Goal: Task Accomplishment & Management: Use online tool/utility

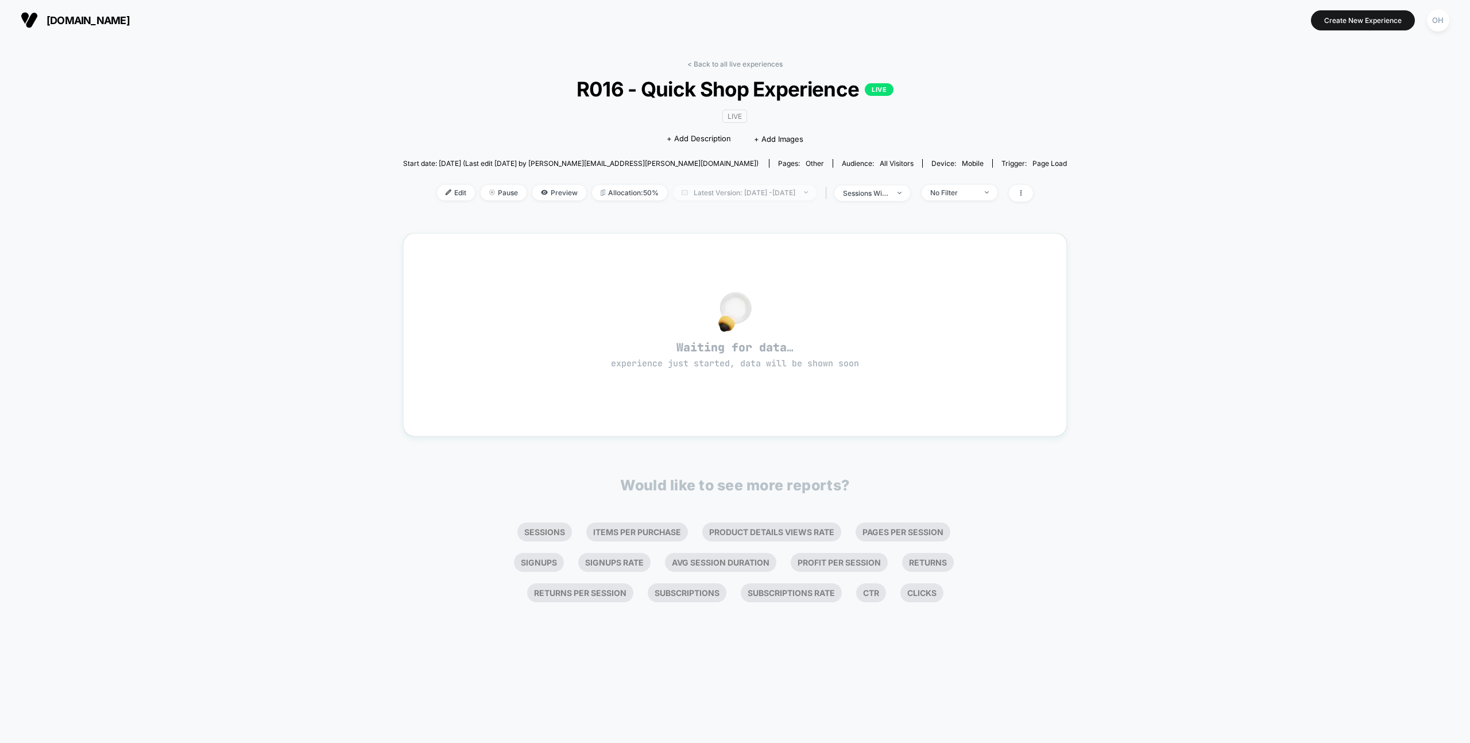
click at [786, 188] on span "Latest Version: Jul 31, 2025 - Aug 20, 2025" at bounding box center [745, 192] width 144 height 15
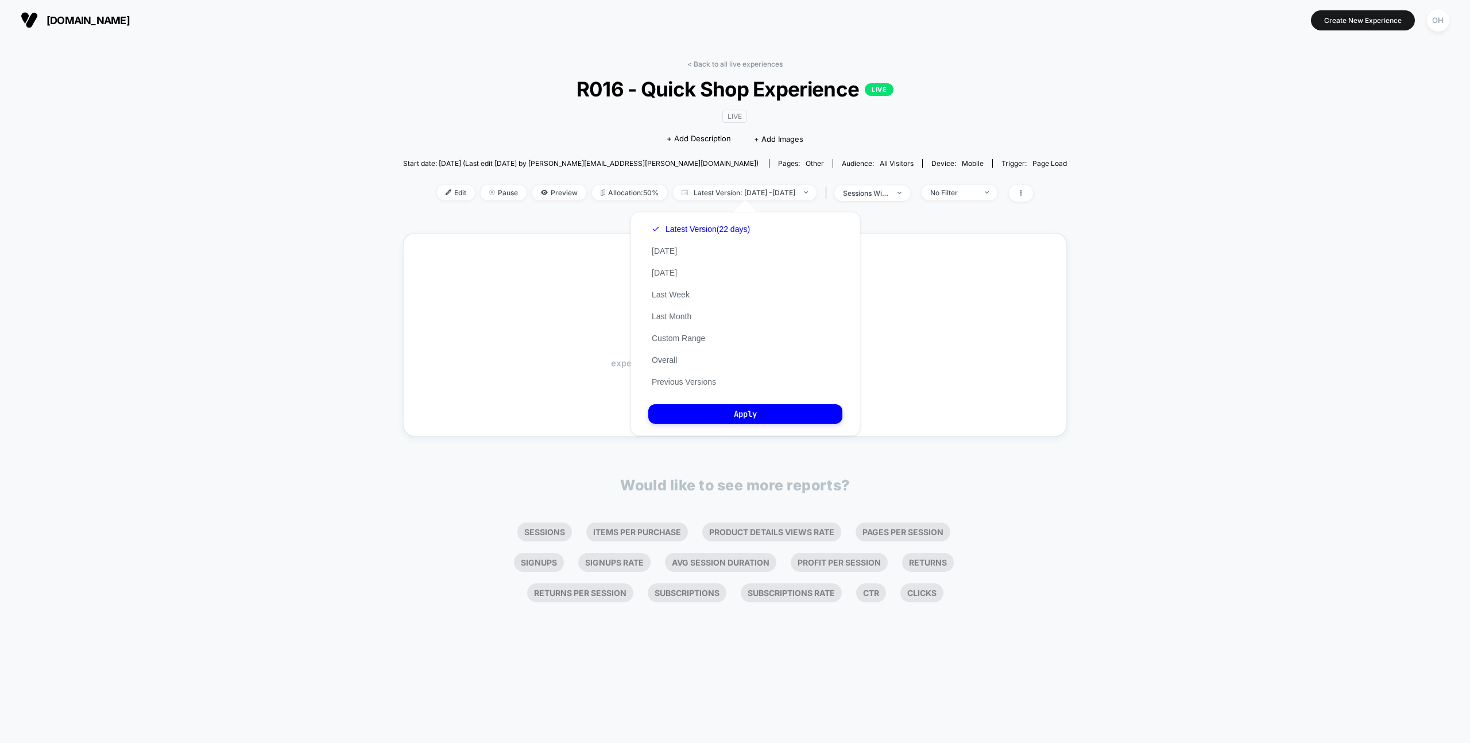
click at [718, 389] on div "Latest Version (22 days) Today Yesterday Last Week Last Month Custom Range Over…" at bounding box center [700, 305] width 105 height 175
click at [704, 384] on button "Previous Versions" at bounding box center [683, 382] width 71 height 10
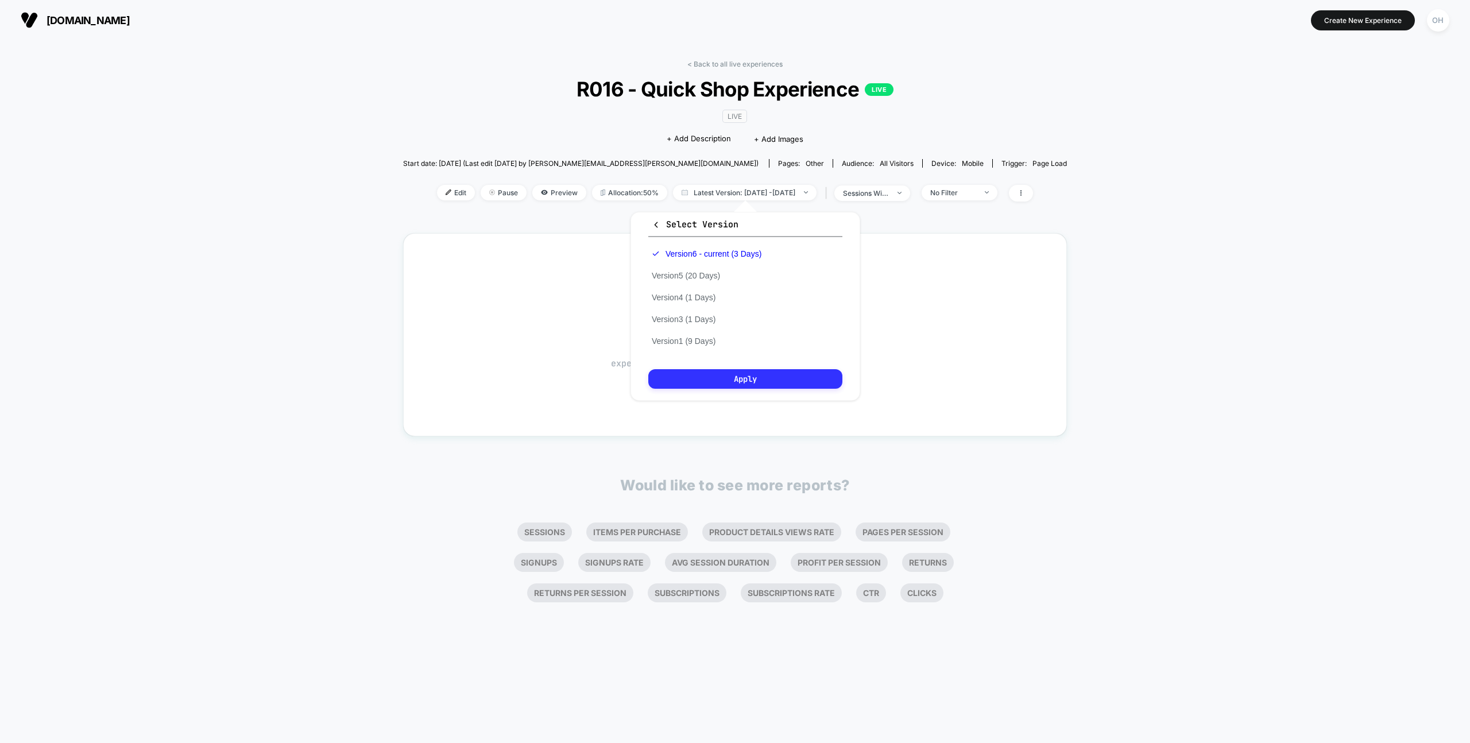
click at [731, 383] on button "Apply" at bounding box center [745, 379] width 194 height 20
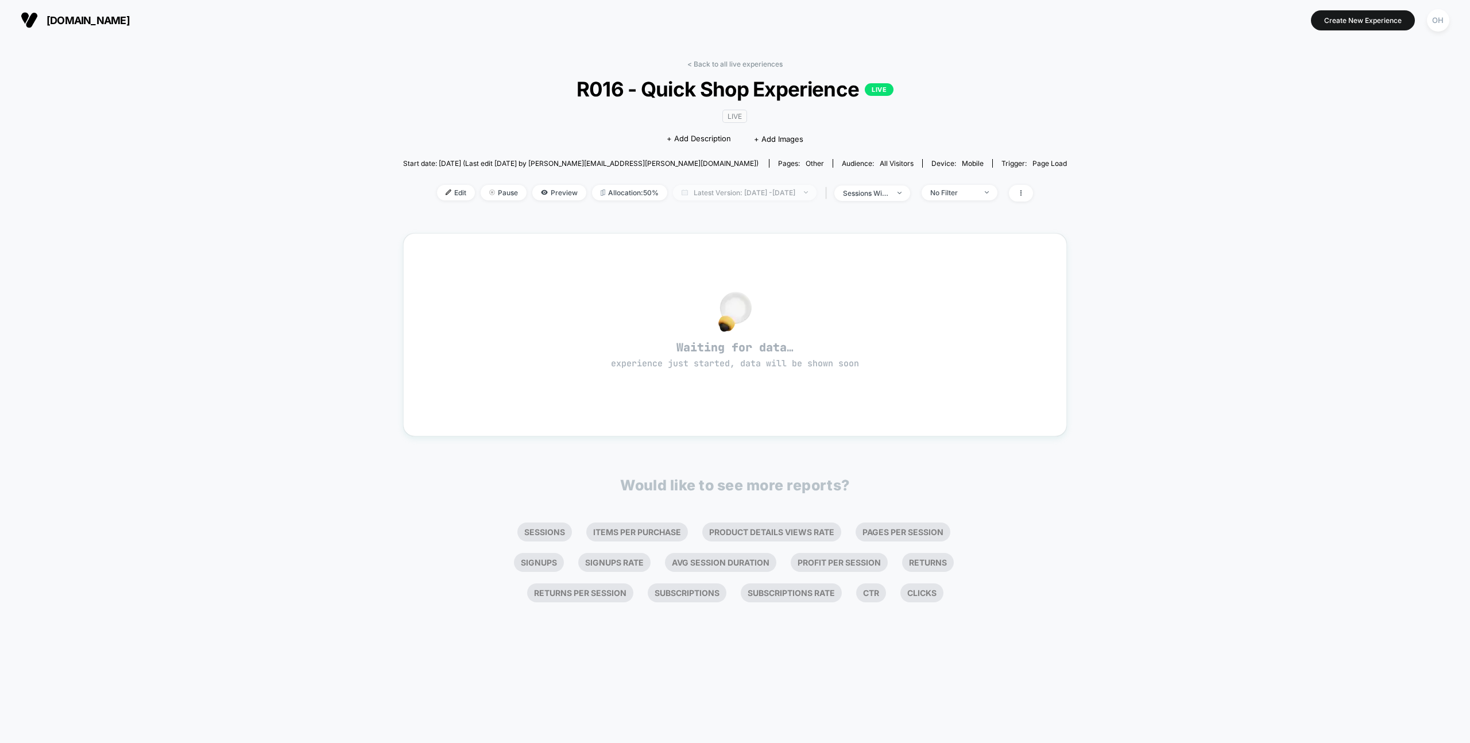
click at [777, 192] on span "Latest Version: Jul 31, 2025 - Aug 20, 2025" at bounding box center [745, 192] width 144 height 15
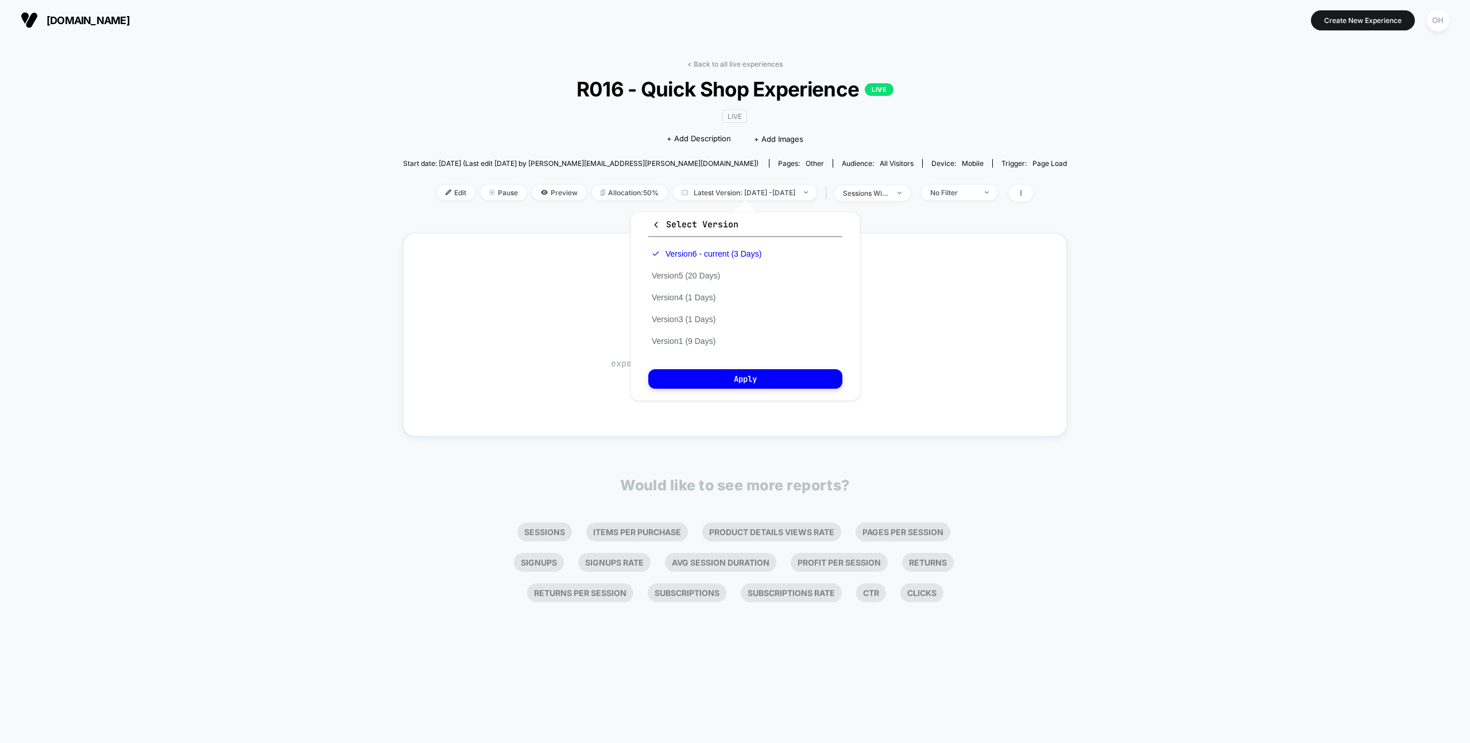
click at [1068, 261] on div "< Back to all live experiences R016 - Quick Shop Experience LIVE LIVE Click to …" at bounding box center [735, 391] width 1470 height 703
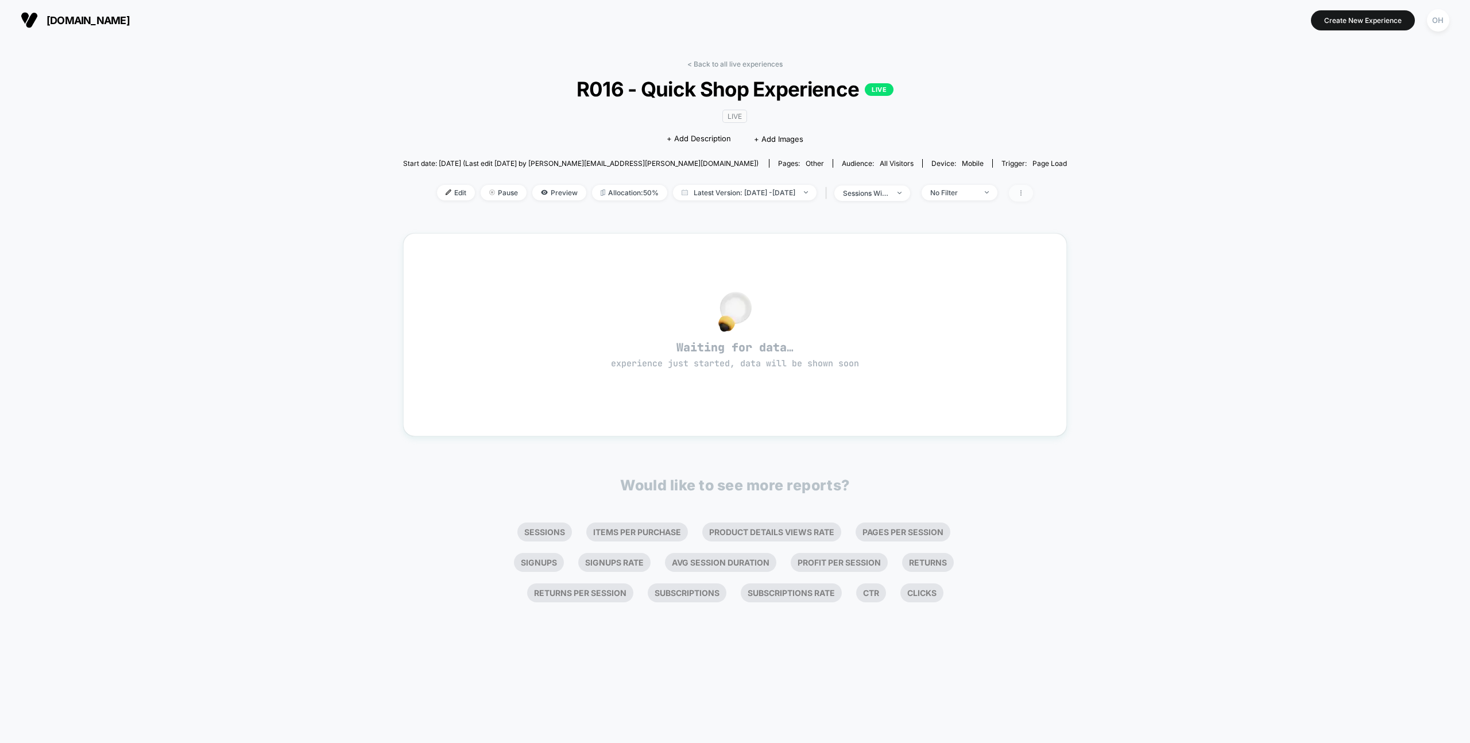
click at [1024, 196] on icon at bounding box center [1020, 192] width 7 height 7
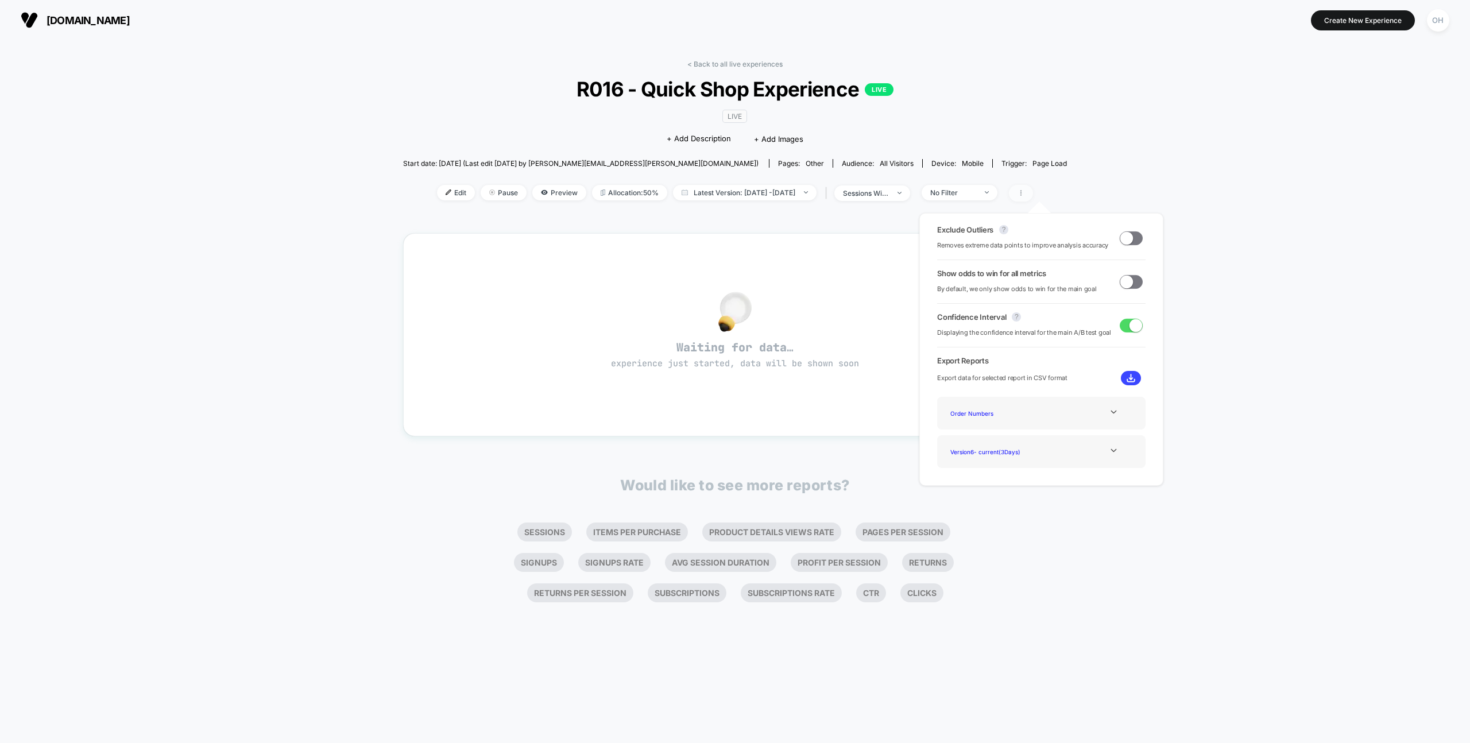
click at [1024, 196] on icon at bounding box center [1020, 192] width 7 height 7
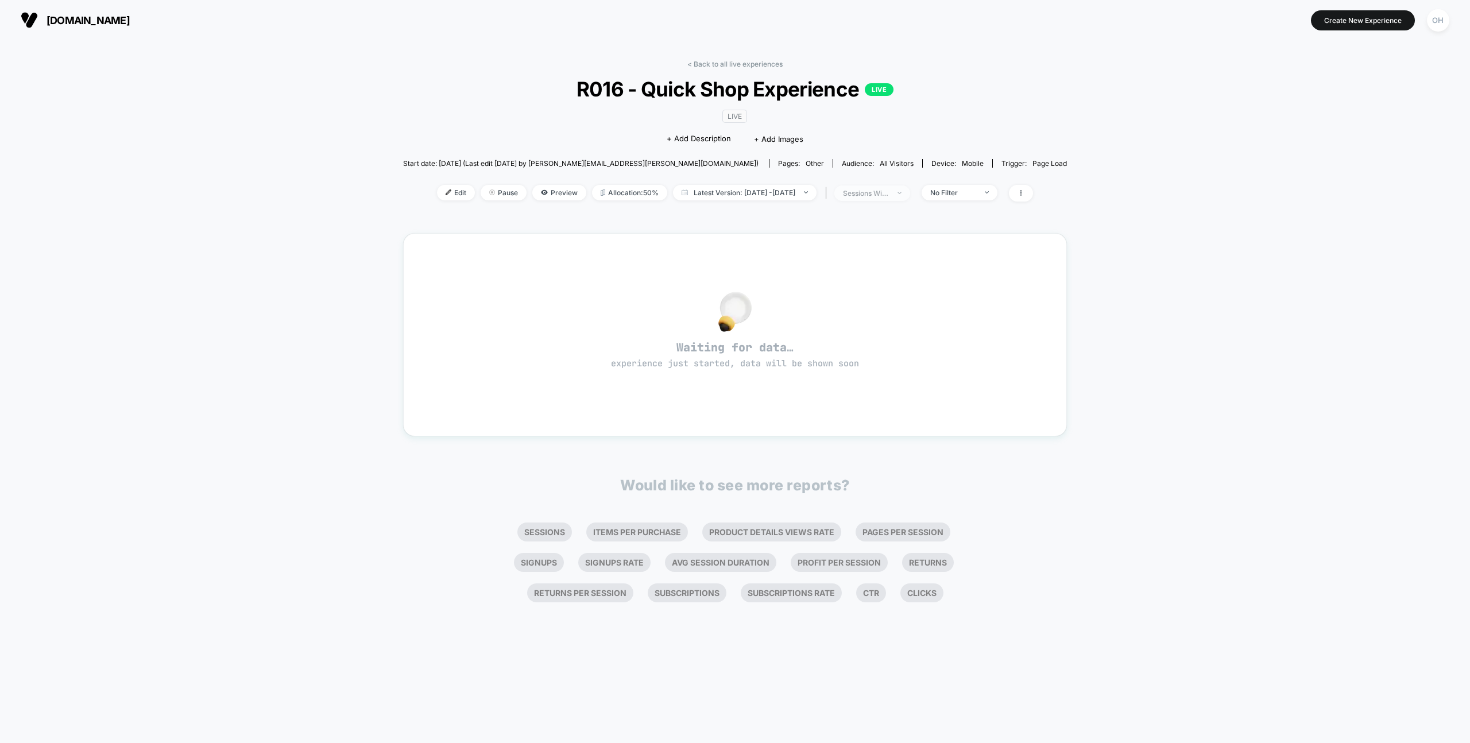
click at [889, 191] on div "sessions with impression" at bounding box center [866, 193] width 46 height 9
click at [838, 235] on span "Sessions" at bounding box center [852, 237] width 33 height 10
click at [898, 325] on div "Sessions ? Sessions with impressions ? Users ? Save" at bounding box center [886, 283] width 172 height 141
click at [901, 322] on button "Save" at bounding box center [885, 314] width 136 height 19
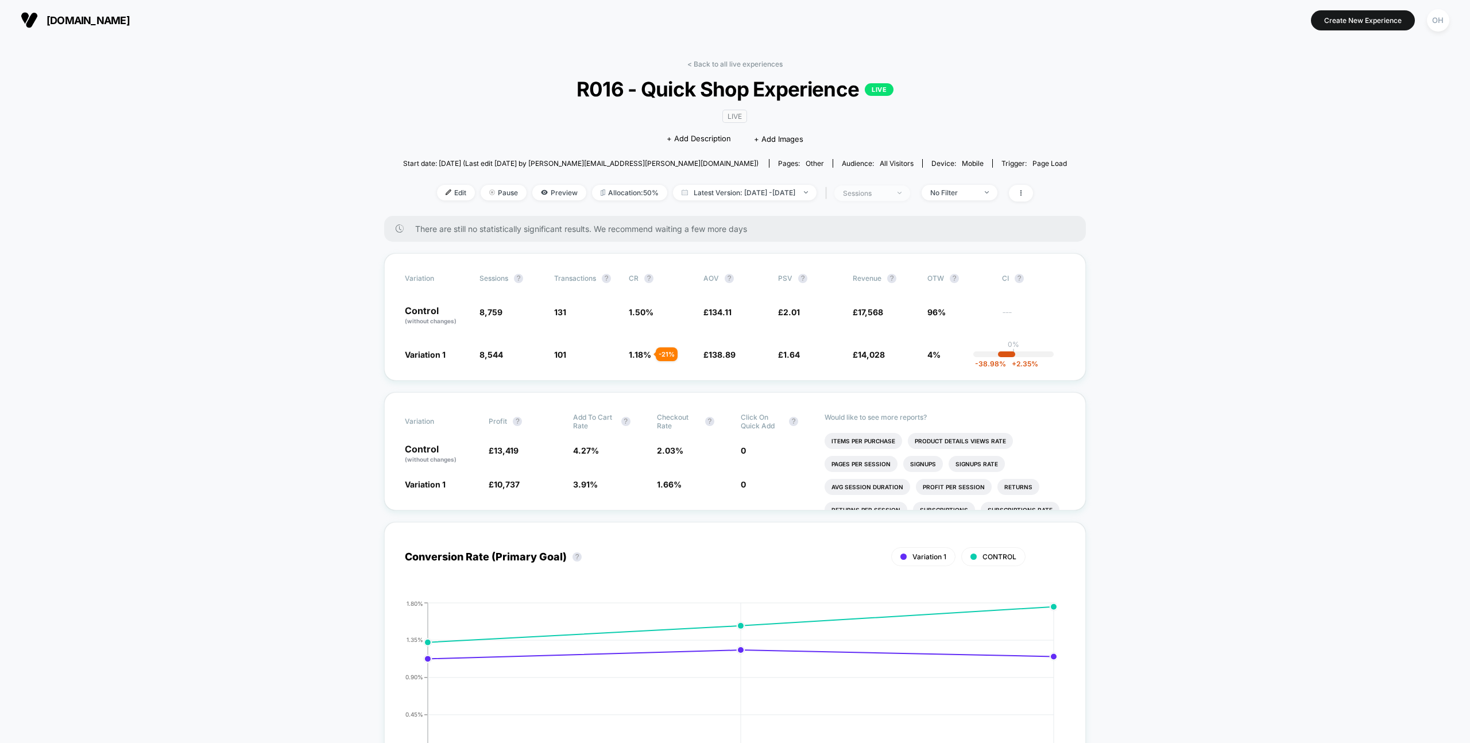
click at [889, 196] on div "sessions" at bounding box center [866, 193] width 46 height 9
click at [895, 259] on span "Sessions with impressions" at bounding box center [884, 260] width 97 height 10
click at [886, 312] on button "Save" at bounding box center [885, 314] width 136 height 19
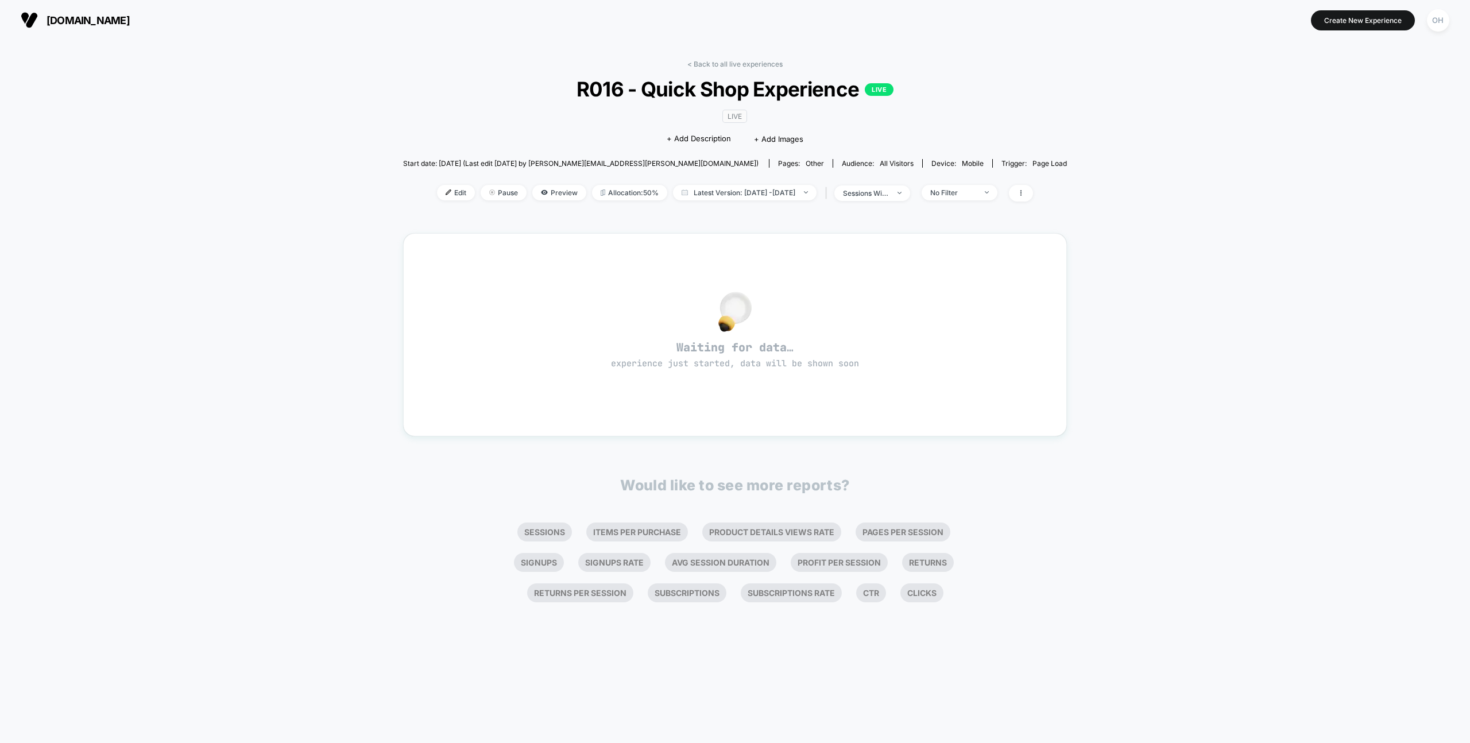
click at [1241, 270] on div "< Back to all live experiences R016 - Quick Shop Experience LIVE LIVE Click to …" at bounding box center [735, 391] width 1470 height 703
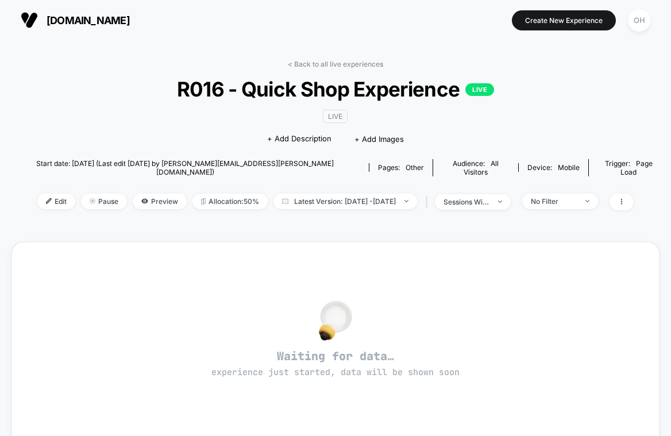
click at [572, 76] on div "< Back to all live experiences R016 - Quick Shop Experience LIVE LIVE Click to …" at bounding box center [335, 142] width 648 height 165
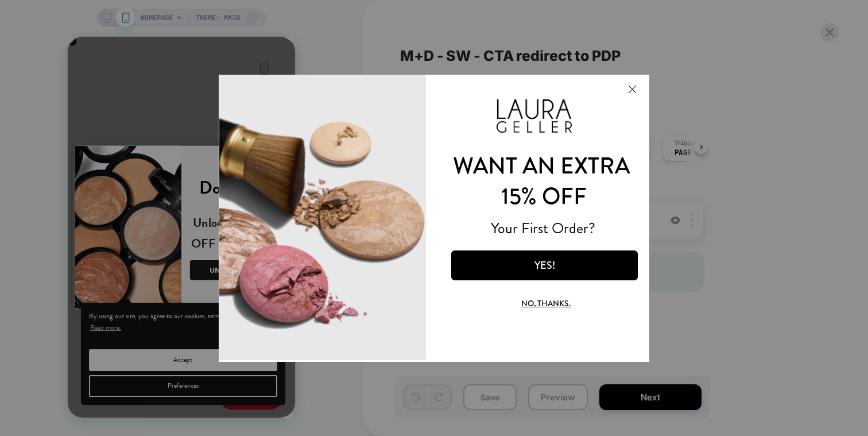
click at [730, 32] on div at bounding box center [434, 218] width 868 height 436
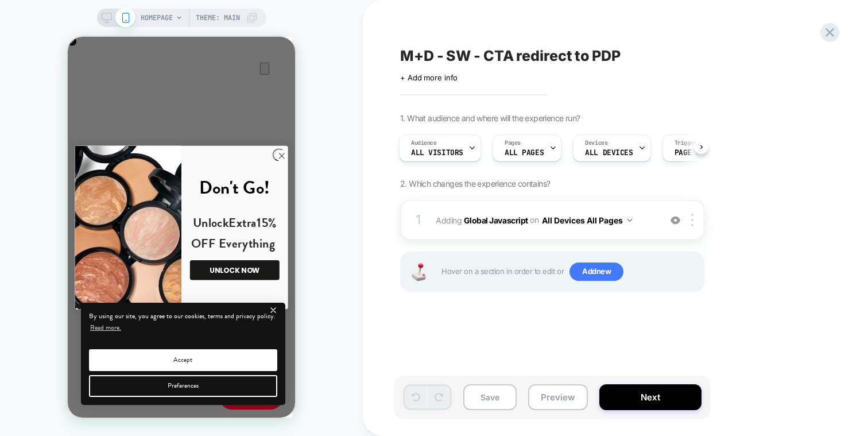
click at [665, 16] on div "M+D - SW - CTA redirect to PDP Click to edit experience details + Add more info…" at bounding box center [609, 217] width 431 height 413
click at [652, 201] on div "1 Adding Global Javascript on All Devices All Pages Add Before Add After Target…" at bounding box center [552, 220] width 304 height 40
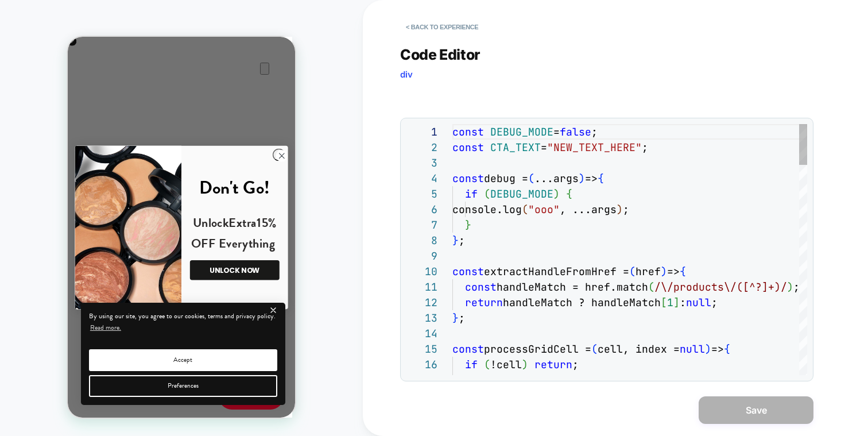
scroll to position [155, 0]
click at [423, 43] on div "**********" at bounding box center [606, 207] width 413 height 350
click at [426, 37] on div "**********" at bounding box center [606, 207] width 413 height 350
click at [429, 37] on div "**********" at bounding box center [606, 207] width 413 height 350
click at [434, 30] on button "< Back to experience" at bounding box center [442, 27] width 84 height 18
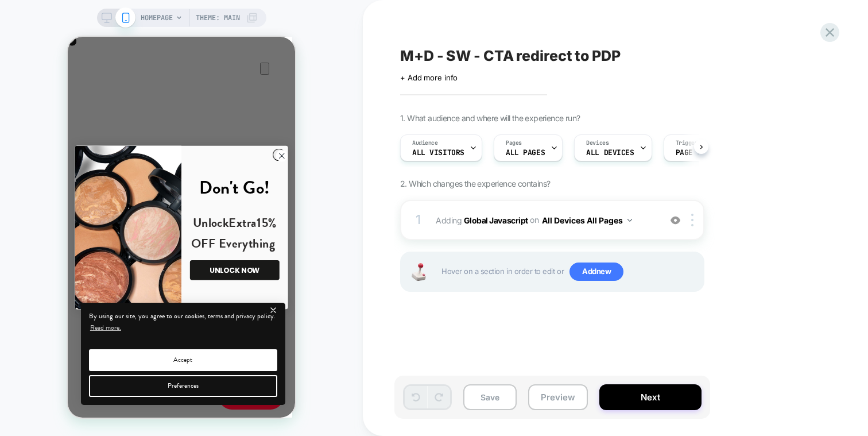
scroll to position [0, 1]
click at [819, 39] on div "M+D - SW - CTA redirect to PDP Click to edit experience details + Add more info…" at bounding box center [609, 217] width 431 height 413
click at [835, 38] on icon at bounding box center [829, 32] width 15 height 15
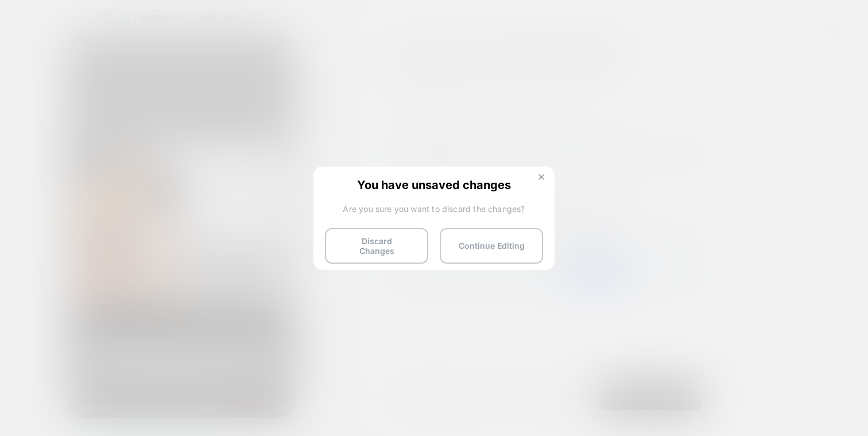
click at [542, 175] on img at bounding box center [541, 177] width 6 height 6
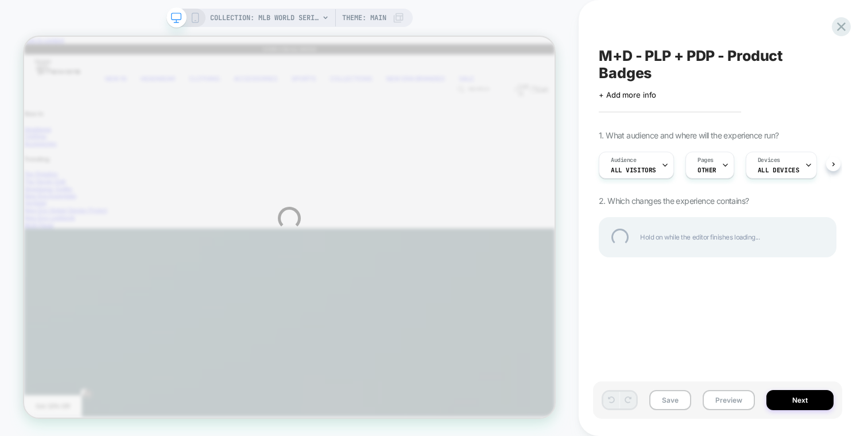
click at [702, 13] on div "COLLECTION: MLB WORLD SERIES COLLECTION (Category) COLLECTION: MLB WORLD SERIES…" at bounding box center [434, 218] width 868 height 436
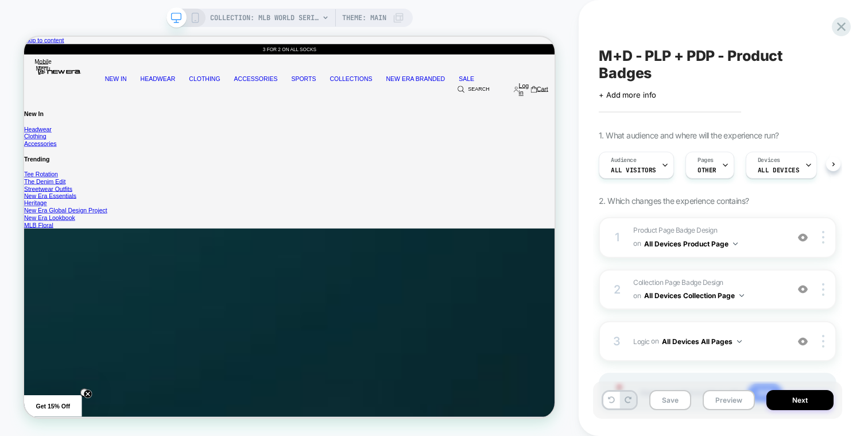
scroll to position [0, 1]
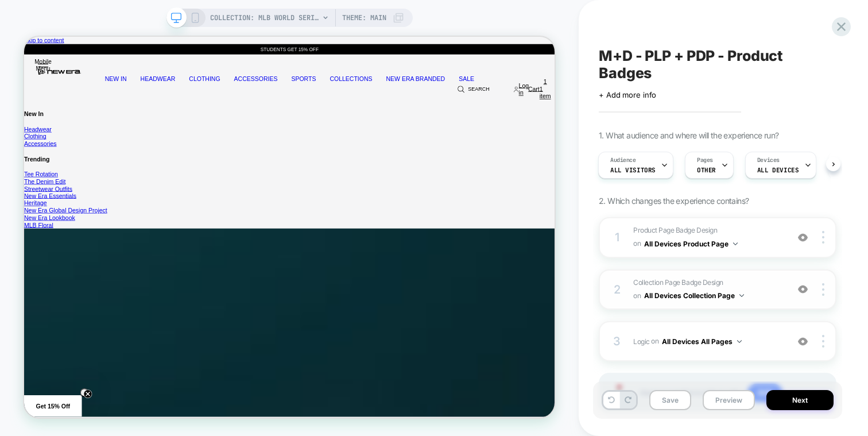
click at [774, 281] on span "Collection Page Badge Design Adding Text BEFORE footer on All Devices Collectio…" at bounding box center [707, 289] width 149 height 27
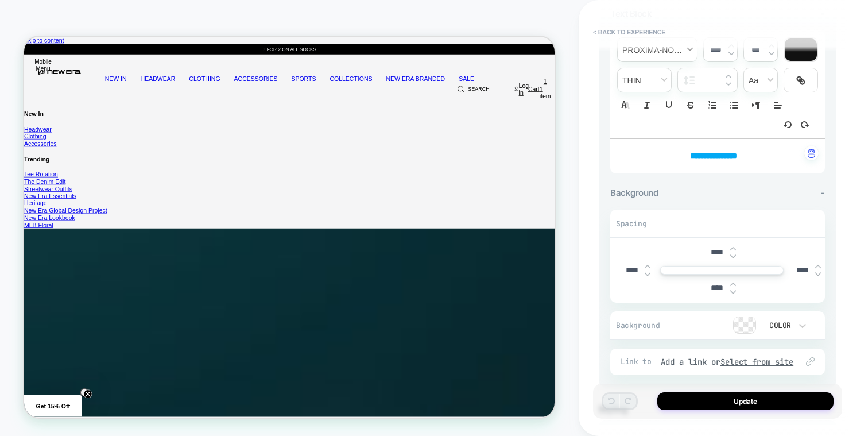
scroll to position [0, 0]
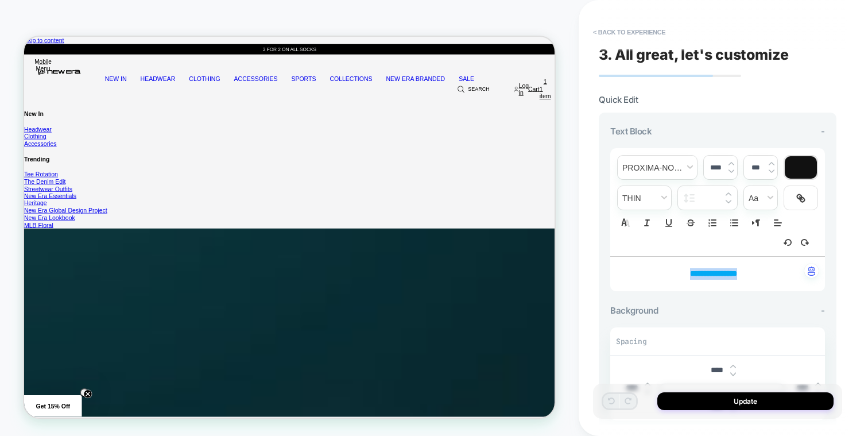
drag, startPoint x: 765, startPoint y: 268, endPoint x: 626, endPoint y: 268, distance: 138.3
click at [626, 268] on p "**********" at bounding box center [713, 273] width 183 height 11
click at [798, 162] on div at bounding box center [801, 167] width 32 height 22
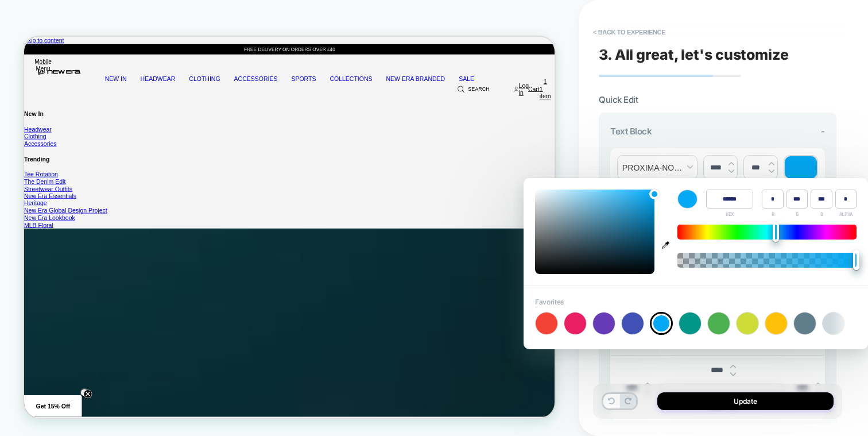
type input "******"
type input "***"
type input "*"
type input "**"
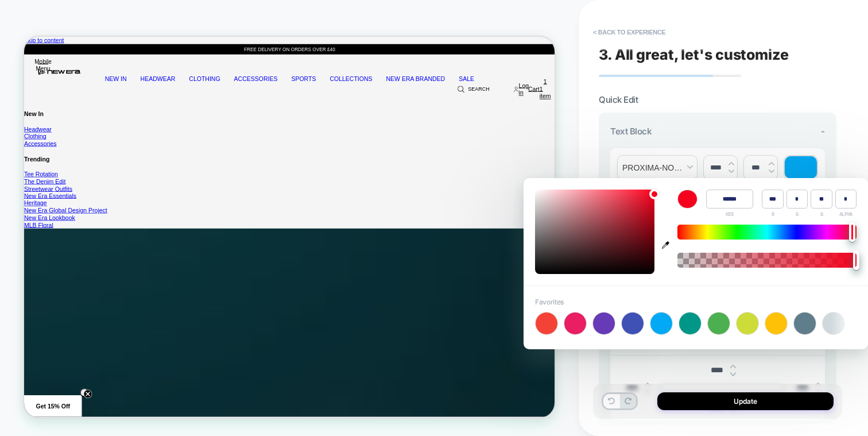
click at [853, 234] on div at bounding box center [766, 231] width 179 height 15
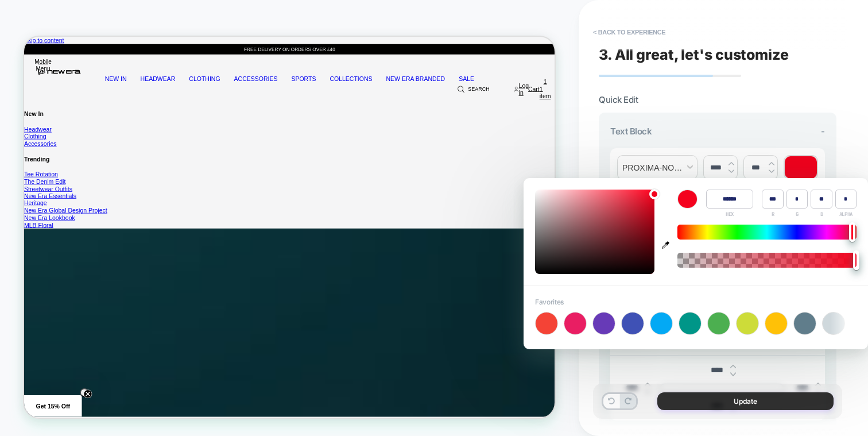
click at [772, 401] on button "Update" at bounding box center [745, 401] width 176 height 18
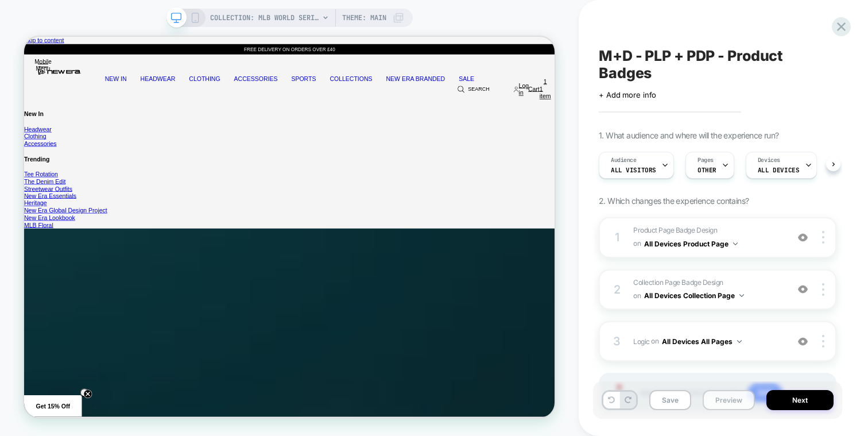
scroll to position [0, 1]
click at [729, 402] on button "Preview" at bounding box center [729, 400] width 52 height 20
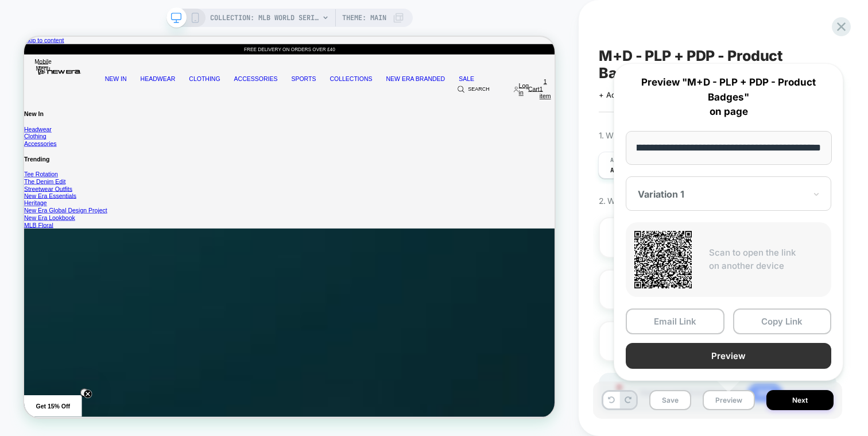
scroll to position [0, 0]
click at [731, 347] on button "Preview" at bounding box center [729, 356] width 206 height 26
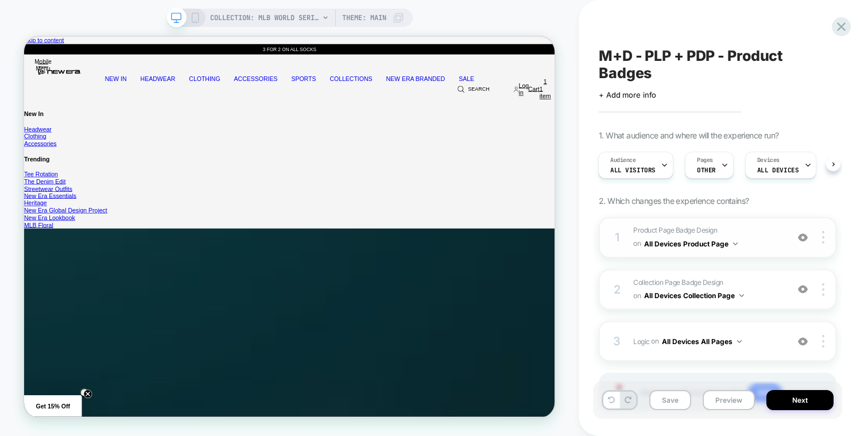
click at [747, 228] on span "Product Page Badge Design Adding Text BEFORE footer on All Devices Product Page" at bounding box center [707, 237] width 149 height 27
click at [747, 232] on span "Product Page Badge Design Adding Text BEFORE footer on All Devices Product Page" at bounding box center [707, 237] width 149 height 27
click at [757, 283] on span "Collection Page Badge Design Adding Text BEFORE footer on All Devices Collectio…" at bounding box center [707, 289] width 149 height 27
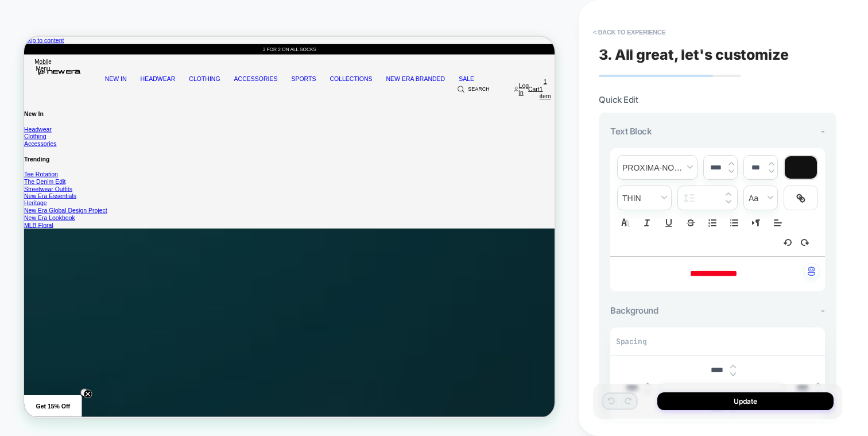
drag, startPoint x: 769, startPoint y: 266, endPoint x: 625, endPoint y: 266, distance: 144.1
click at [625, 268] on p "**********" at bounding box center [713, 273] width 183 height 11
drag, startPoint x: 625, startPoint y: 266, endPoint x: 852, endPoint y: 265, distance: 226.8
click at [852, 265] on div "**********" at bounding box center [723, 218] width 289 height 436
click at [792, 237] on icon "button" at bounding box center [788, 242] width 10 height 10
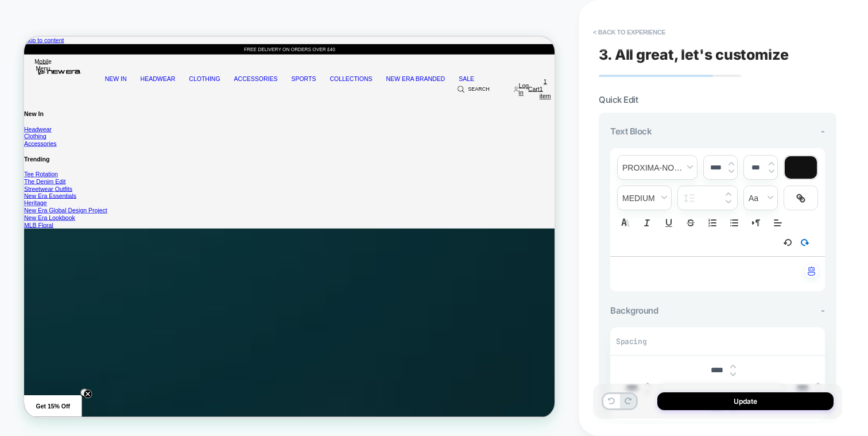
click at [806, 239] on icon "button" at bounding box center [804, 242] width 6 height 6
click at [605, 28] on button "< Back to experience" at bounding box center [629, 32] width 84 height 18
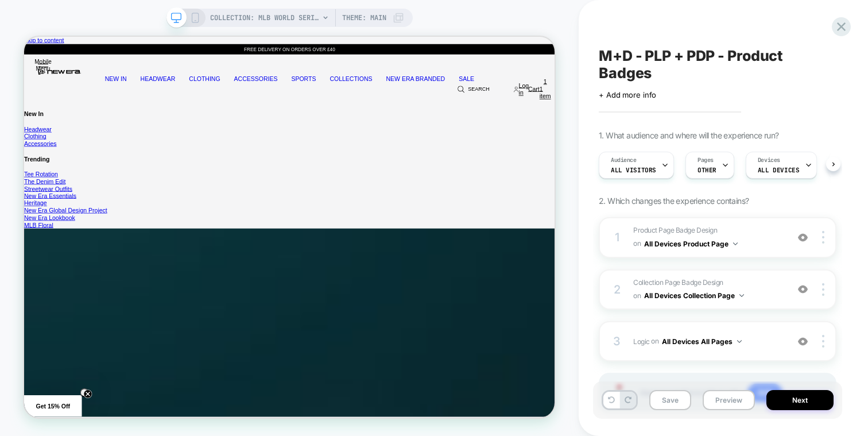
scroll to position [0, 1]
click at [761, 280] on span "Collection Page Badge Design Adding Text BEFORE footer on All Devices Collectio…" at bounding box center [707, 289] width 149 height 27
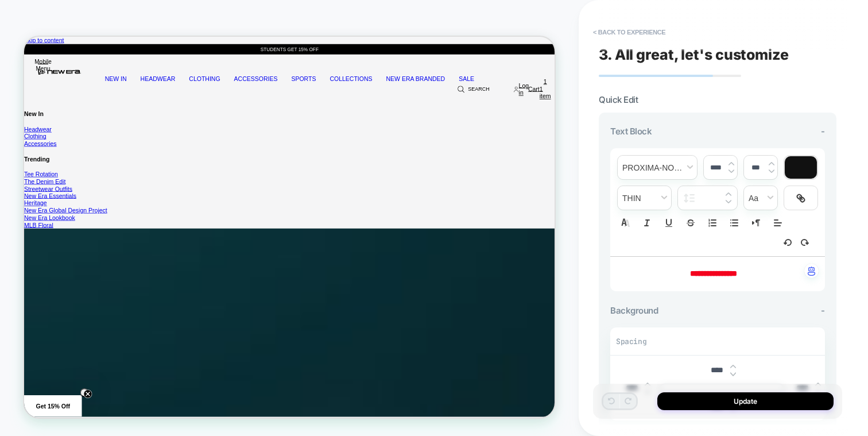
click at [759, 271] on p "**********" at bounding box center [713, 273] width 183 height 11
click at [737, 271] on strong "**********" at bounding box center [713, 273] width 47 height 8
drag, startPoint x: 757, startPoint y: 271, endPoint x: 649, endPoint y: 270, distance: 107.9
click at [649, 270] on p "**********" at bounding box center [713, 273] width 183 height 11
click at [808, 166] on div at bounding box center [801, 167] width 32 height 22
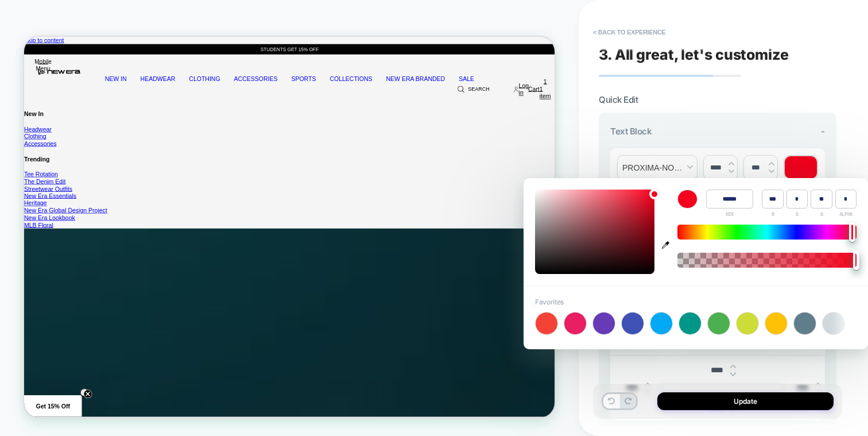
click at [661, 316] on div at bounding box center [661, 323] width 22 height 22
type input "******"
type input "*"
type input "***"
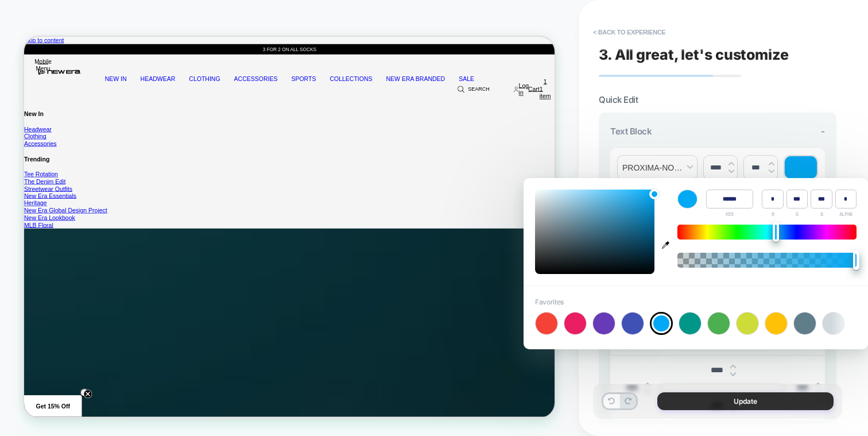
click at [724, 402] on button "Update" at bounding box center [745, 401] width 176 height 18
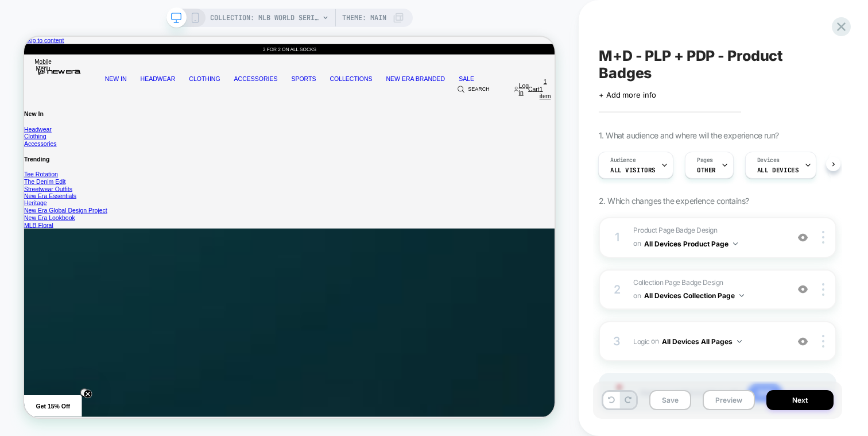
click at [197, 13] on icon at bounding box center [195, 18] width 10 height 10
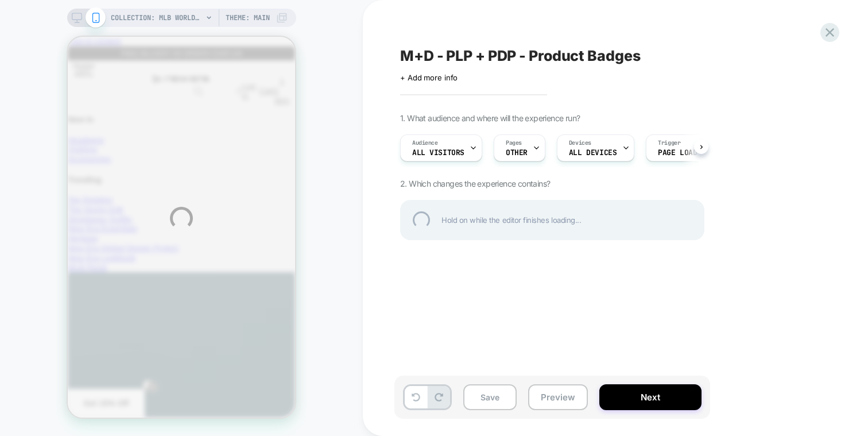
click at [409, 29] on div "COLLECTION: MLB WORLD SERIES COLLECTION (Category) COLLECTION: MLB WORLD SERIES…" at bounding box center [434, 218] width 868 height 436
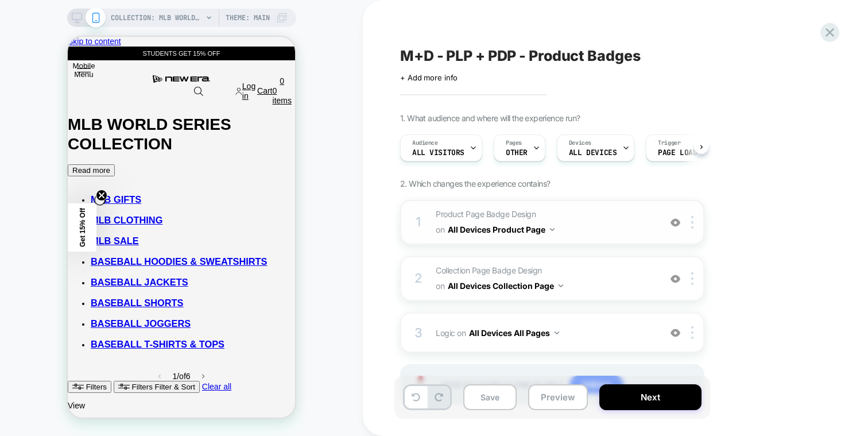
scroll to position [0, 1]
click at [584, 269] on span "Collection Page Badge Design Adding Text BEFORE footer on All Devices Collectio…" at bounding box center [545, 278] width 219 height 31
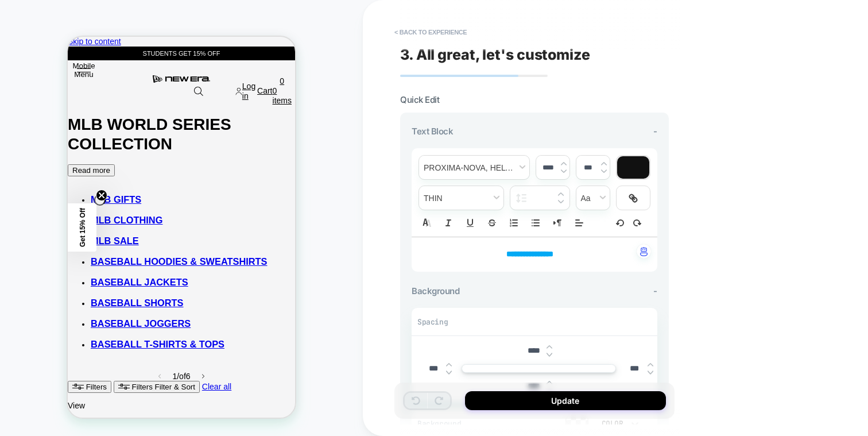
click at [553, 250] on strong "**********" at bounding box center [529, 254] width 47 height 8
drag, startPoint x: 571, startPoint y: 248, endPoint x: 421, endPoint y: 248, distance: 149.8
click at [421, 249] on div "**********" at bounding box center [535, 254] width 246 height 34
click at [434, 37] on button "< Back to experience" at bounding box center [431, 32] width 84 height 18
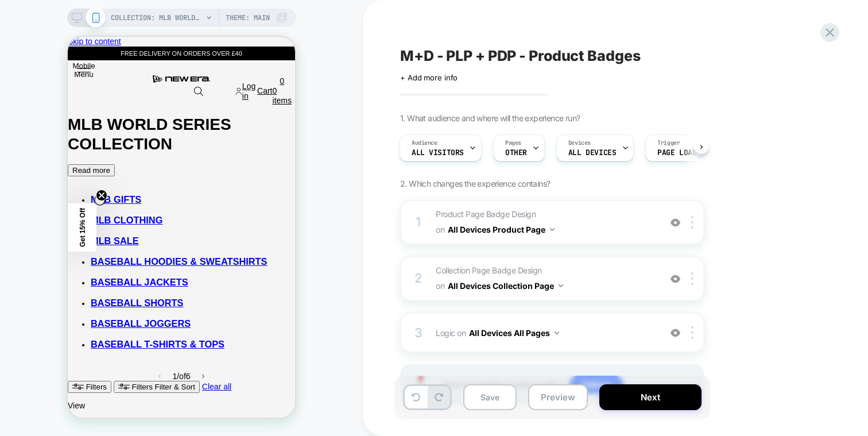
click at [376, 25] on div "M+D - PLP + PDP - Product Badges Click to edit experience details + Add more in…" at bounding box center [615, 218] width 505 height 436
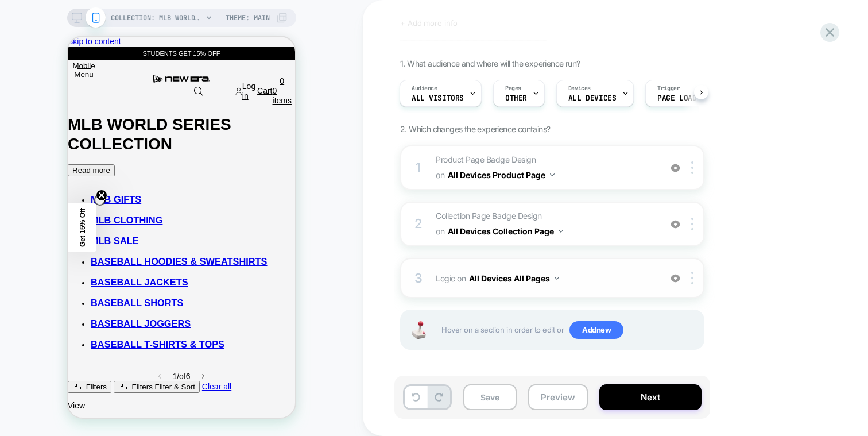
scroll to position [0, 0]
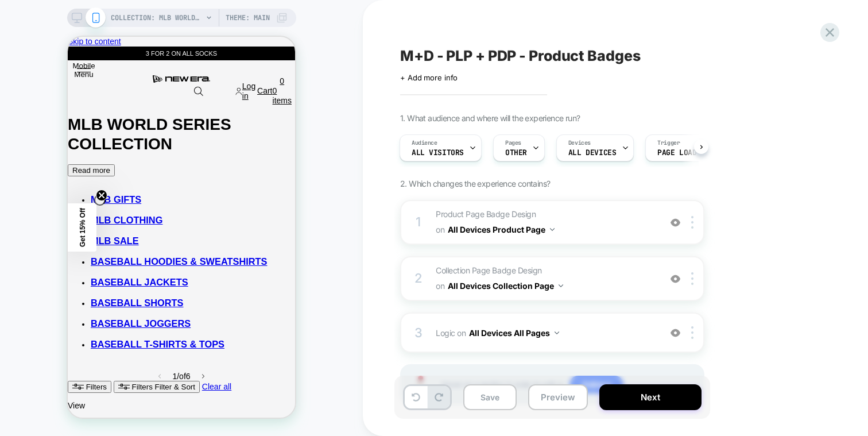
click at [317, 174] on div "COLLECTION: MLB WORLD SERIES COLLECTION (Category) COLLECTION: MLB WORLD SERIES…" at bounding box center [181, 217] width 363 height 413
click at [614, 327] on span "Logic Adding Code Block BEFORE footer on All Devices All Pages" at bounding box center [545, 332] width 219 height 17
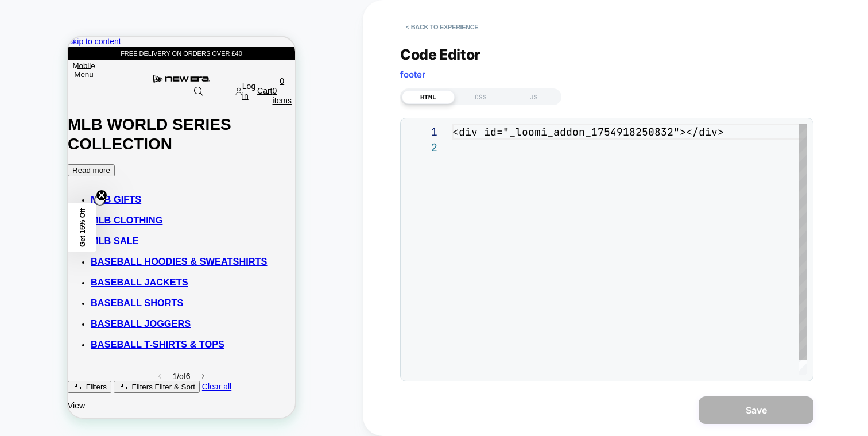
scroll to position [15, 0]
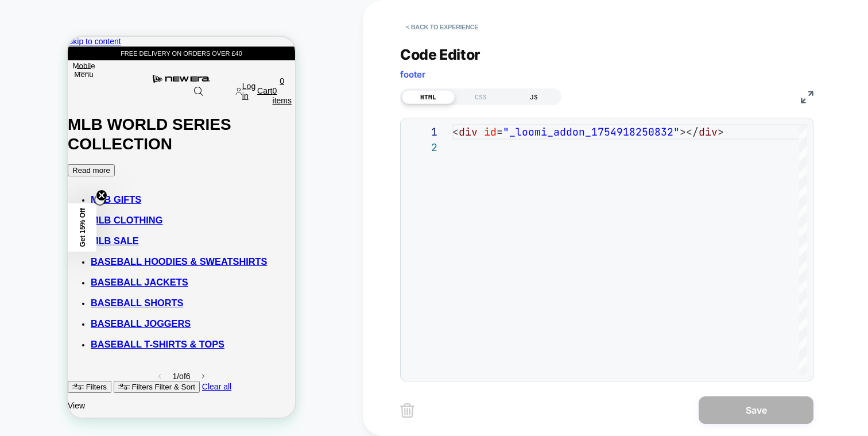
click at [545, 97] on div "JS" at bounding box center [533, 97] width 53 height 14
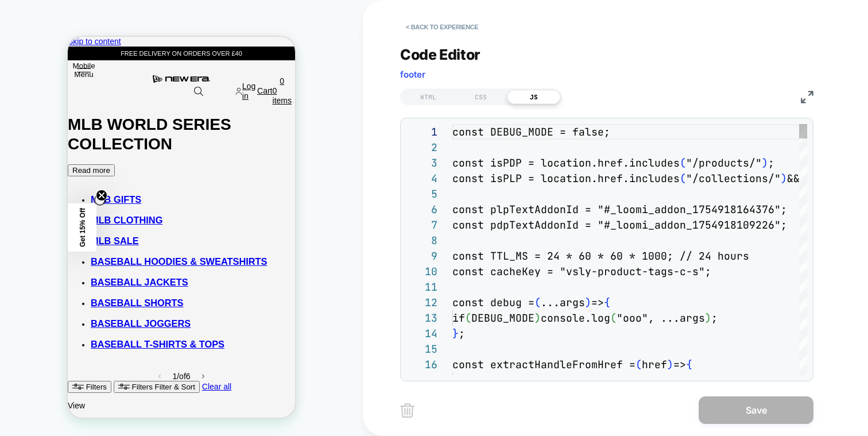
scroll to position [155, 0]
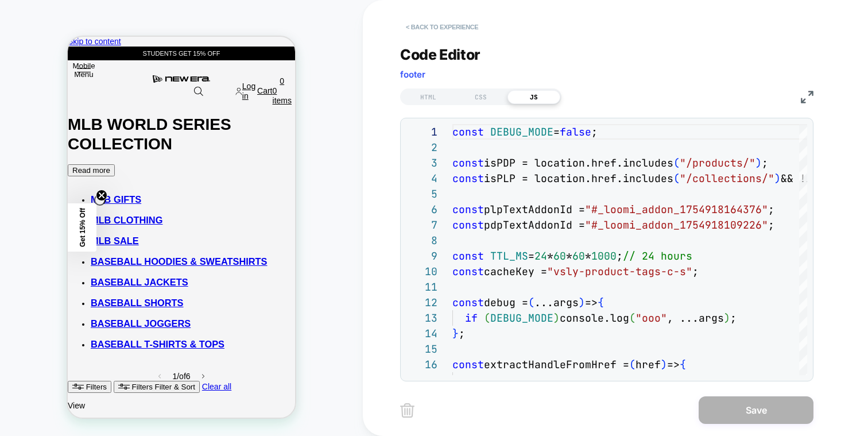
click at [460, 25] on button "< Back to experience" at bounding box center [442, 27] width 84 height 18
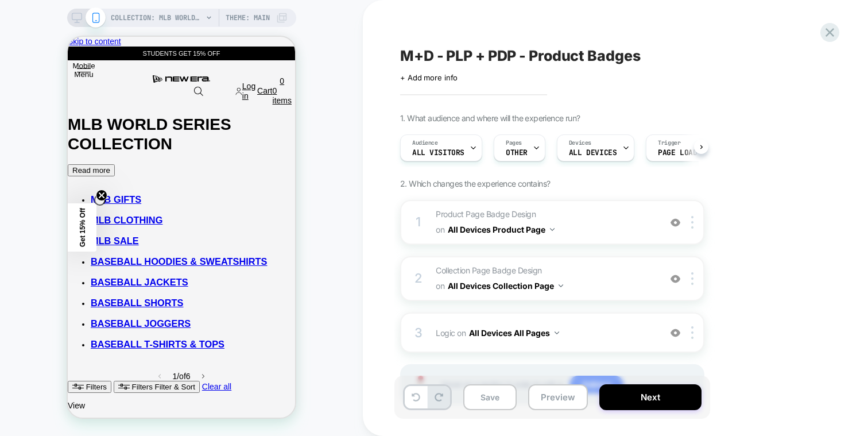
scroll to position [0, 1]
click at [611, 177] on div "1. What audience and where will the experience run? Audience All Visitors Pages…" at bounding box center [609, 273] width 419 height 320
click at [685, 221] on div at bounding box center [694, 222] width 19 height 13
click at [768, 167] on div "1. What audience and where will the experience run? Audience All Visitors Pages…" at bounding box center [609, 273] width 419 height 320
click at [606, 322] on div "3 Logic Adding Code Block BEFORE footer on All Devices All Pages Add Before Add…" at bounding box center [552, 332] width 304 height 40
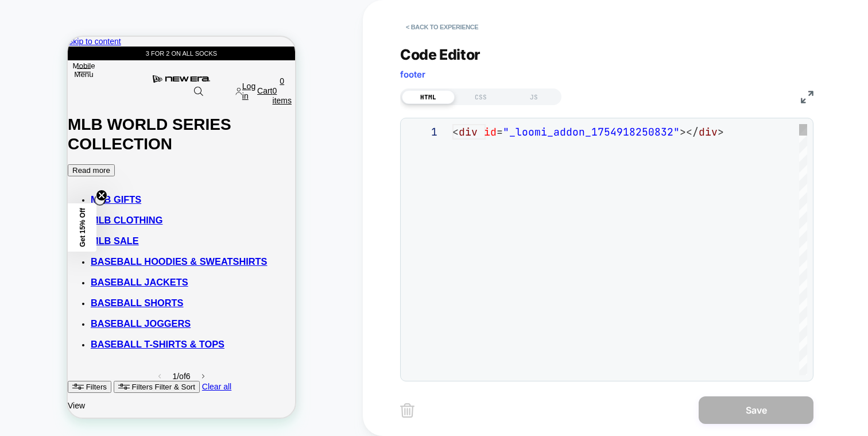
scroll to position [15, 0]
click at [539, 97] on div "JS" at bounding box center [533, 97] width 53 height 14
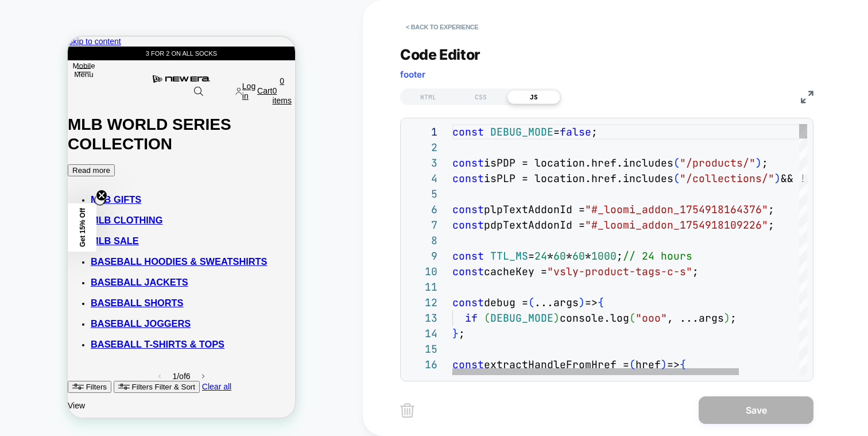
scroll to position [62, 0]
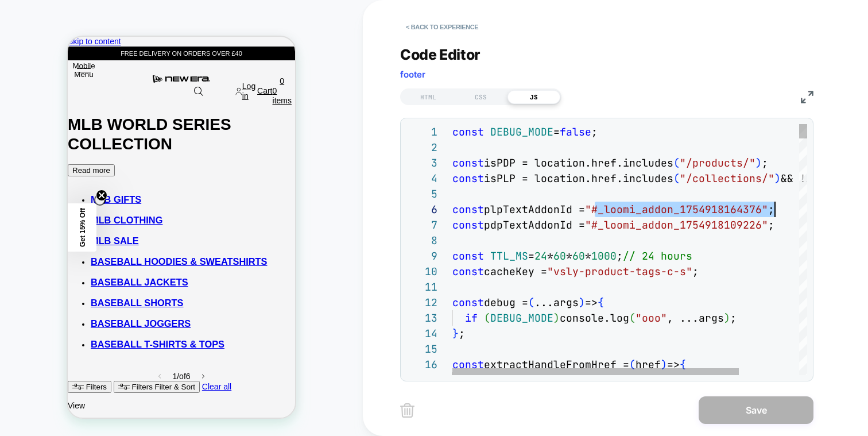
drag, startPoint x: 593, startPoint y: 212, endPoint x: 776, endPoint y: 212, distance: 182.6
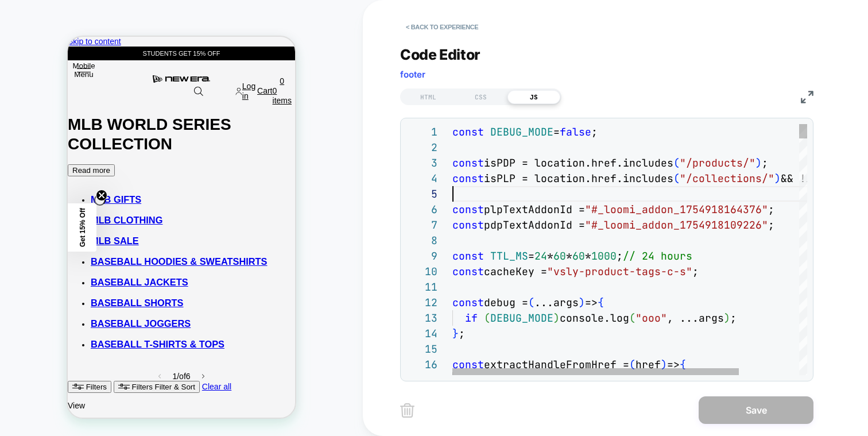
scroll to position [93, 328]
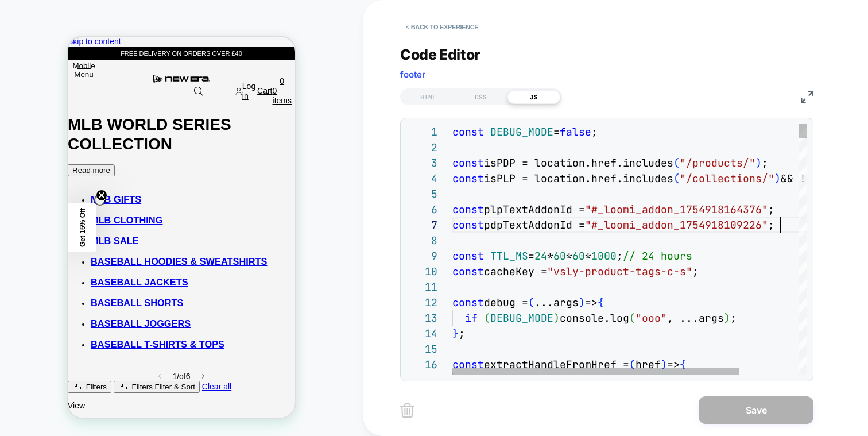
scroll to position [62, 0]
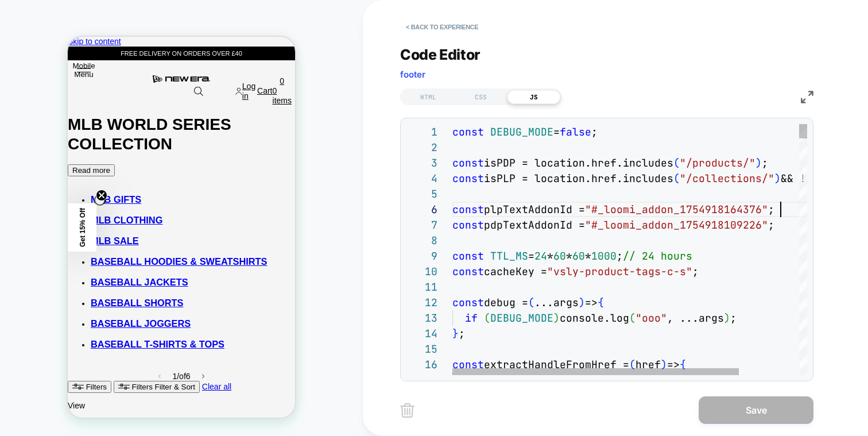
scroll to position [77, 328]
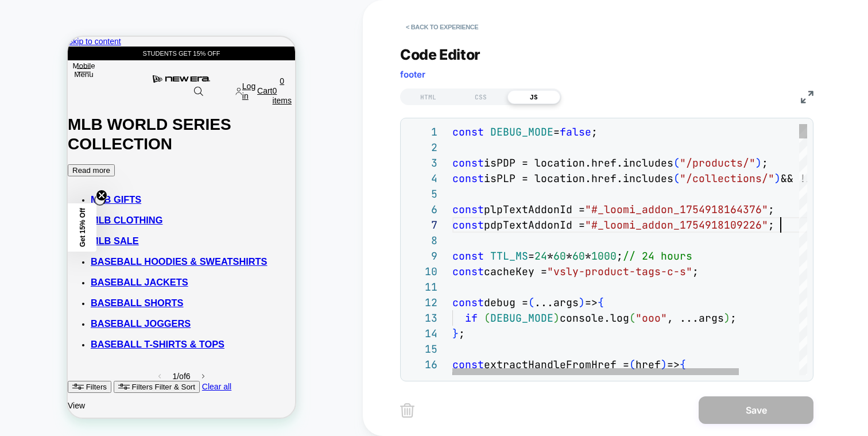
scroll to position [93, 328]
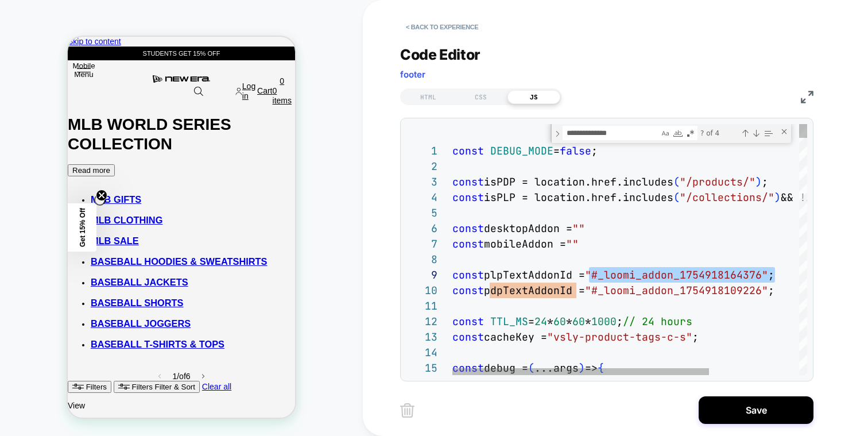
scroll to position [124, 142]
drag, startPoint x: 773, startPoint y: 274, endPoint x: 592, endPoint y: 277, distance: 180.3
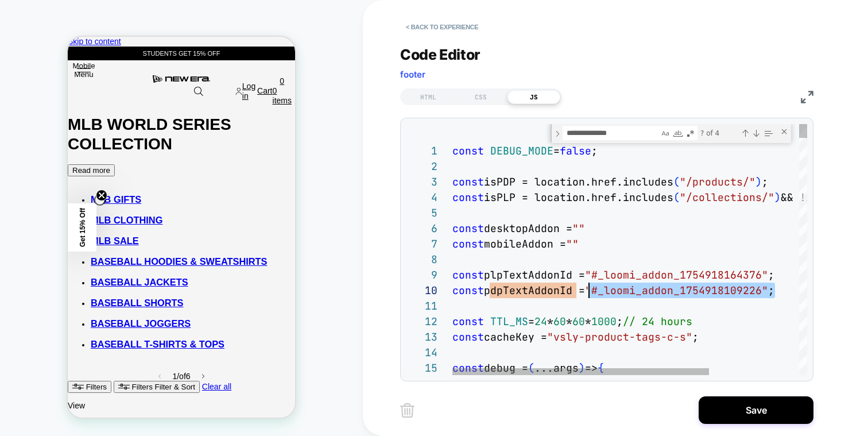
scroll to position [139, 142]
drag, startPoint x: 774, startPoint y: 290, endPoint x: 595, endPoint y: 288, distance: 179.1
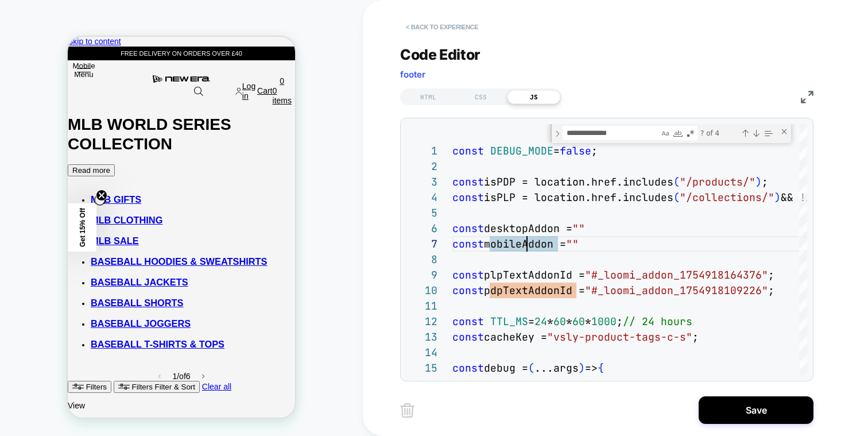
type textarea "**********"
click at [453, 27] on button "< Back to experience" at bounding box center [442, 27] width 84 height 18
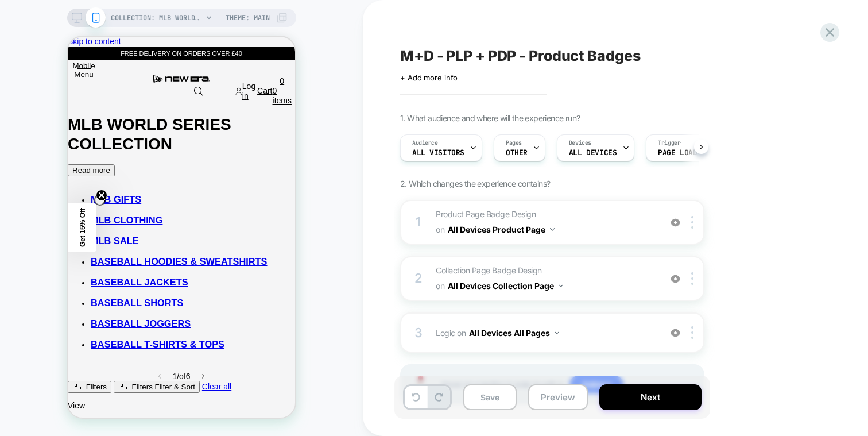
scroll to position [0, 1]
click at [695, 218] on div at bounding box center [694, 222] width 19 height 13
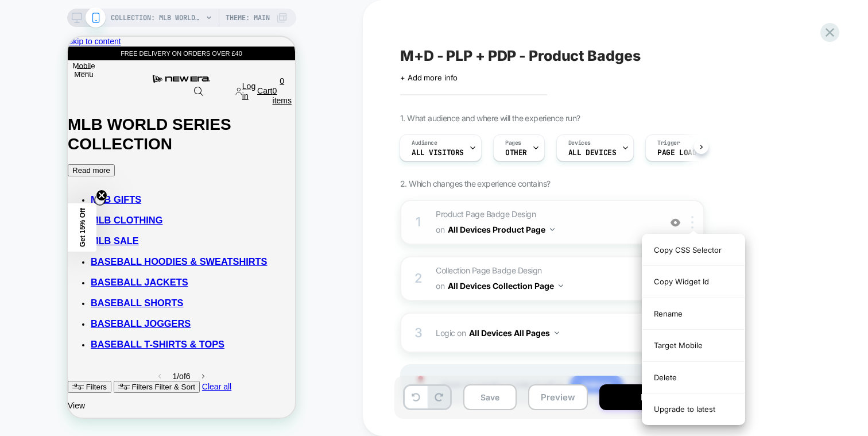
scroll to position [55, 0]
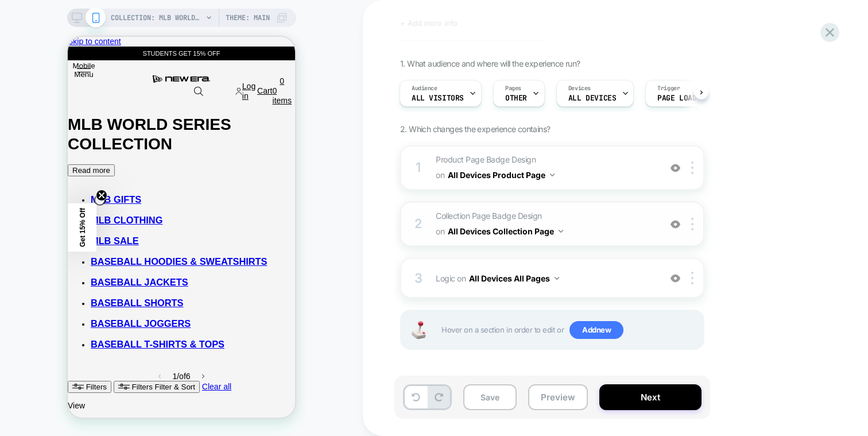
click at [693, 215] on div "2 Collection Page Badge Design Adding Text BEFORE footer on All Devices Collect…" at bounding box center [552, 223] width 304 height 45
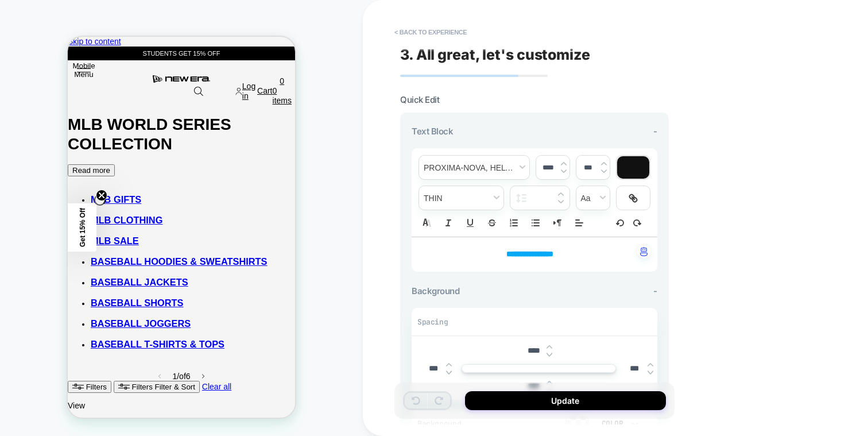
click at [405, 17] on div "**********" at bounding box center [534, 217] width 280 height 413
click at [413, 45] on div "**********" at bounding box center [534, 217] width 280 height 413
click at [415, 34] on button "< Back to experience" at bounding box center [431, 32] width 84 height 18
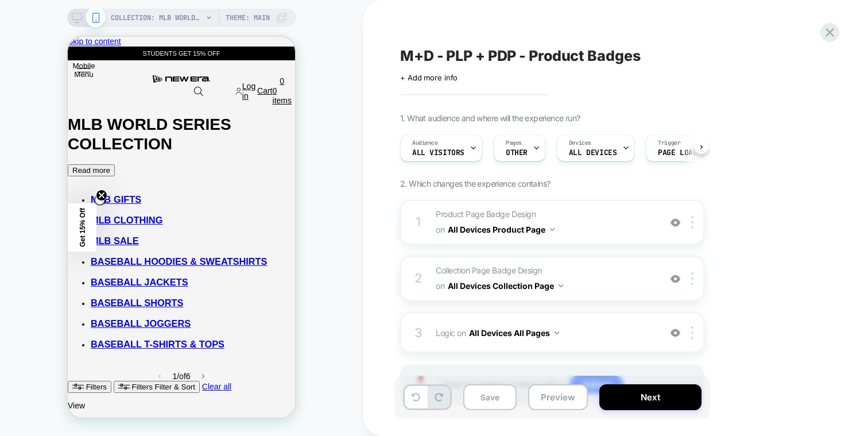
scroll to position [0, 1]
click at [687, 274] on div at bounding box center [694, 278] width 19 height 13
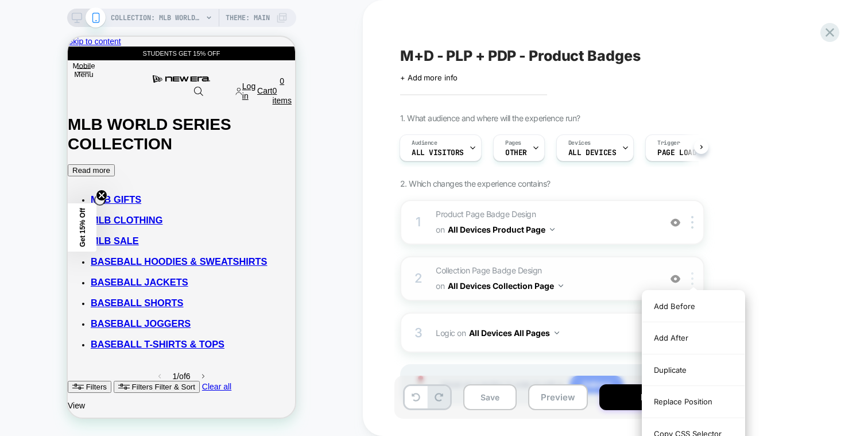
scroll to position [55, 0]
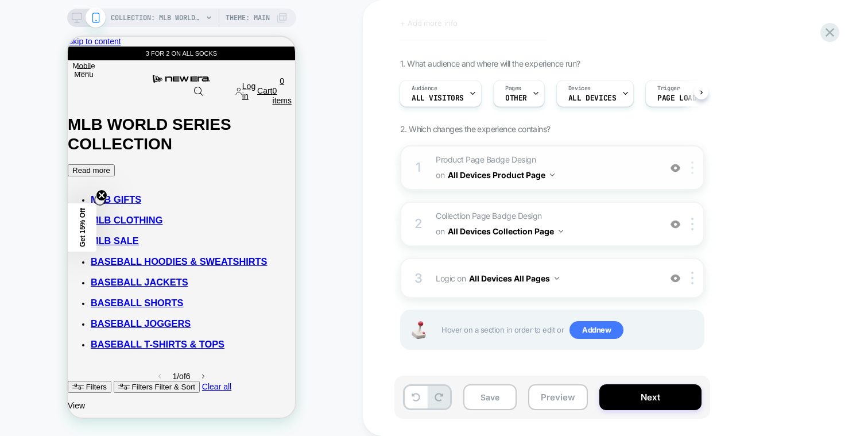
click at [692, 165] on img at bounding box center [692, 167] width 2 height 13
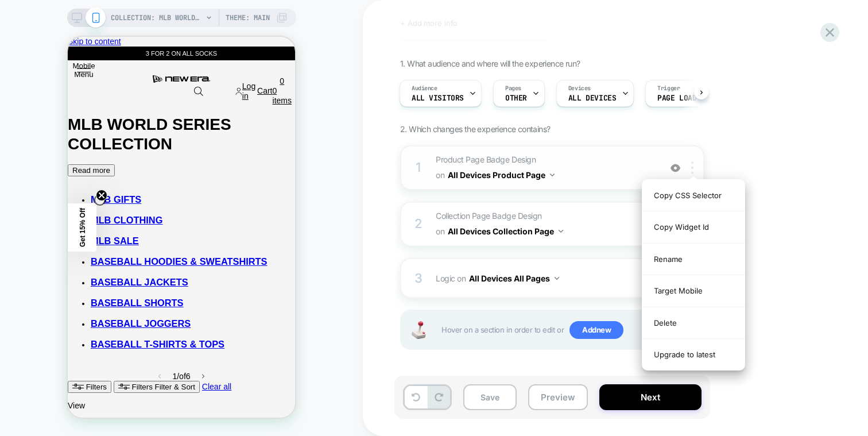
click at [692, 165] on img at bounding box center [692, 167] width 2 height 13
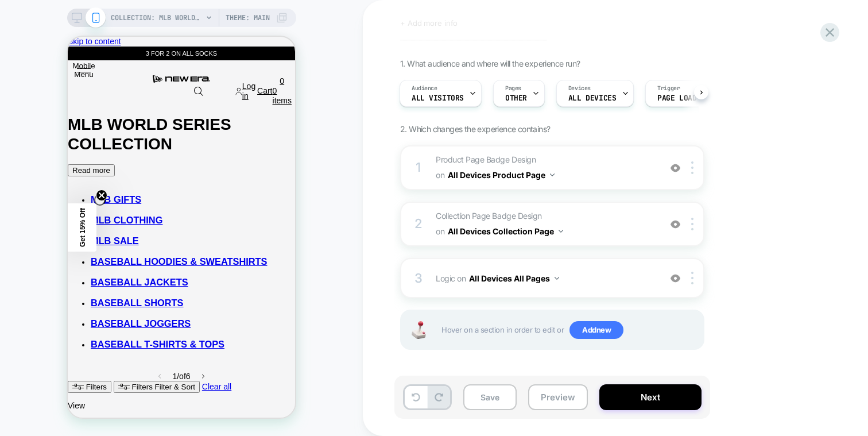
click at [692, 131] on div "1. What audience and where will the experience run? Audience All Visitors Pages…" at bounding box center [609, 219] width 419 height 320
click at [699, 225] on div at bounding box center [694, 224] width 19 height 13
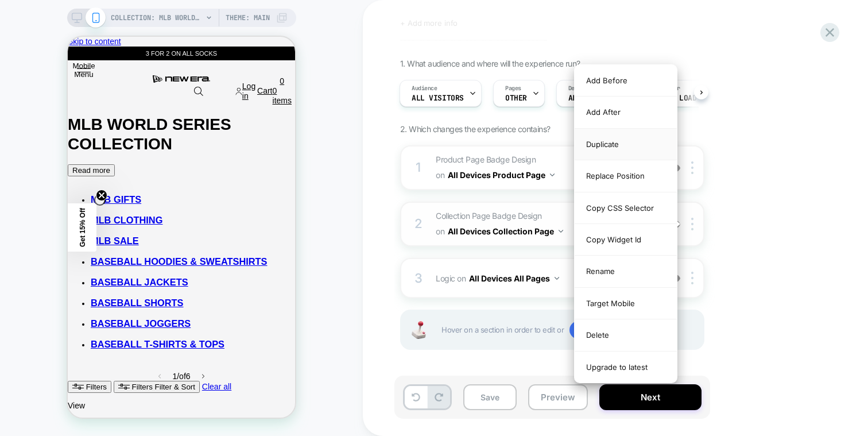
click at [644, 155] on div "Duplicate" at bounding box center [626, 145] width 102 height 32
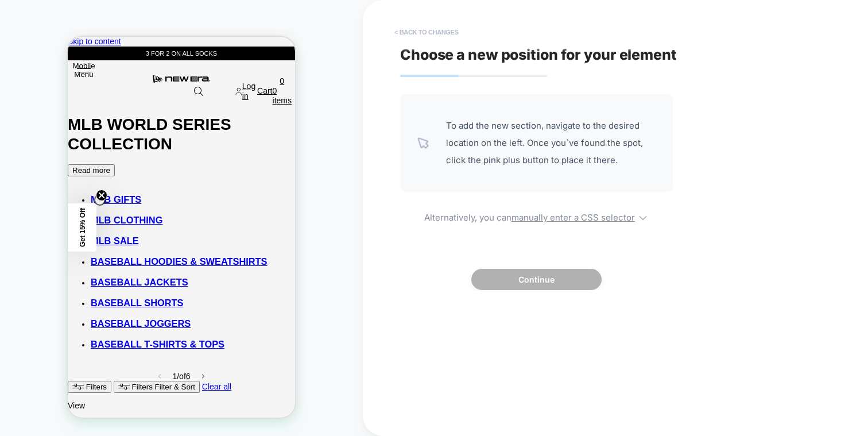
click at [432, 30] on button "< Back to changes" at bounding box center [427, 32] width 76 height 18
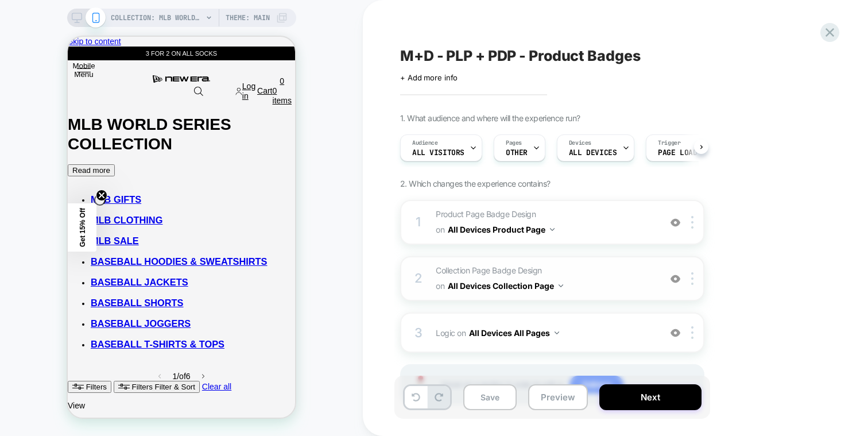
scroll to position [0, 1]
click at [696, 270] on div "2 Collection Page Badge Design Adding Text BEFORE footer on All Devices Collect…" at bounding box center [552, 278] width 304 height 45
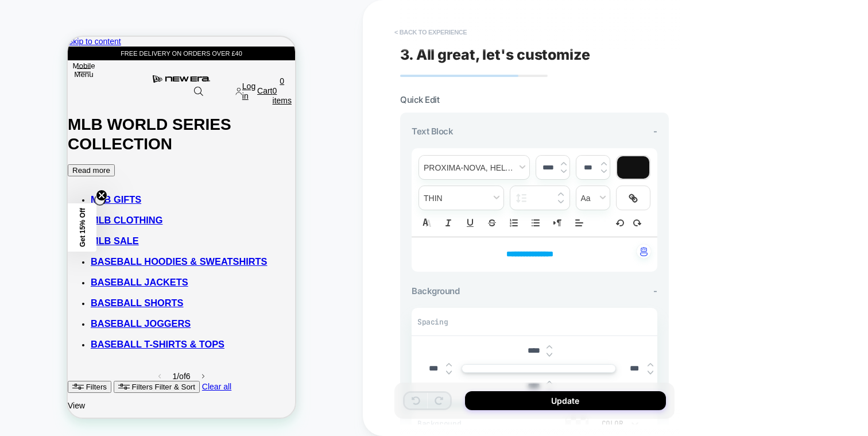
click at [472, 39] on button "< Back to experience" at bounding box center [431, 32] width 84 height 18
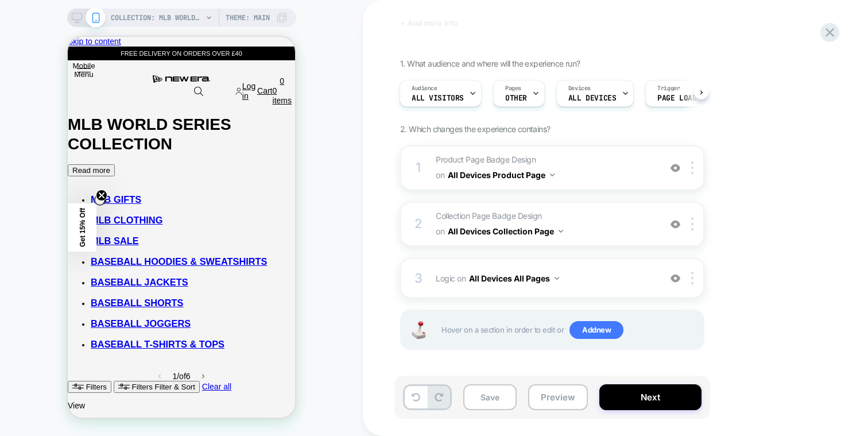
scroll to position [0, 0]
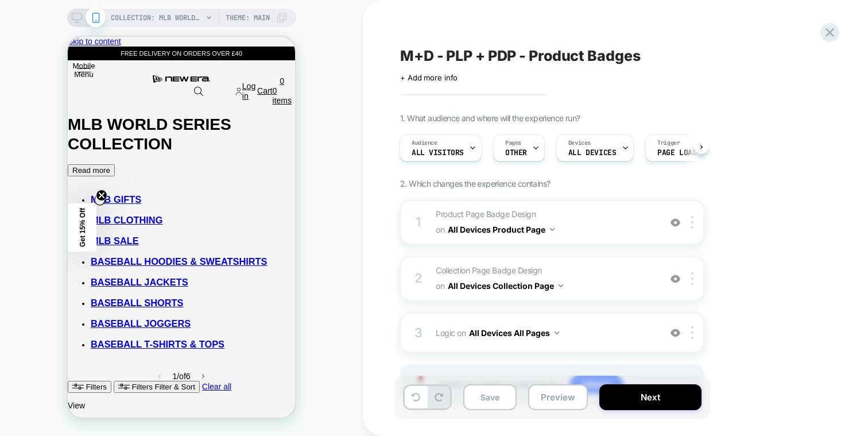
click at [840, 40] on div "M+D - PLP + PDP - Product Badges Click to edit experience details + Add more in…" at bounding box center [615, 218] width 505 height 436
click at [832, 38] on icon at bounding box center [829, 32] width 15 height 15
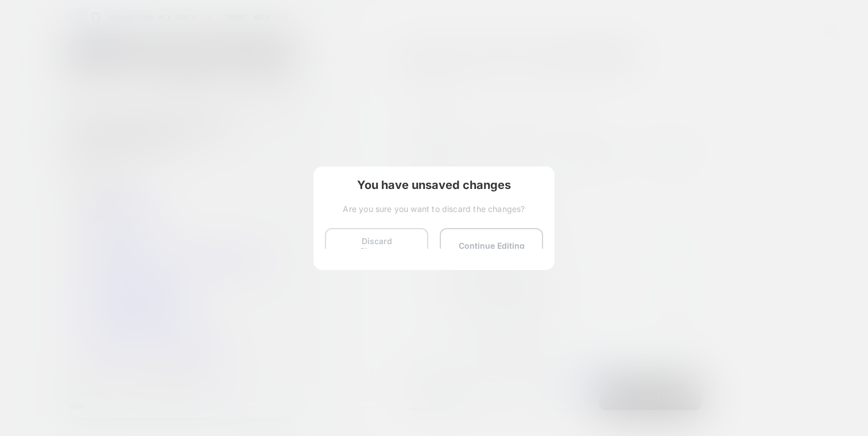
click at [375, 245] on button "Discard Changes" at bounding box center [376, 246] width 103 height 36
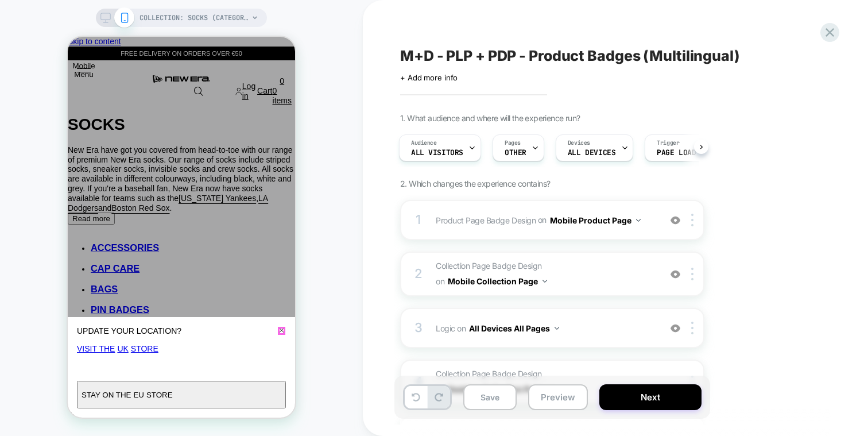
click at [278, 328] on icon "Close" at bounding box center [281, 330] width 7 height 8
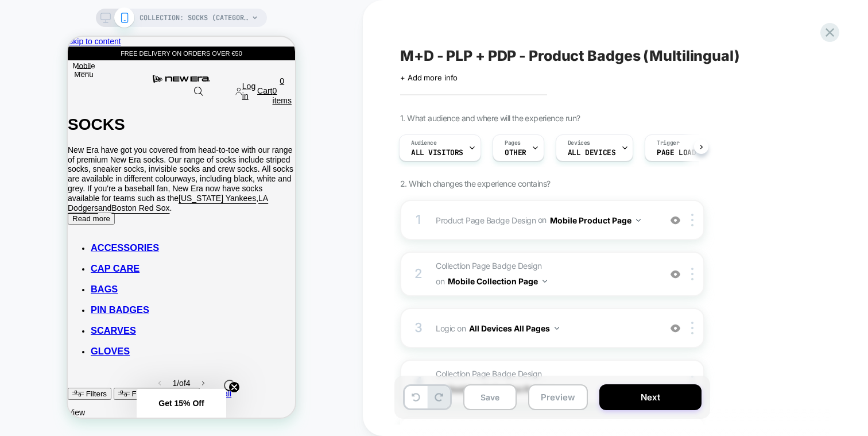
click at [380, 269] on div "M+D - PLP + PDP - Product Badges (Multilingual) Click to edit experience detail…" at bounding box center [615, 218] width 505 height 436
click at [548, 394] on button "Preview" at bounding box center [558, 397] width 60 height 26
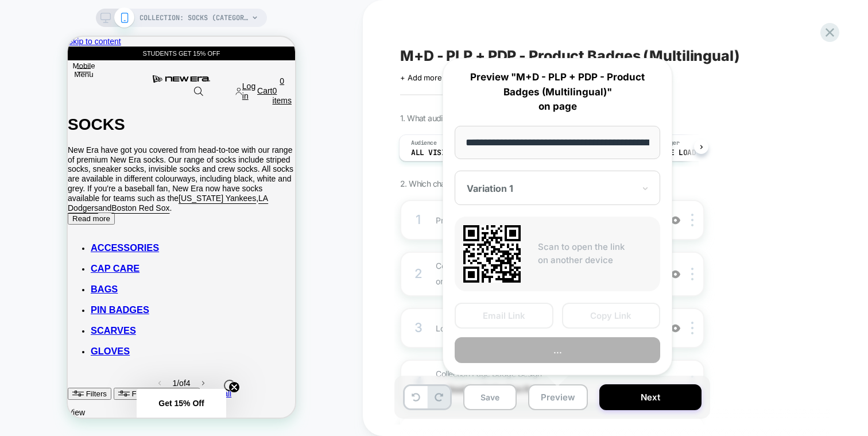
scroll to position [0, 113]
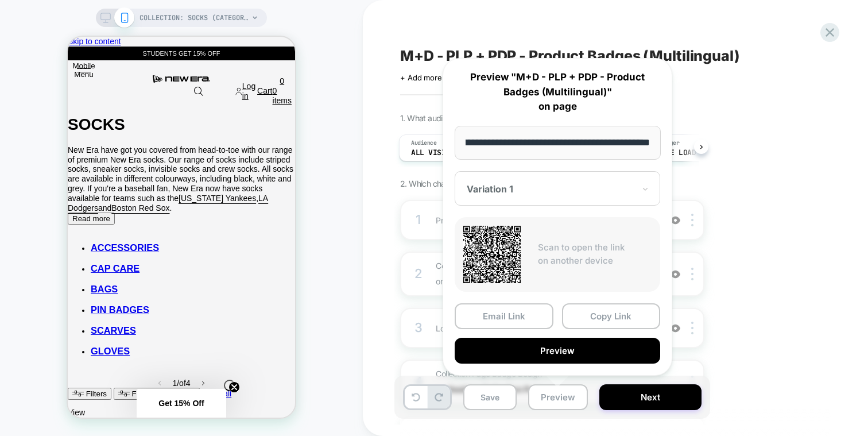
click at [296, 262] on div at bounding box center [182, 227] width 230 height 383
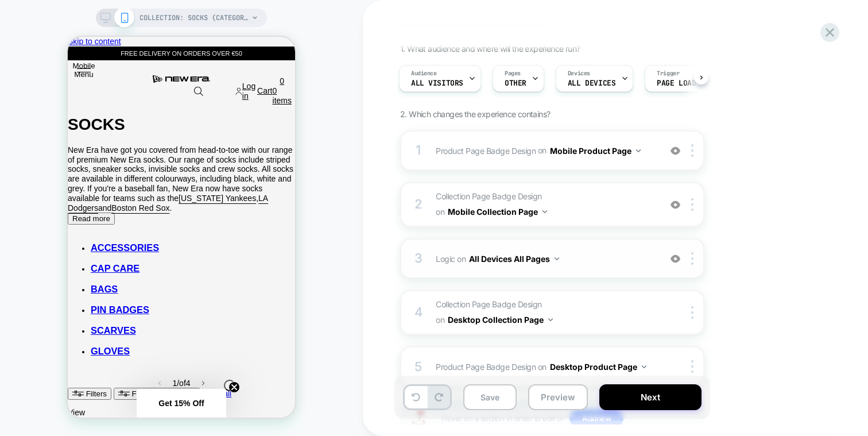
scroll to position [71, 0]
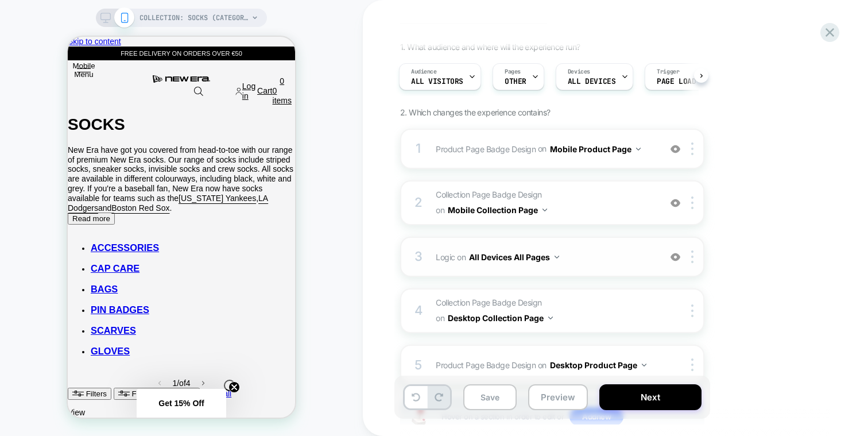
click at [592, 251] on span "Logic Adding Code Block BEFORE footer on All Devices All Pages" at bounding box center [545, 257] width 219 height 17
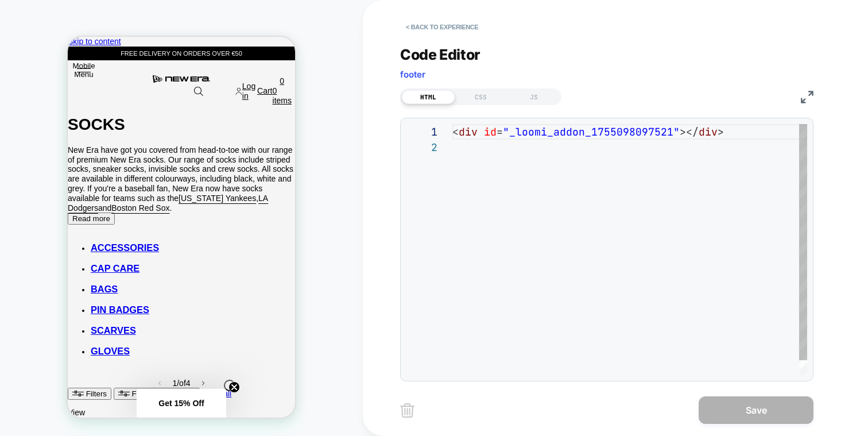
scroll to position [15, 0]
click at [552, 103] on div "HTML CSS JS" at bounding box center [480, 96] width 161 height 17
click at [552, 98] on div "JS" at bounding box center [533, 97] width 53 height 14
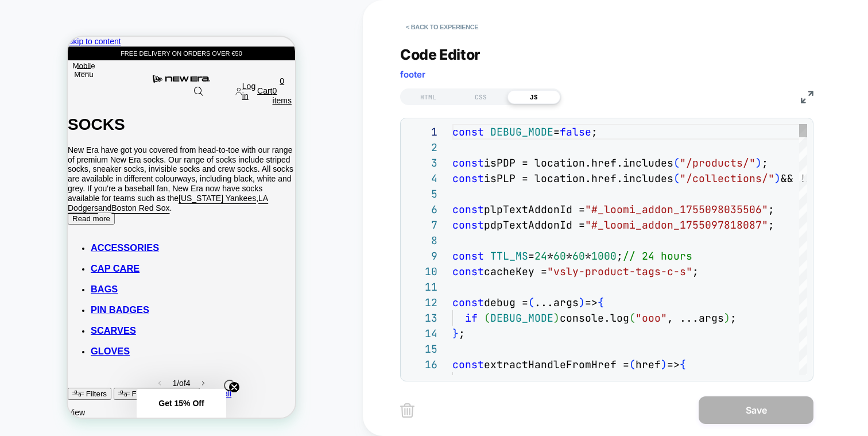
scroll to position [155, 0]
click at [443, 21] on button "< Back to experience" at bounding box center [442, 27] width 84 height 18
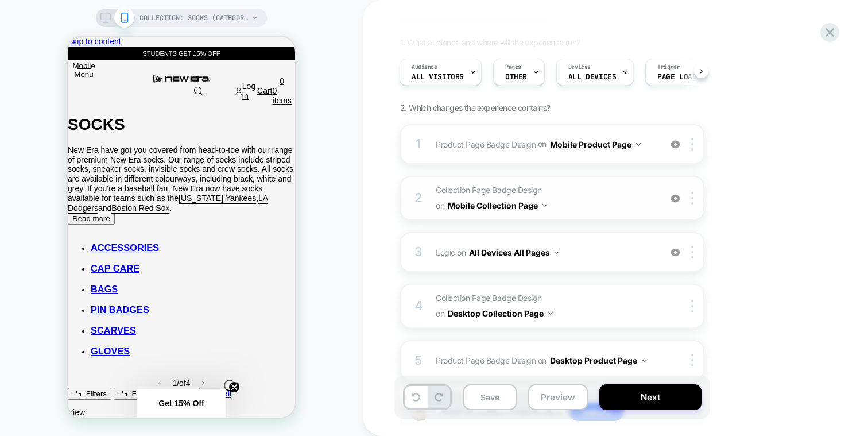
scroll to position [81, 0]
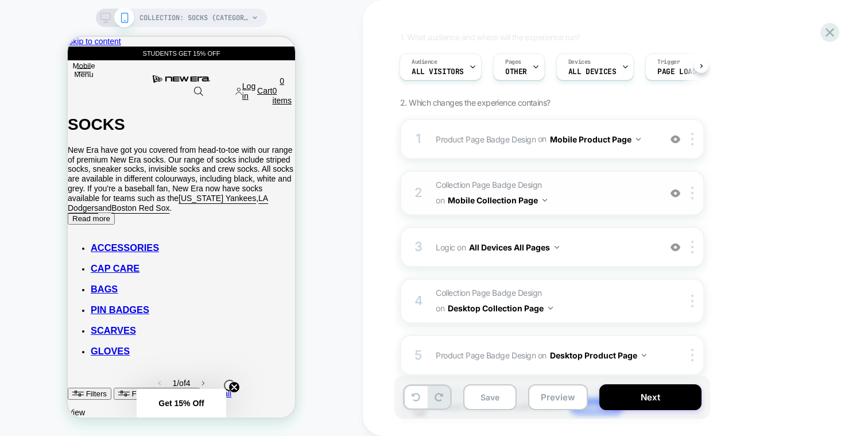
click at [591, 200] on span "Collection Page Badge Design Adding Text BEFORE footer on Mobile Collection Page" at bounding box center [545, 192] width 219 height 31
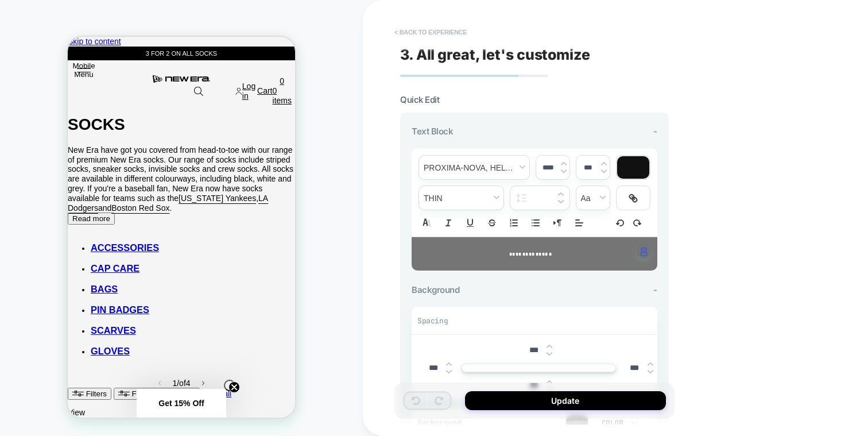
click at [433, 38] on button "< Back to experience" at bounding box center [431, 32] width 84 height 18
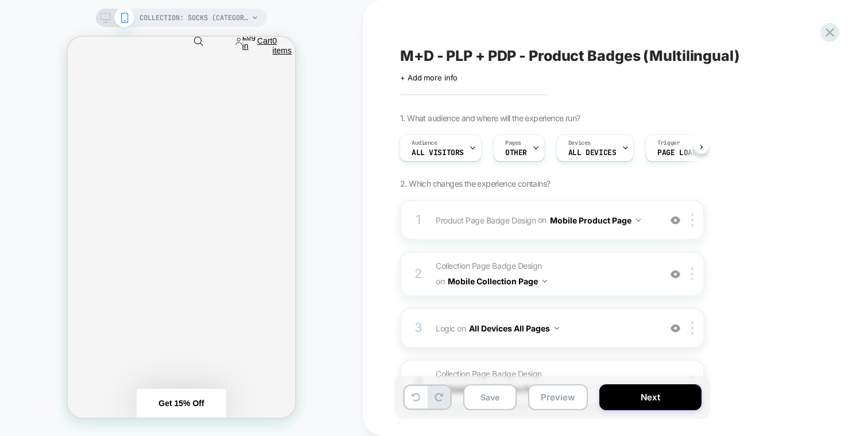
scroll to position [2056, 0]
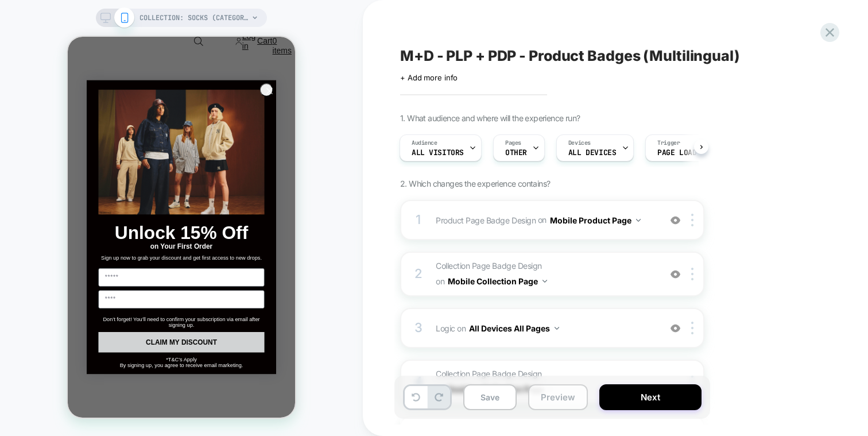
click at [562, 393] on button "Preview" at bounding box center [558, 397] width 60 height 26
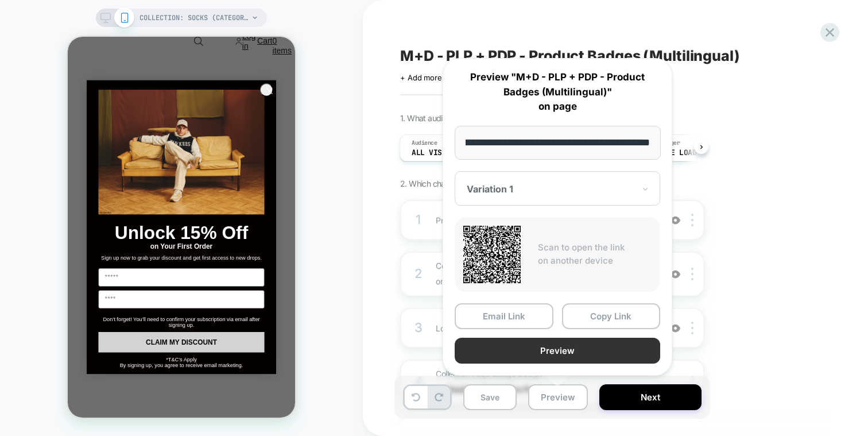
scroll to position [0, 0]
click at [567, 348] on button "Preview" at bounding box center [558, 351] width 206 height 26
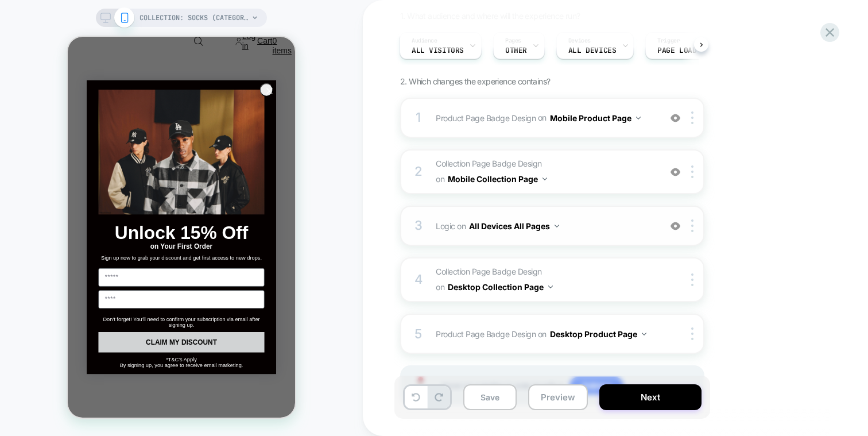
scroll to position [108, 0]
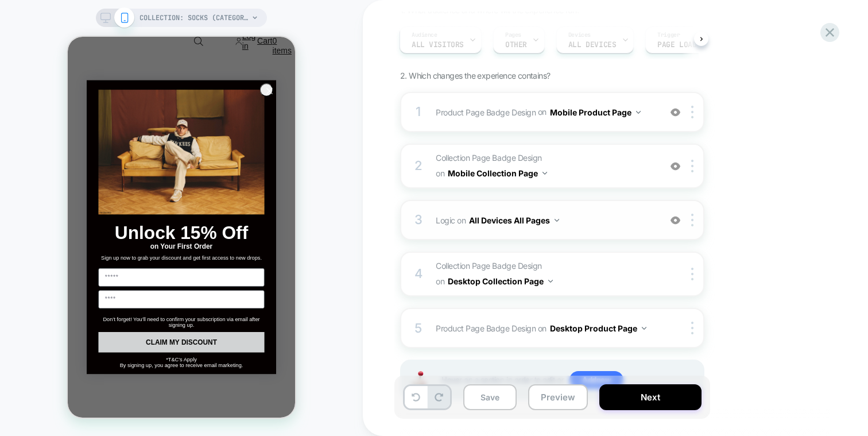
click at [602, 200] on div "3 Logic Adding Code Block BEFORE footer on All Devices All Pages Add Before Add…" at bounding box center [552, 220] width 304 height 40
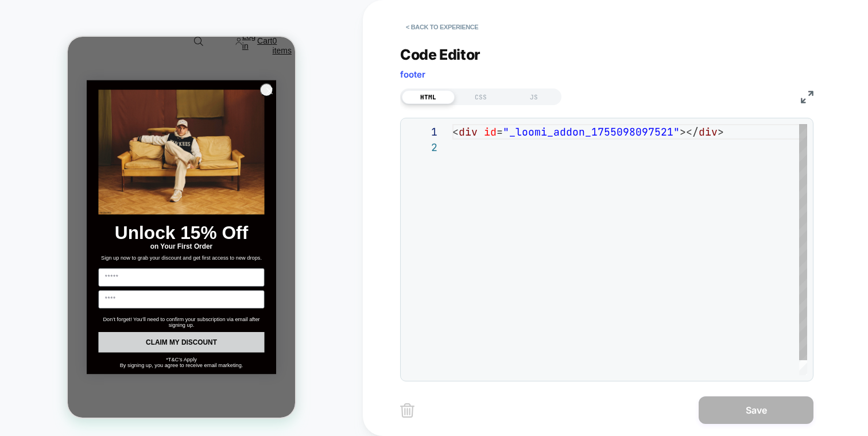
scroll to position [15, 0]
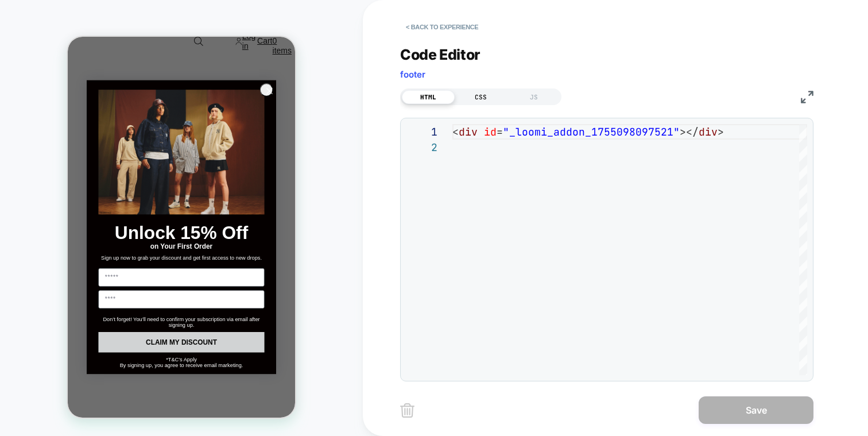
click at [482, 95] on div "CSS" at bounding box center [481, 97] width 53 height 14
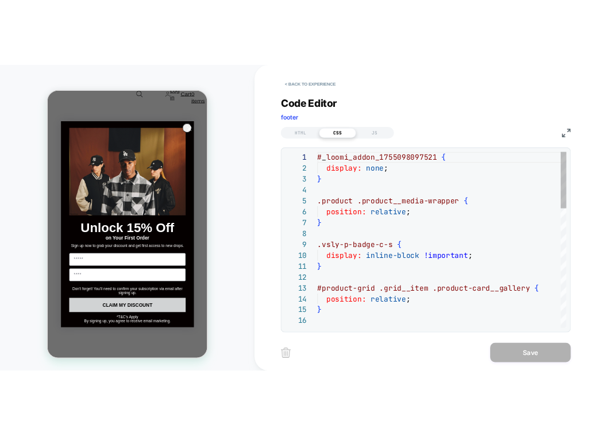
scroll to position [155, 0]
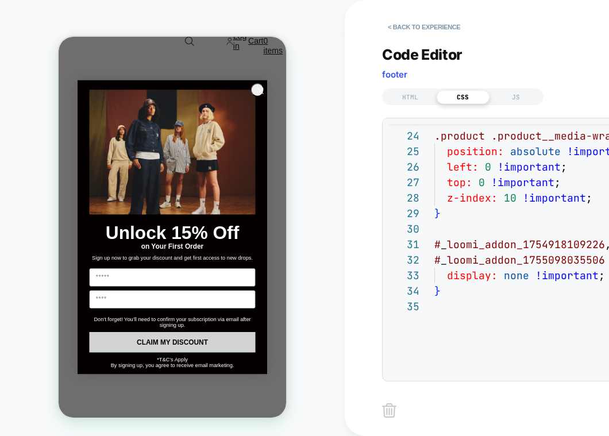
click at [412, 30] on button "< Back to experience" at bounding box center [424, 27] width 84 height 18
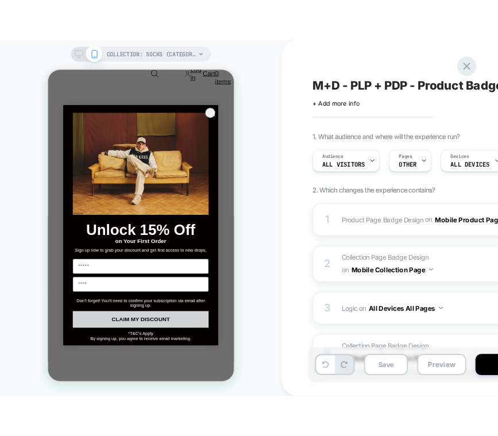
scroll to position [0, 1]
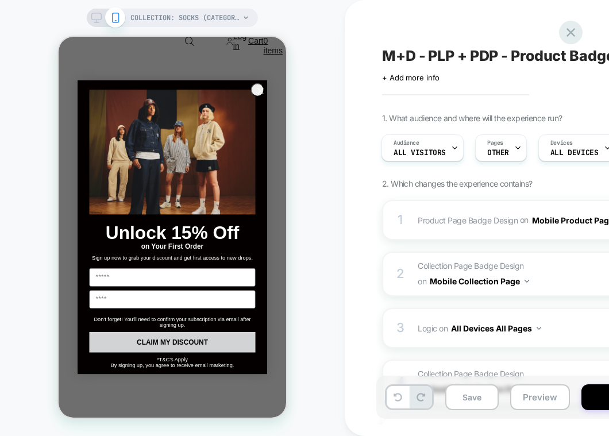
click at [565, 32] on icon at bounding box center [570, 32] width 15 height 15
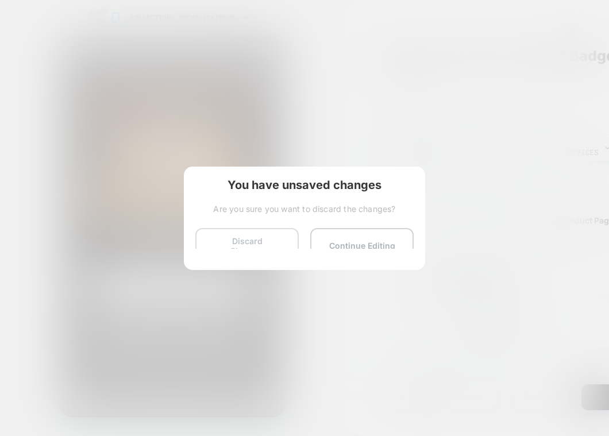
click at [279, 239] on button "Discard Changes" at bounding box center [246, 246] width 103 height 36
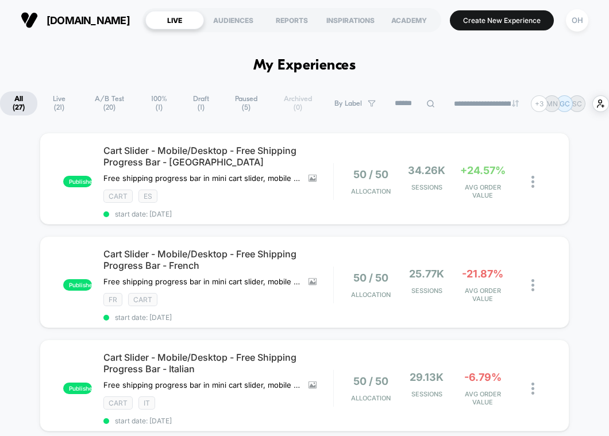
click at [388, 103] on input at bounding box center [414, 103] width 57 height 14
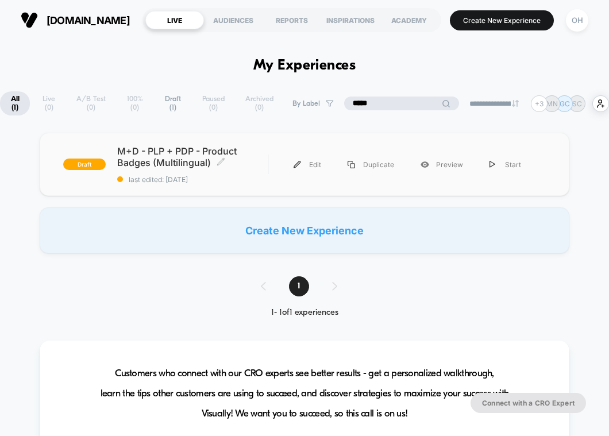
type input "*****"
click at [254, 177] on span "last edited: [DATE]" at bounding box center [192, 179] width 151 height 9
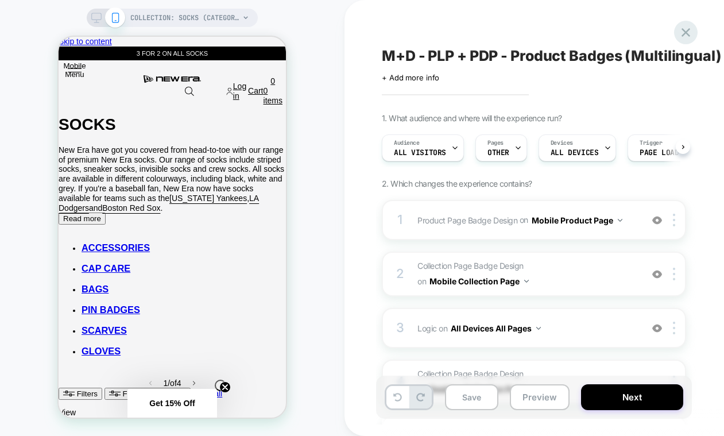
click at [681, 27] on icon at bounding box center [685, 32] width 15 height 15
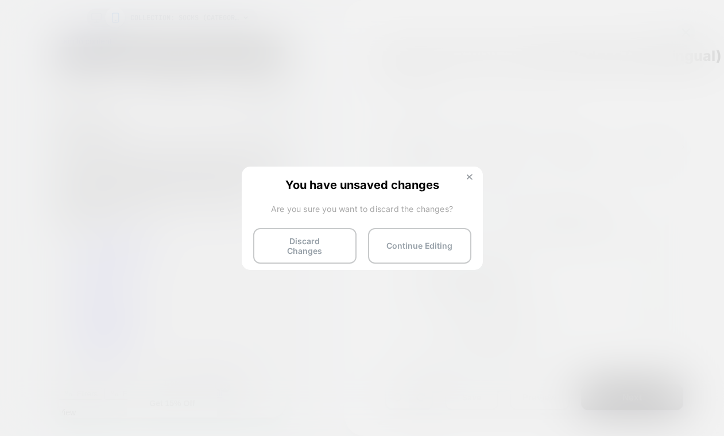
click at [468, 179] on button at bounding box center [469, 178] width 13 height 10
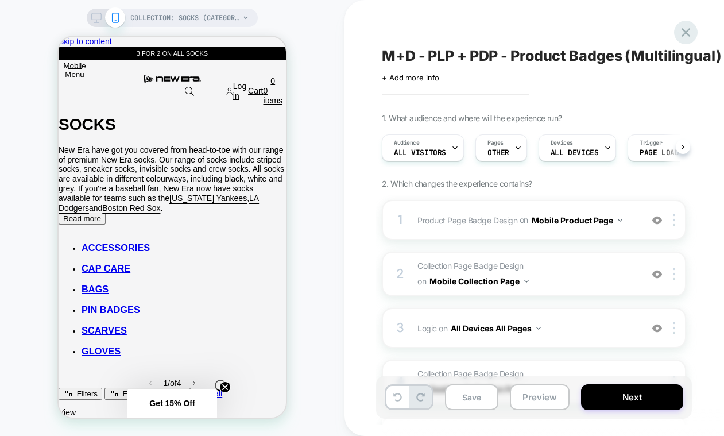
click at [691, 28] on icon at bounding box center [685, 32] width 15 height 15
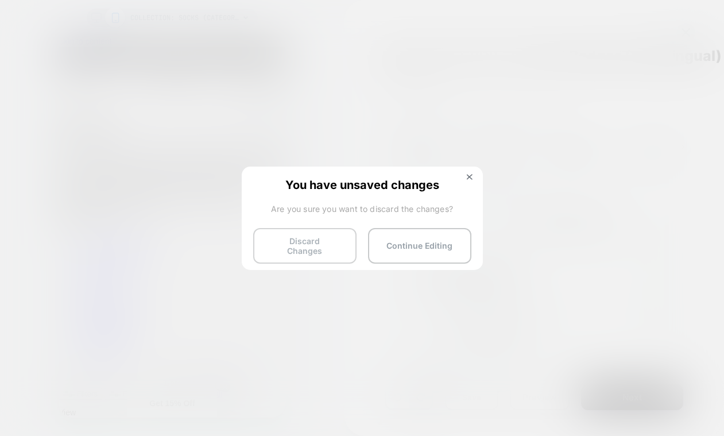
click at [306, 243] on button "Discard Changes" at bounding box center [304, 246] width 103 height 36
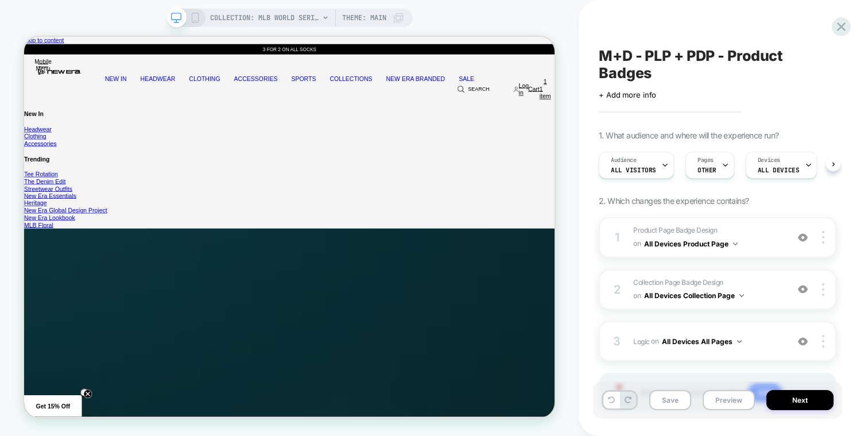
scroll to position [0, 1]
click at [580, 20] on div "M+D - PLP + PDP - Product Badges Click to edit experience details + Add more in…" at bounding box center [723, 218] width 289 height 436
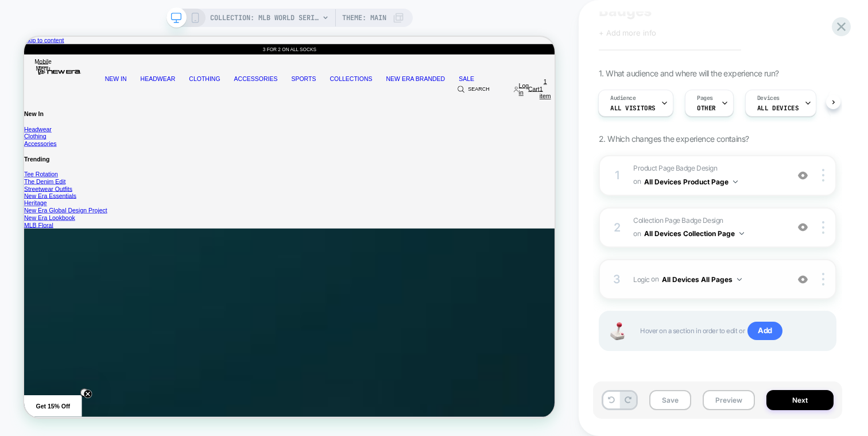
click at [765, 265] on div "3 Logic Adding Code Block BEFORE footer on All Devices All Pages Add Before Add…" at bounding box center [718, 279] width 238 height 40
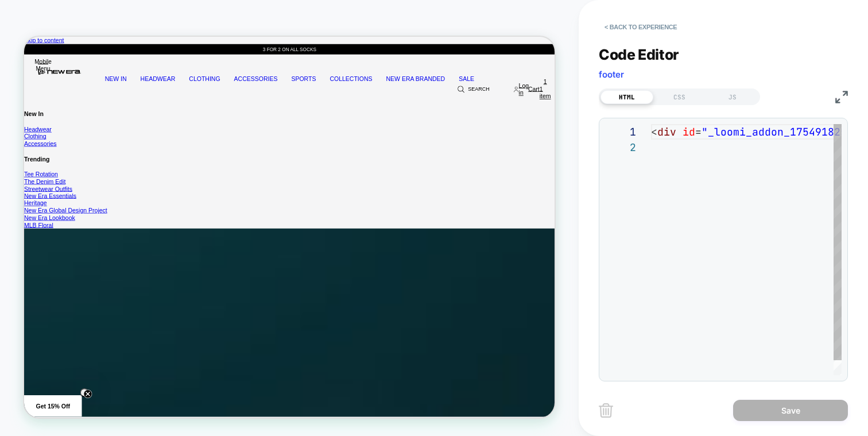
scroll to position [15, 0]
click at [733, 97] on div "JS" at bounding box center [732, 97] width 53 height 14
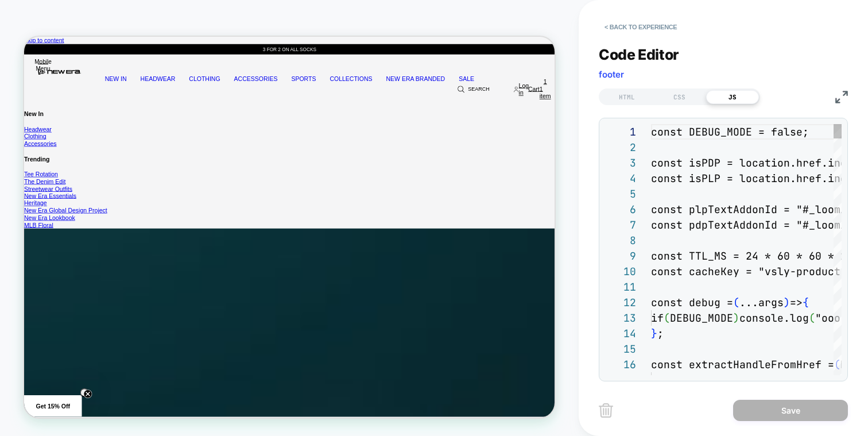
scroll to position [155, 0]
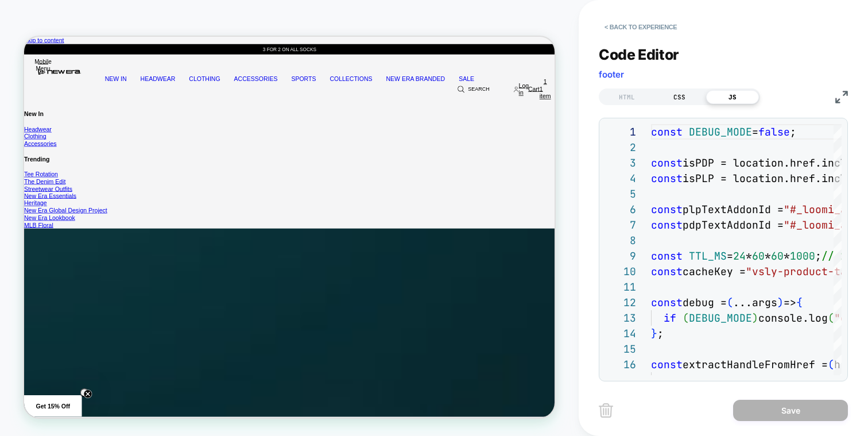
click at [663, 99] on div "CSS" at bounding box center [679, 97] width 53 height 14
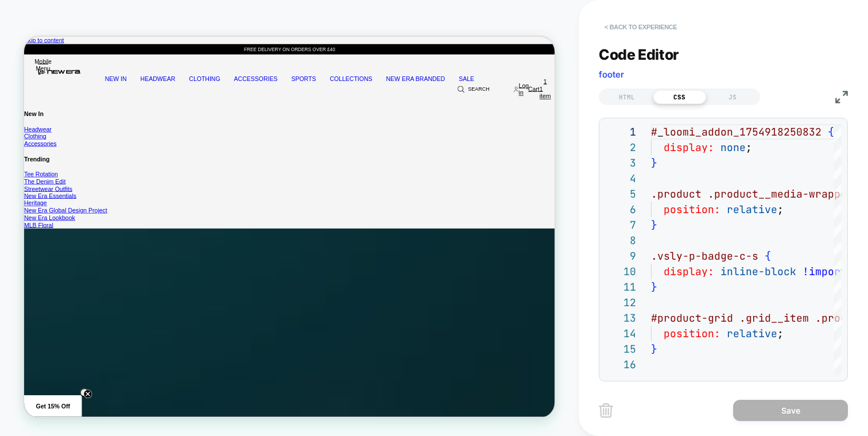
click at [640, 19] on button "< Back to experience" at bounding box center [641, 27] width 84 height 18
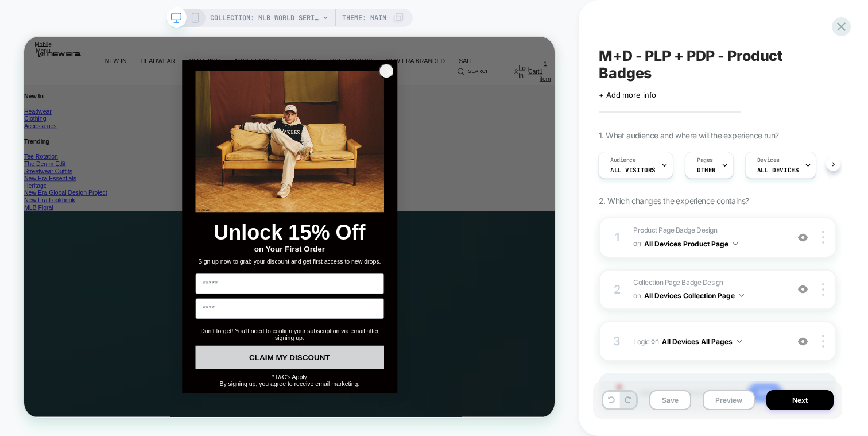
scroll to position [1784, 0]
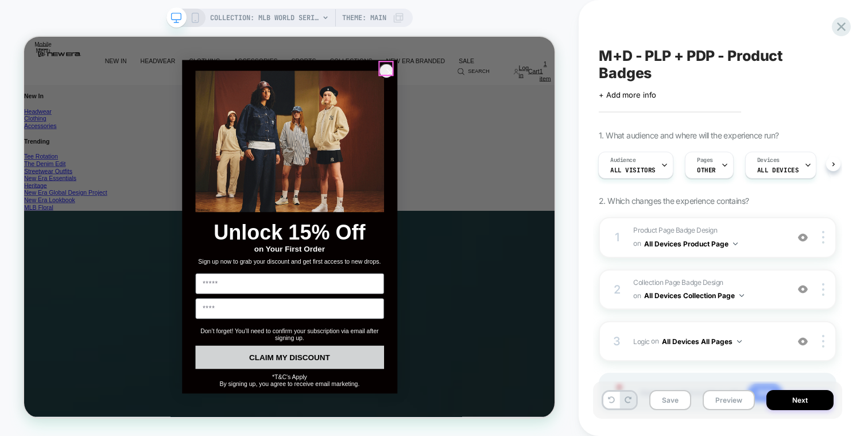
click at [508, 75] on circle "Close dialog" at bounding box center [511, 84] width 19 height 19
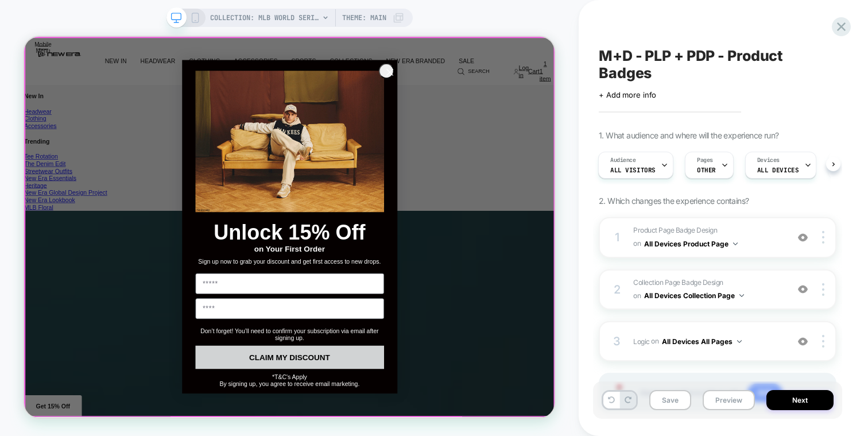
scroll to position [1863, 0]
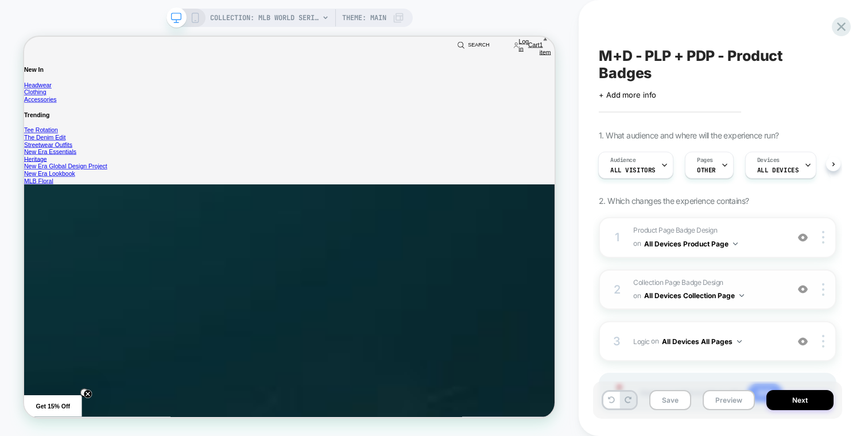
click at [753, 287] on span "Collection Page Badge Design Adding Text BEFORE footer on All Devices Collectio…" at bounding box center [707, 289] width 149 height 27
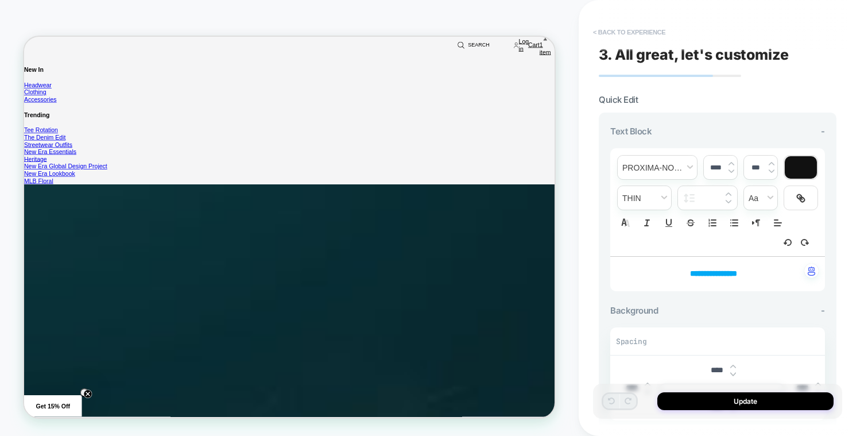
click at [669, 28] on button "< Back to experience" at bounding box center [629, 32] width 84 height 18
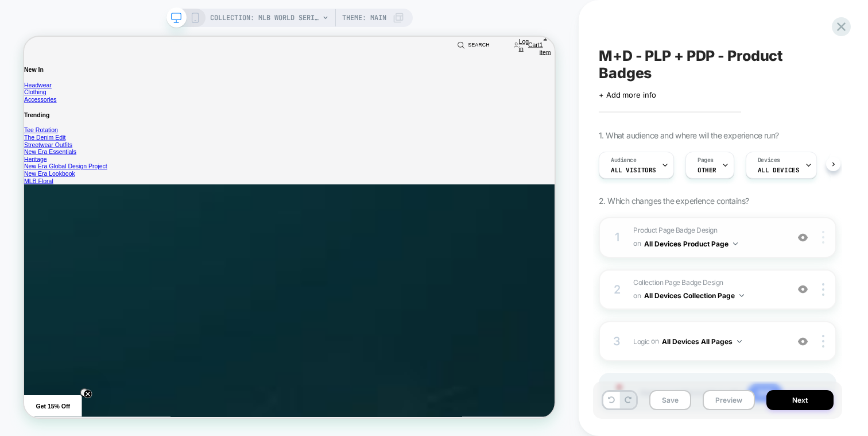
scroll to position [0, 1]
click at [842, 17] on div at bounding box center [842, 27] width 24 height 24
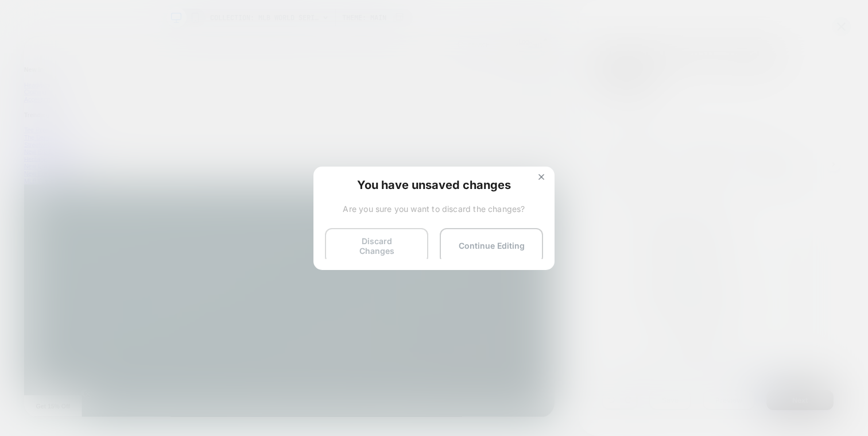
click at [343, 245] on button "Discard Changes" at bounding box center [376, 246] width 103 height 36
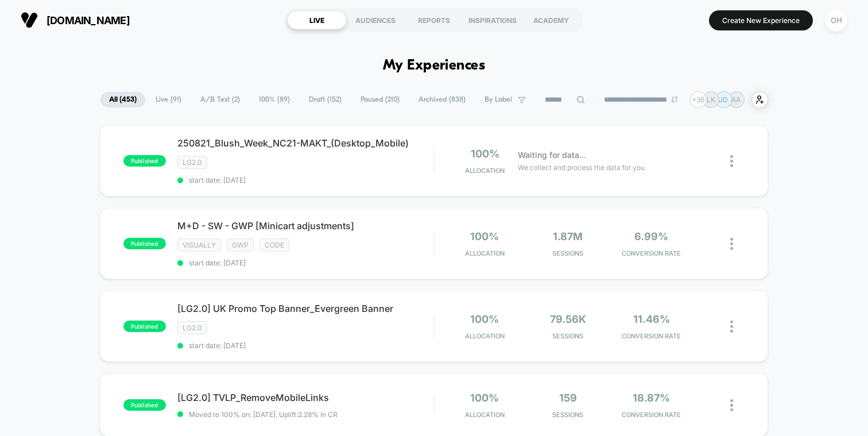
click at [312, 98] on span "Draft ( 152 )" at bounding box center [325, 99] width 50 height 15
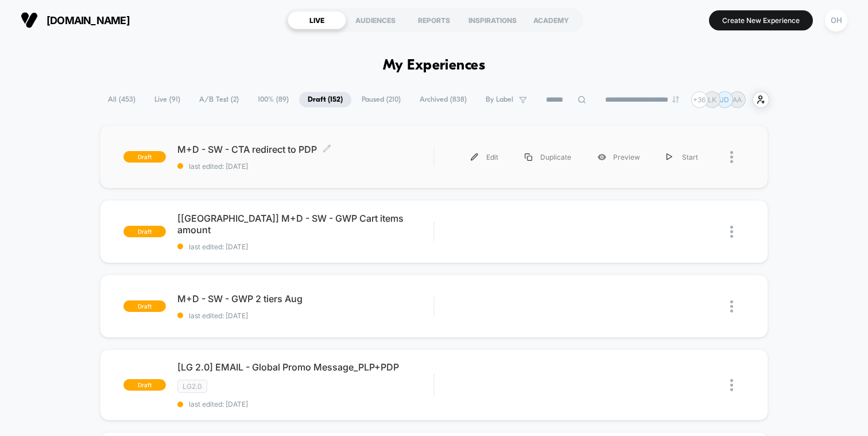
click at [400, 153] on span "M+D - SW - CTA redirect to PDP Click to edit experience details" at bounding box center [305, 149] width 256 height 11
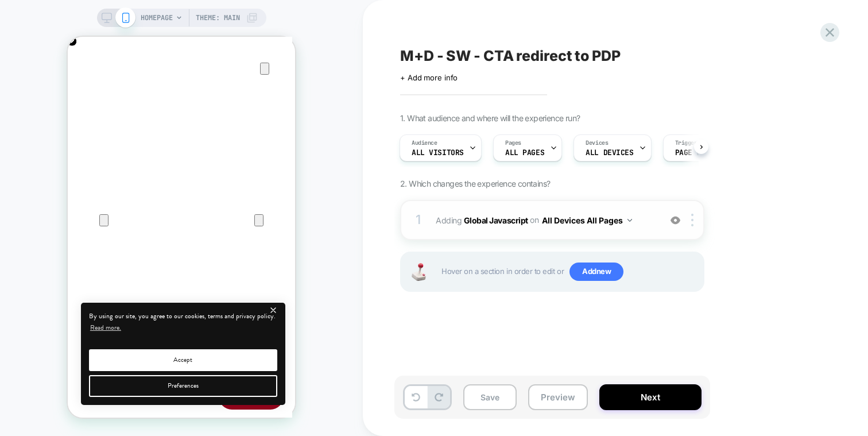
click at [642, 201] on div "1 Adding Global Javascript on All Devices All Pages Add Before Add After Target…" at bounding box center [552, 220] width 304 height 40
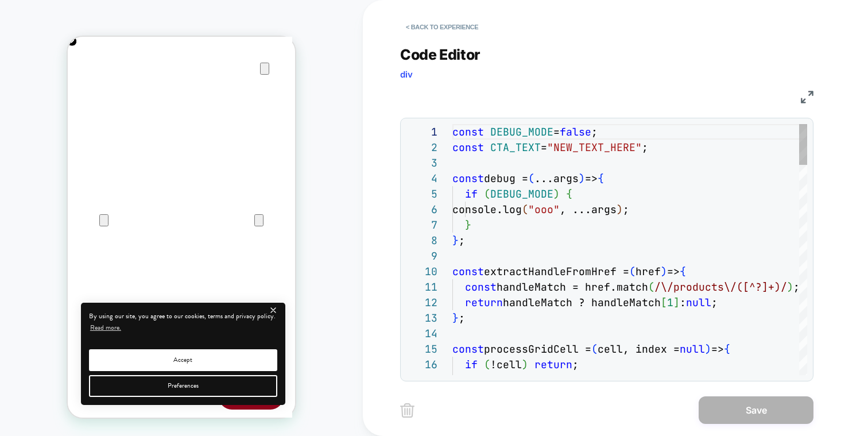
scroll to position [155, 0]
click at [448, 20] on button "< Back to experience" at bounding box center [442, 27] width 84 height 18
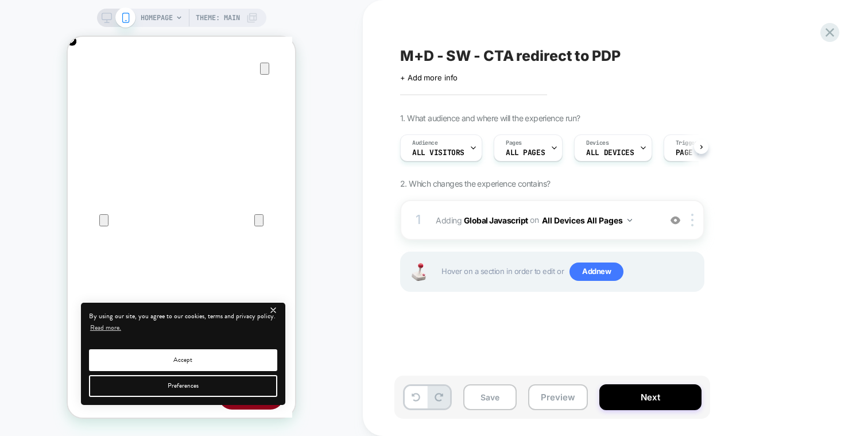
scroll to position [0, 1]
click at [833, 27] on icon at bounding box center [829, 32] width 15 height 15
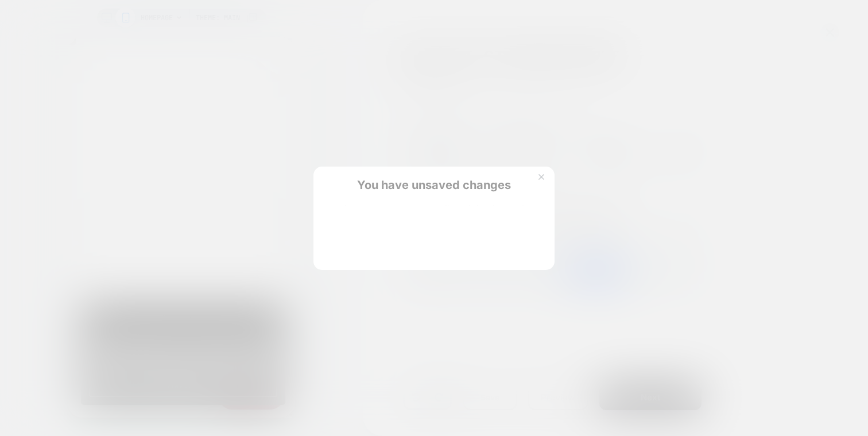
click at [358, 247] on div "You have unsaved changes Are you sure you want to discard the changes? Discard …" at bounding box center [433, 217] width 241 height 103
click at [358, 247] on button "Discard Changes" at bounding box center [376, 246] width 103 height 36
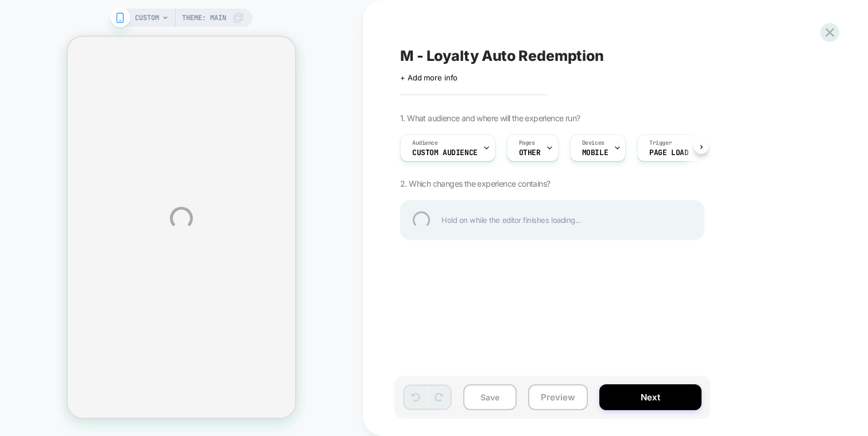
click at [396, 6] on div "CUSTOM Theme: MAIN M - Loyalty Auto Redemption Click to edit experience details…" at bounding box center [434, 218] width 868 height 436
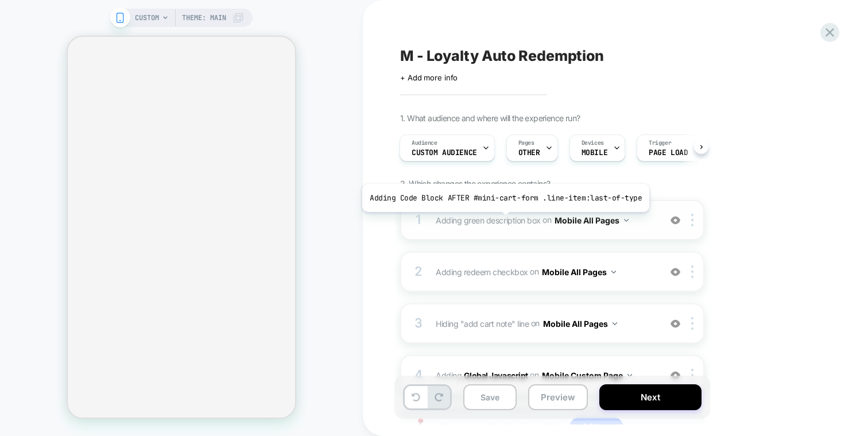
scroll to position [96, 0]
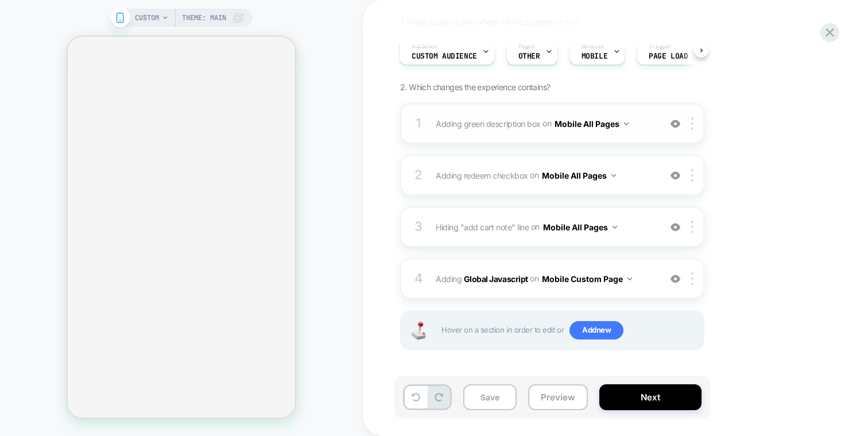
click at [644, 112] on div "1 Adding green description box Adding Code Block AFTER #mini-cart-form .line-it…" at bounding box center [552, 123] width 304 height 40
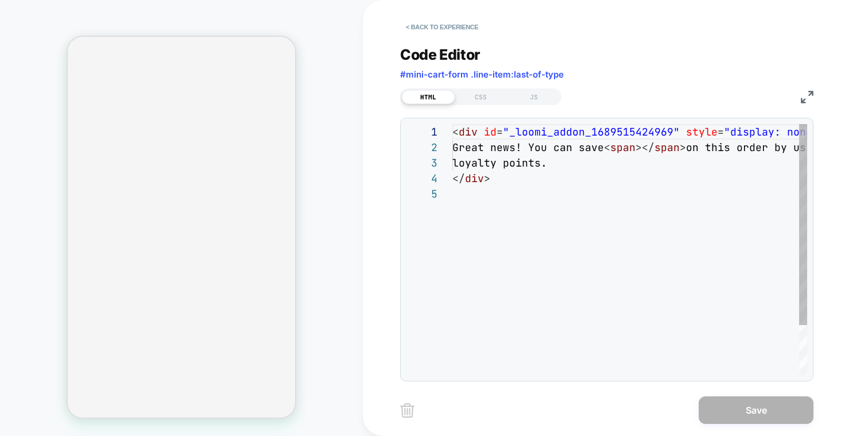
scroll to position [62, 0]
click at [502, 103] on div "CSS" at bounding box center [481, 97] width 53 height 14
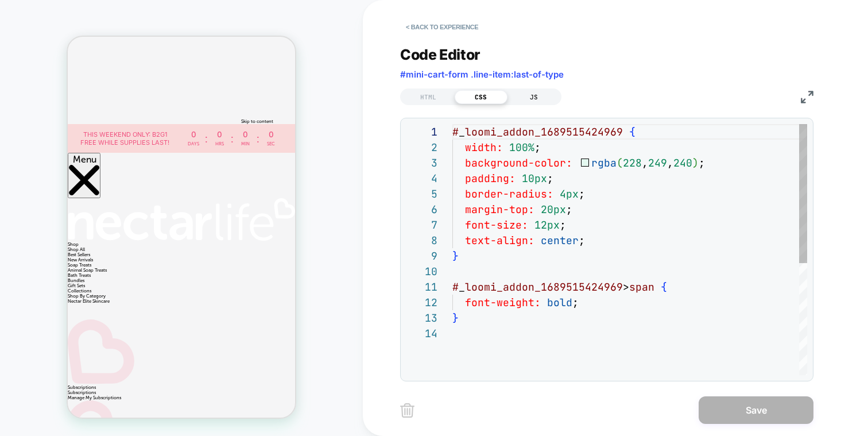
scroll to position [0, 0]
click at [545, 96] on div "JS" at bounding box center [533, 97] width 53 height 14
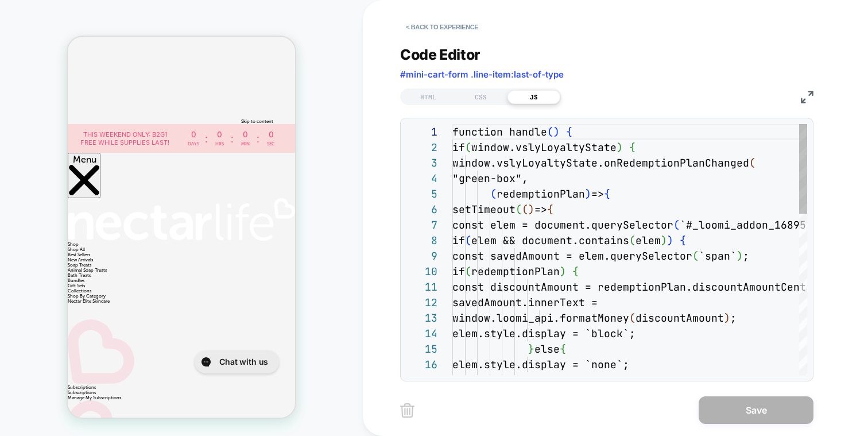
scroll to position [155, 0]
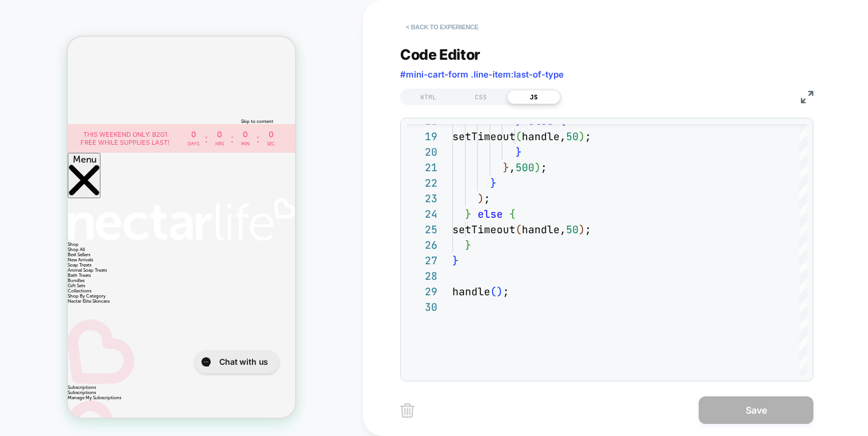
click at [478, 32] on button "< Back to experience" at bounding box center [442, 27] width 84 height 18
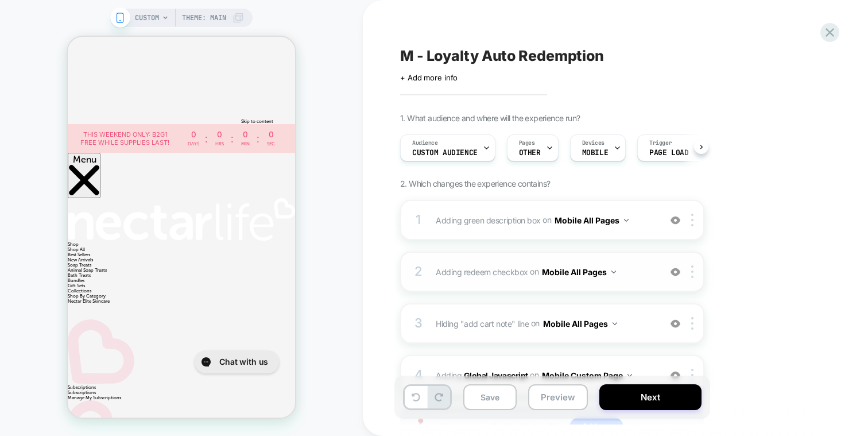
scroll to position [0, 1]
click at [630, 263] on span "Adding redeem checkbox Adding Code Block AFTER cart-drawer button[name="checkou…" at bounding box center [545, 271] width 219 height 17
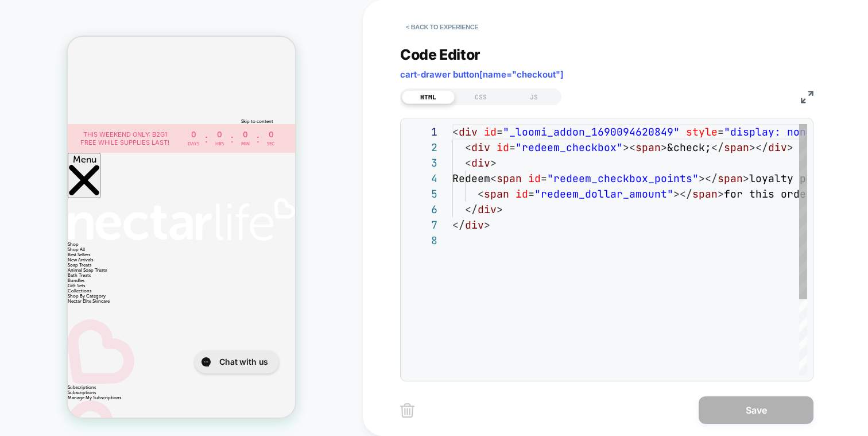
scroll to position [108, 0]
click at [630, 263] on div "< div id = "_loomi_addon_1690094620849" style = "display: none;" > < div id = "…" at bounding box center [629, 303] width 355 height 359
click at [550, 97] on div "JS" at bounding box center [533, 97] width 53 height 14
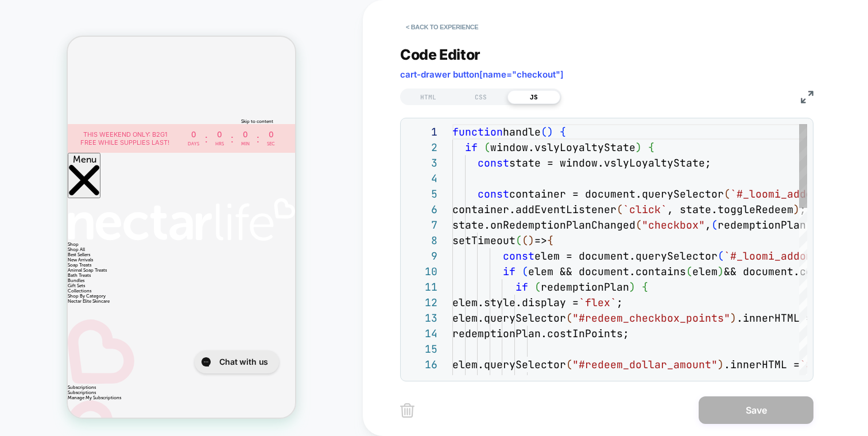
scroll to position [155, 0]
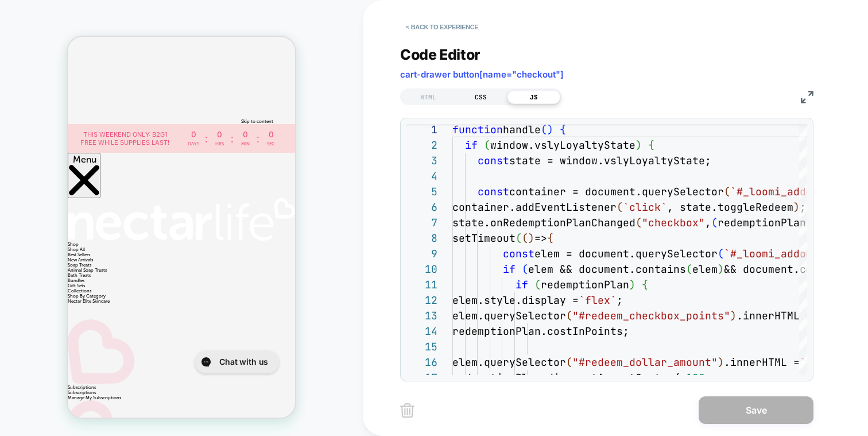
click at [491, 100] on div "CSS" at bounding box center [481, 97] width 53 height 14
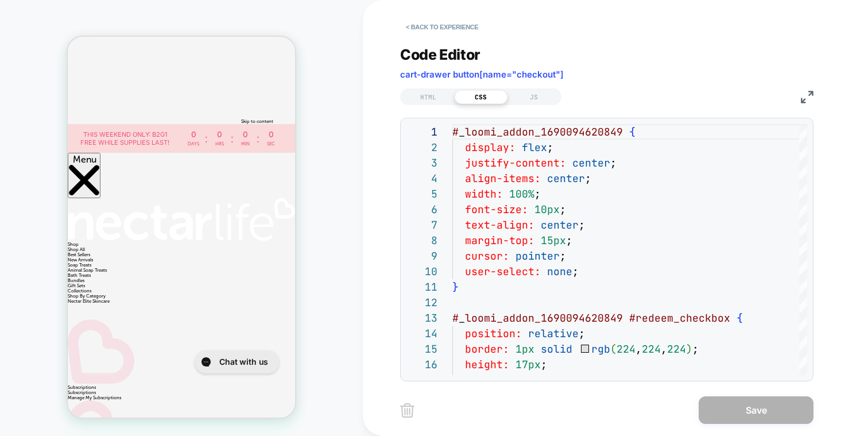
click at [451, 9] on div "< Back to experience" at bounding box center [652, 17] width 505 height 34
click at [452, 22] on button "< Back to experience" at bounding box center [442, 27] width 84 height 18
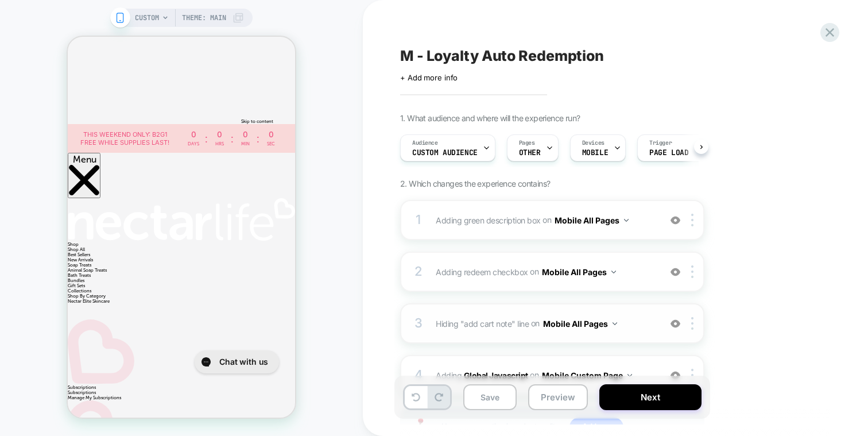
scroll to position [0, 1]
click at [633, 305] on div "3 Hiding "add cart note" line Hiding .mini-cart__actions on Mobile All Pages Ad…" at bounding box center [552, 323] width 304 height 40
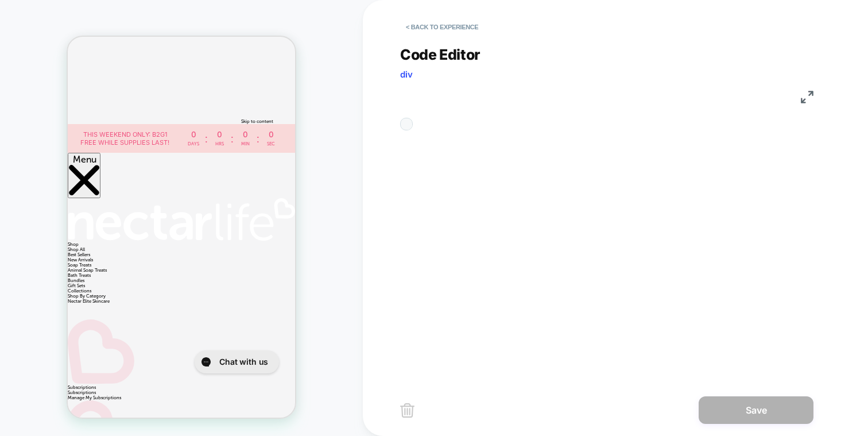
scroll to position [46, 0]
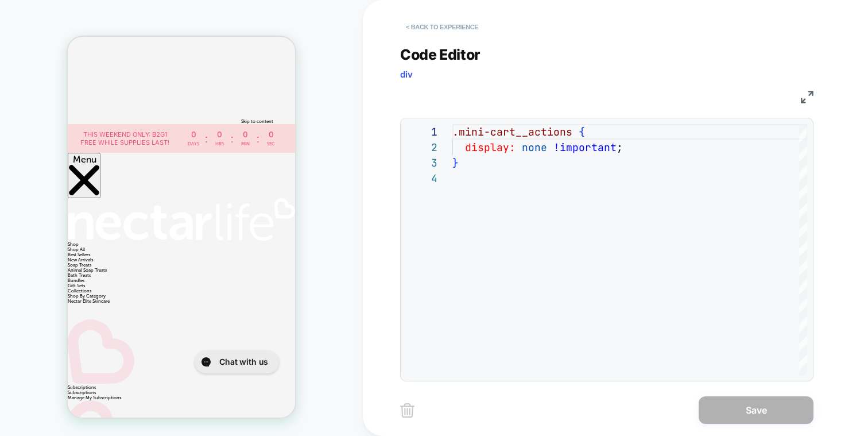
click at [457, 25] on button "< Back to experience" at bounding box center [442, 27] width 84 height 18
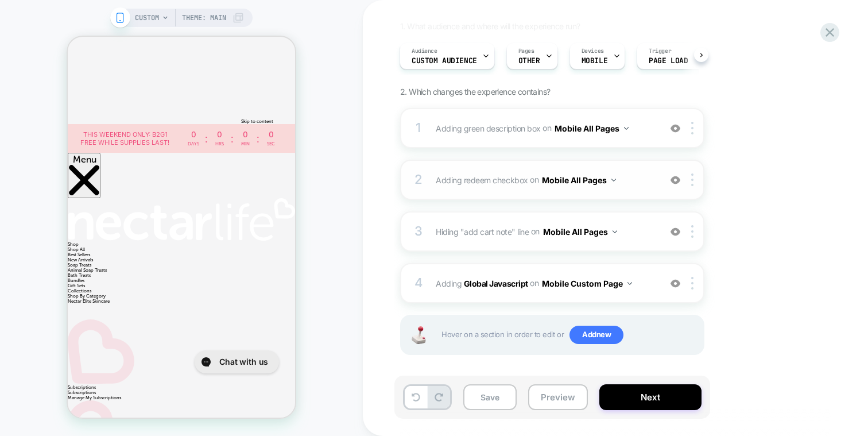
scroll to position [96, 0]
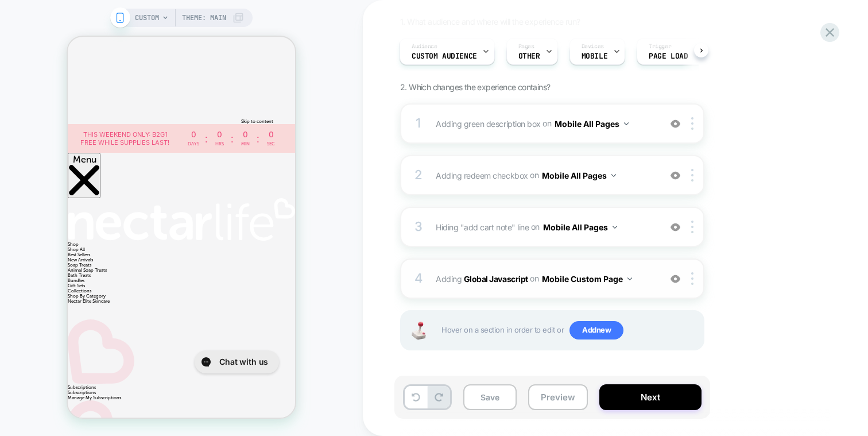
click at [646, 270] on span "Adding Global Javascript on Mobile Custom Page" at bounding box center [545, 278] width 219 height 17
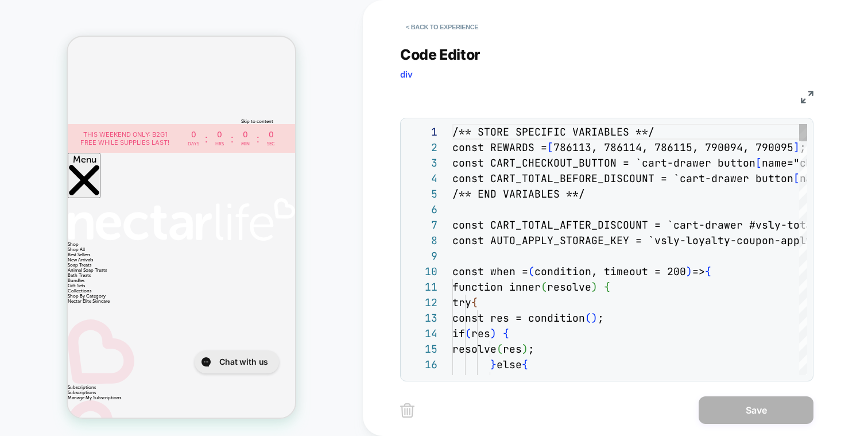
scroll to position [155, 0]
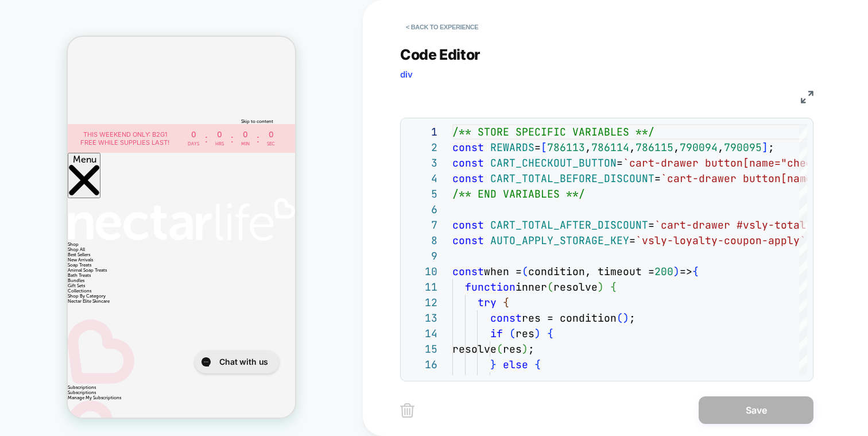
click at [805, 98] on img at bounding box center [807, 97] width 13 height 13
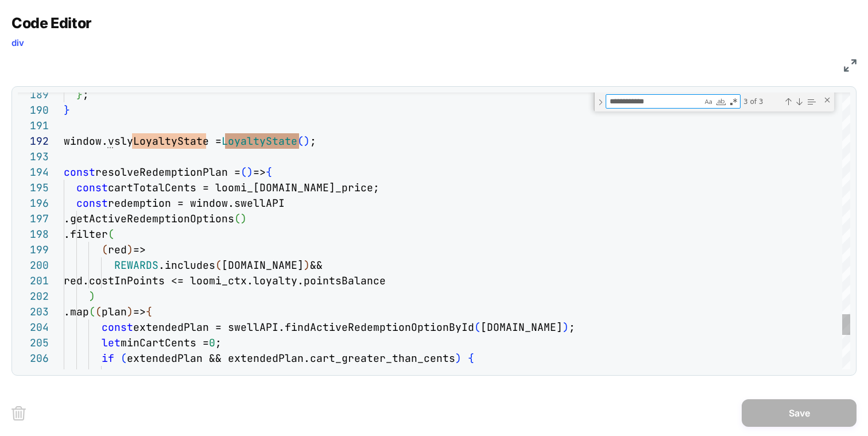
type textarea "**********"
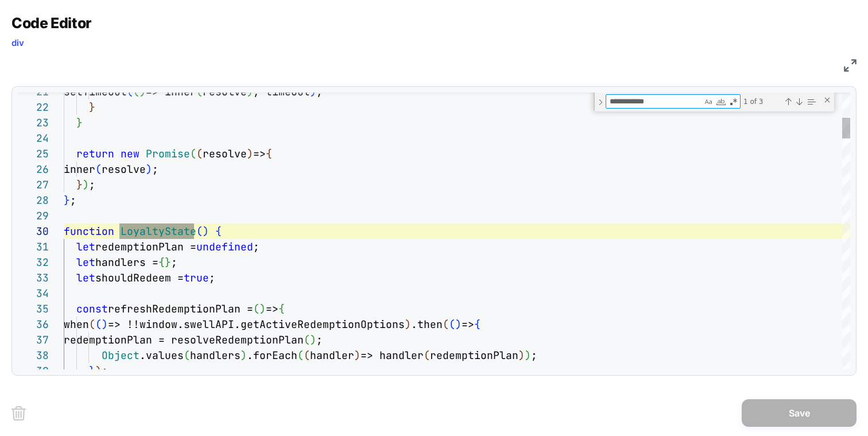
scroll to position [155, 130]
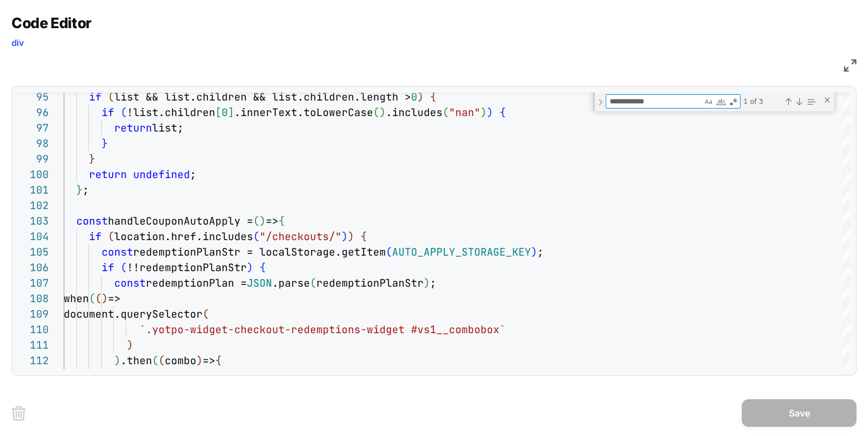
click at [846, 59] on img at bounding box center [850, 65] width 13 height 13
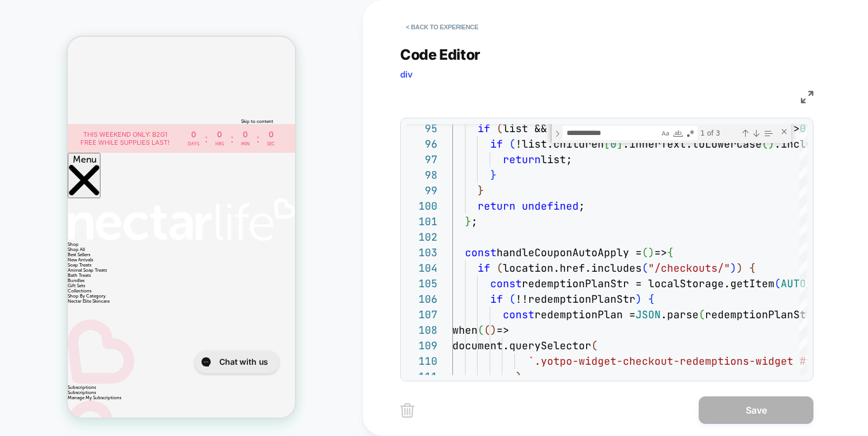
click at [451, 42] on div "**********" at bounding box center [606, 207] width 413 height 350
click at [456, 28] on button "< Back to experience" at bounding box center [442, 27] width 84 height 18
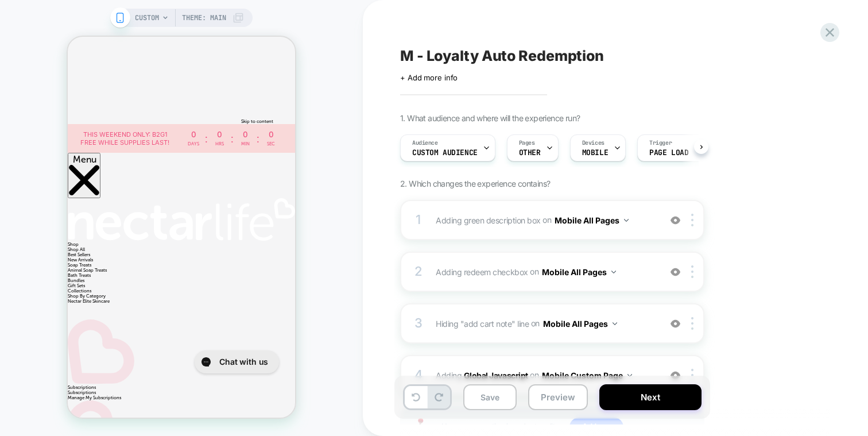
scroll to position [0, 1]
click at [460, 145] on div "Audience Custom Audience" at bounding box center [444, 148] width 88 height 26
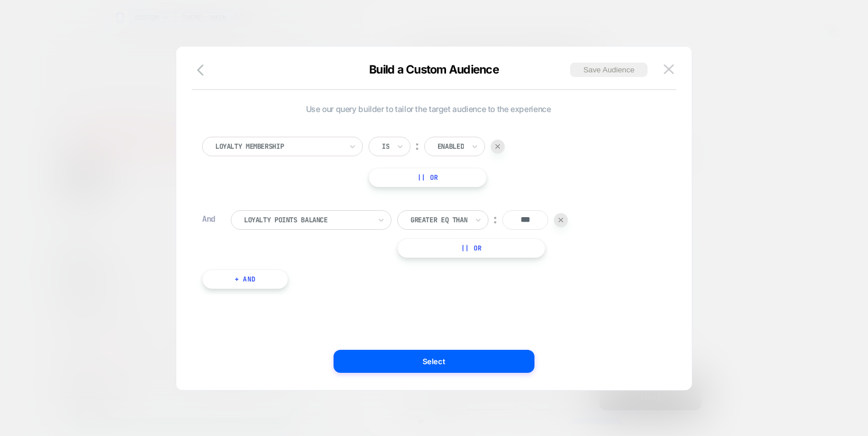
click at [362, 224] on div at bounding box center [307, 220] width 126 height 10
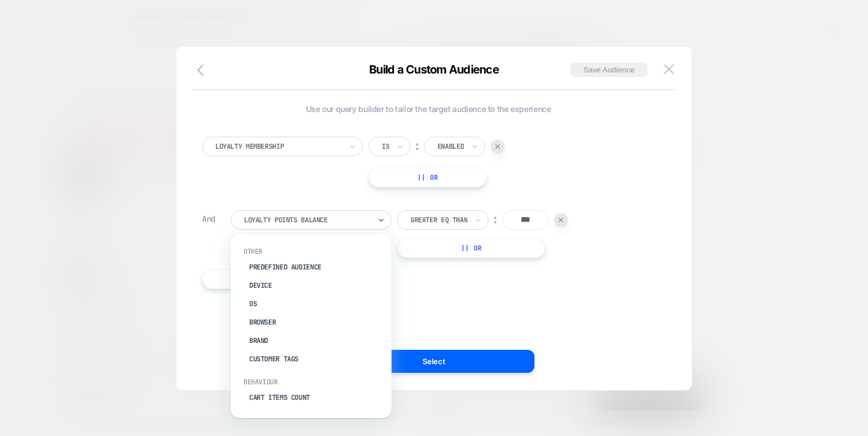
click at [598, 295] on div "Use our query builder to tailor the target audience to the experience Loyalty M…" at bounding box center [428, 202] width 452 height 196
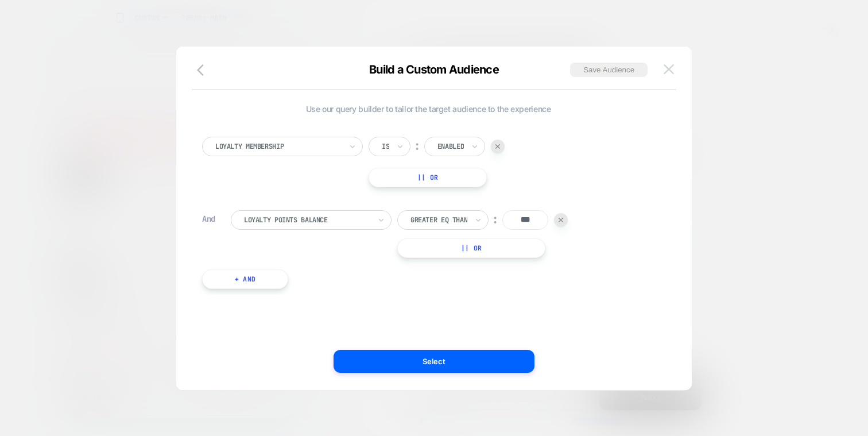
click at [669, 73] on img at bounding box center [669, 69] width 10 height 10
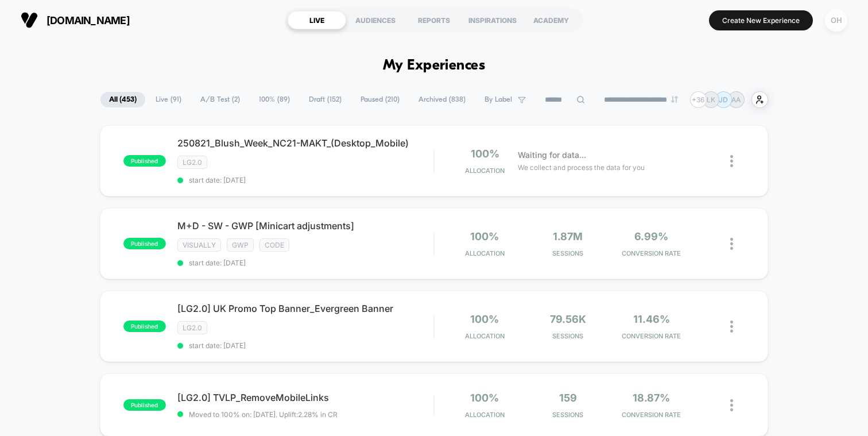
click at [826, 15] on div "OH" at bounding box center [836, 20] width 22 height 22
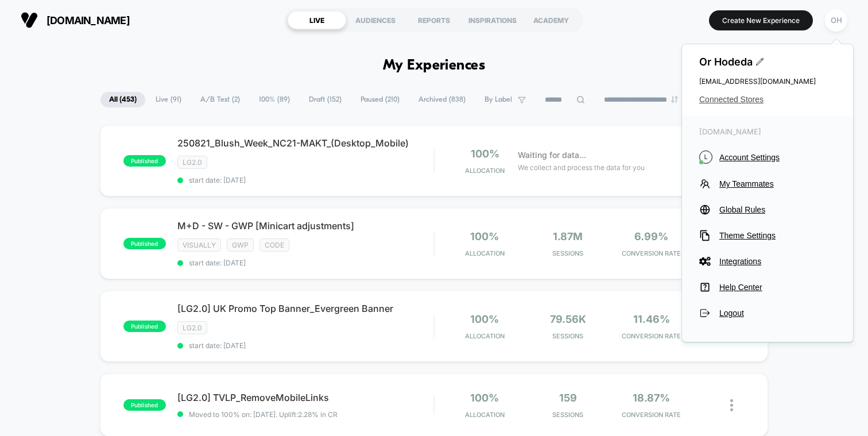
click at [766, 98] on span "Connected Stores" at bounding box center [767, 99] width 137 height 9
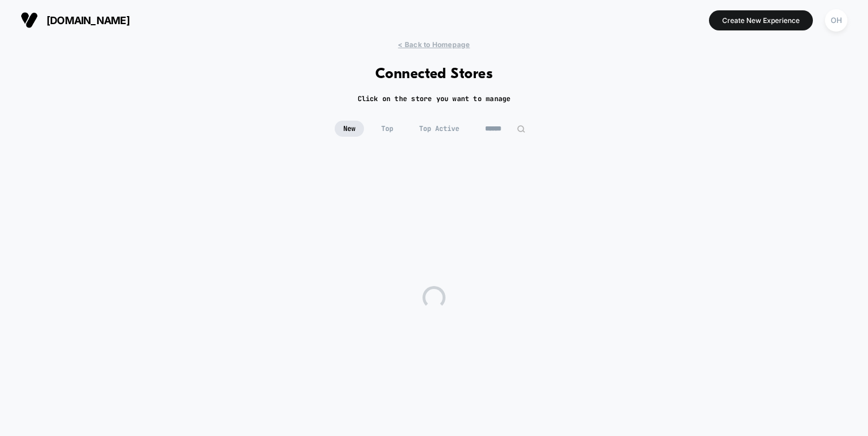
click at [501, 136] on div "New Top Top Active" at bounding box center [434, 137] width 868 height 33
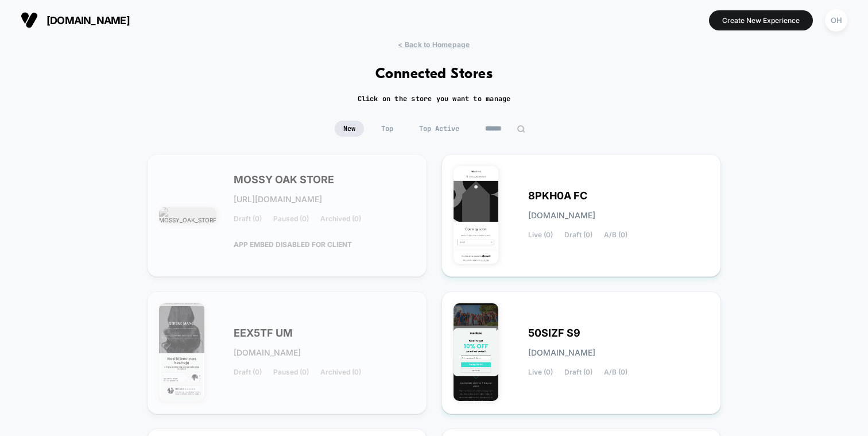
click at [505, 129] on input at bounding box center [504, 129] width 57 height 16
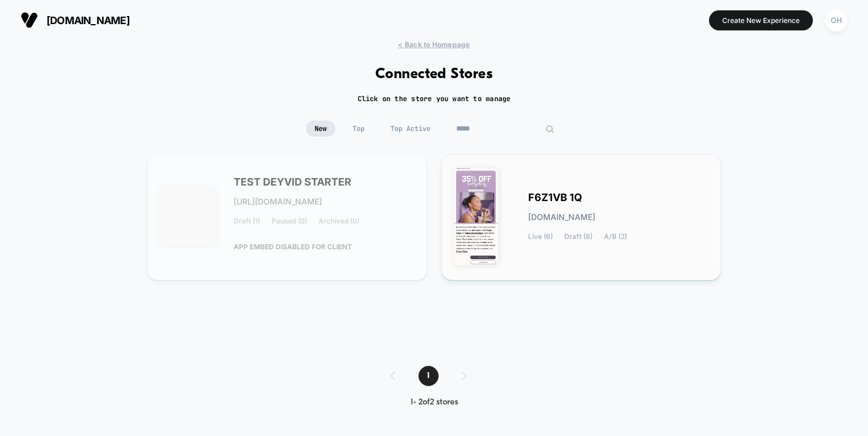
type input "*****"
click at [511, 214] on div "F6Z1VB 1Q f6z1vb-1q.myshopify.com Live (6) Draft (8) A/B (2)" at bounding box center [582, 217] width 256 height 102
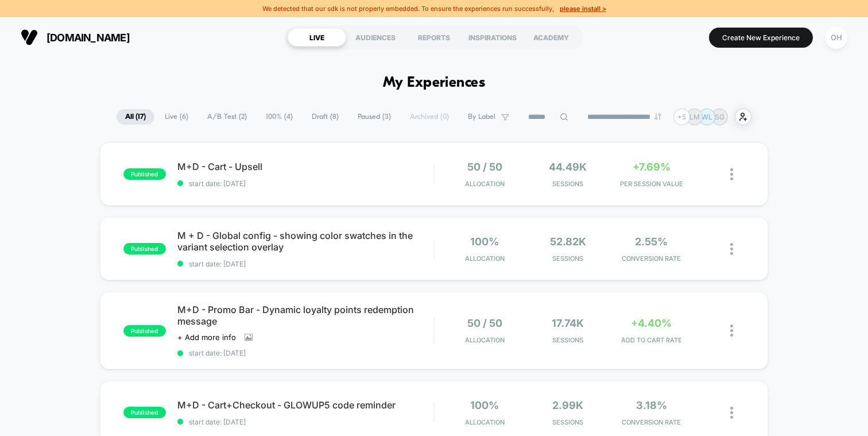
click at [828, 40] on div "OH" at bounding box center [836, 37] width 22 height 22
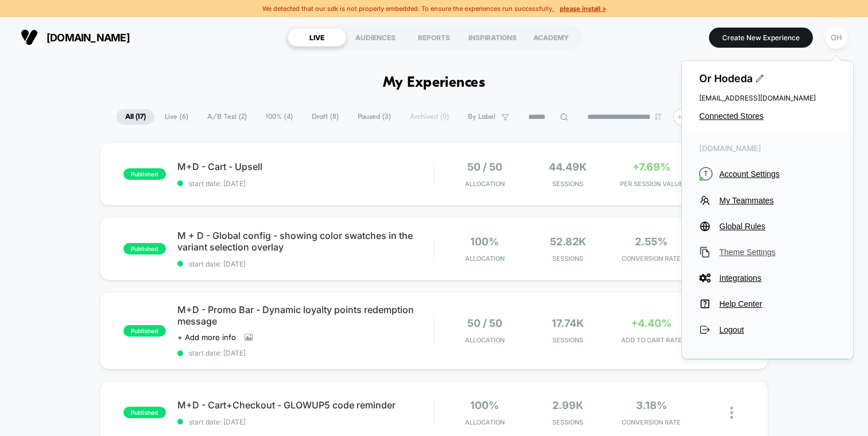
click at [754, 249] on span "Theme Settings" at bounding box center [777, 251] width 117 height 9
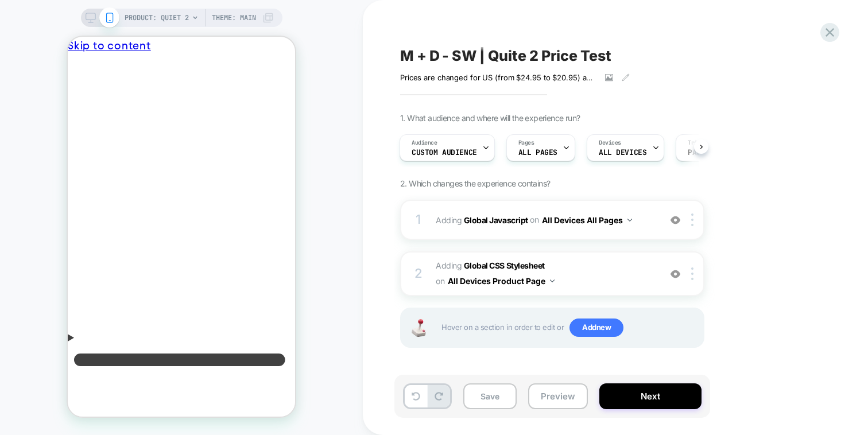
scroll to position [0, 9]
click at [827, 30] on icon at bounding box center [830, 32] width 9 height 9
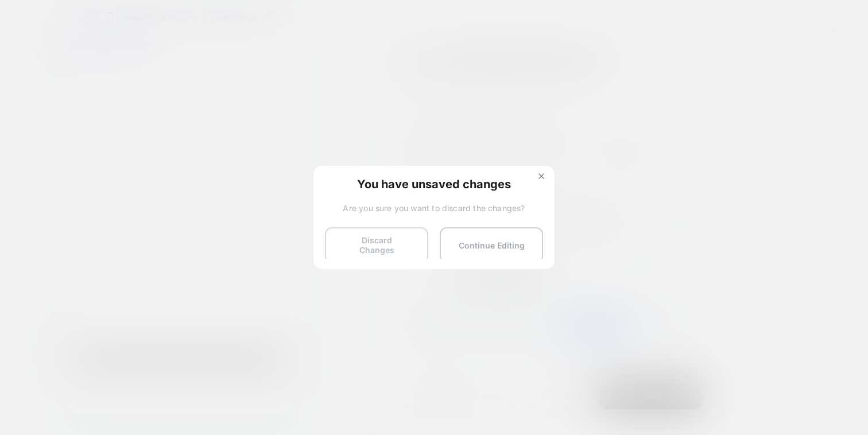
click at [353, 244] on button "Discard Changes" at bounding box center [376, 245] width 103 height 36
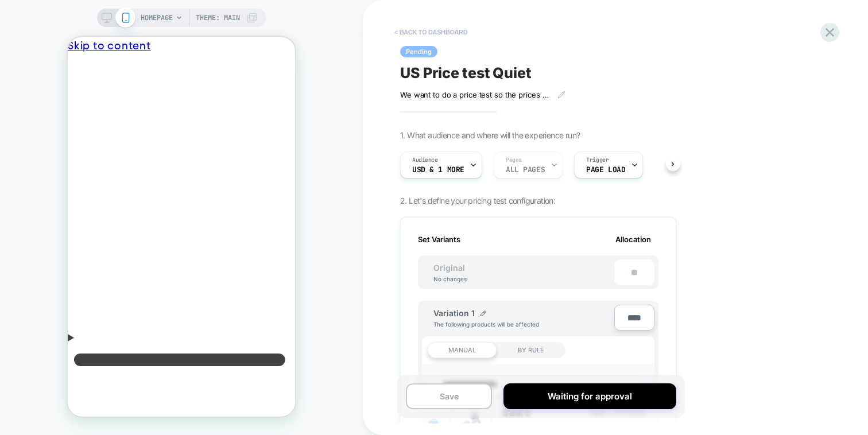
click at [430, 24] on button "< back to dashboard" at bounding box center [431, 32] width 84 height 18
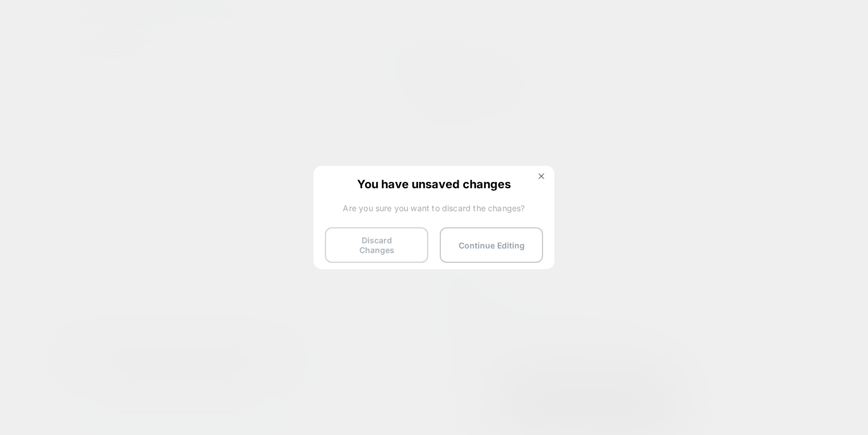
click at [414, 230] on button "Discard Changes" at bounding box center [376, 245] width 103 height 36
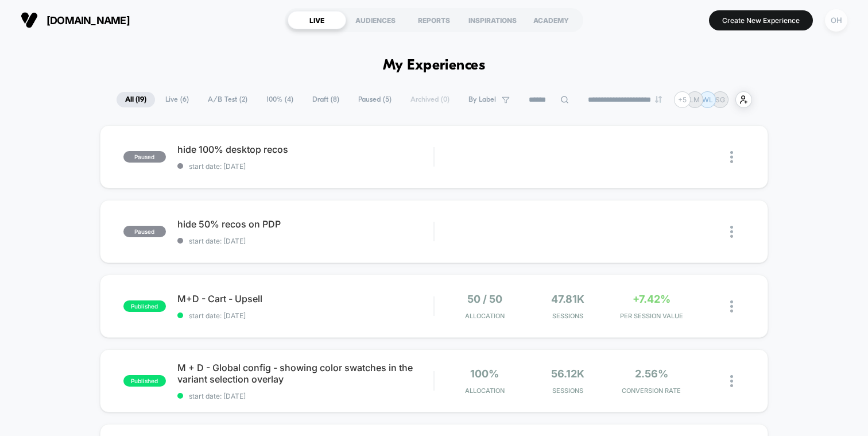
click at [830, 26] on div "OH" at bounding box center [836, 20] width 22 height 22
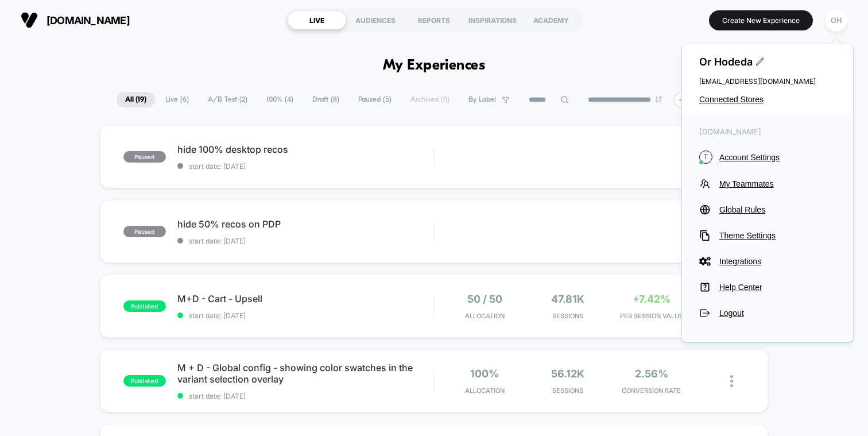
click at [742, 228] on div "[DOMAIN_NAME] T Account Settings My Teammates Global Rules Theme Settings Integ…" at bounding box center [767, 222] width 171 height 215
click at [741, 232] on span "Theme Settings" at bounding box center [777, 235] width 117 height 9
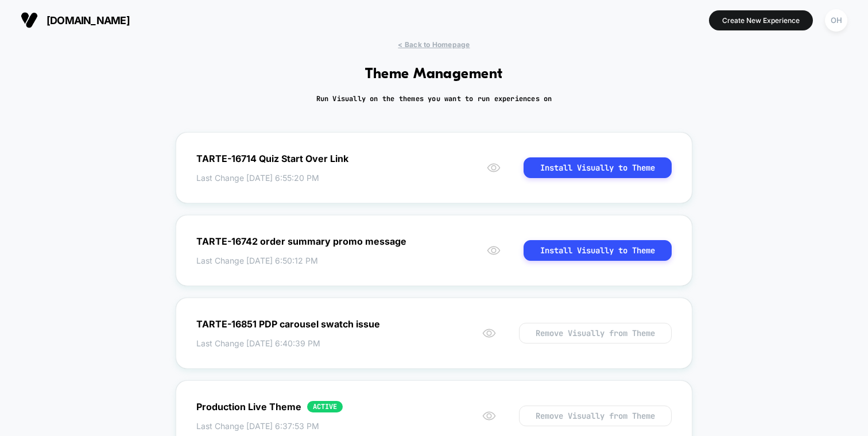
click at [463, 26] on section at bounding box center [434, 20] width 272 height 29
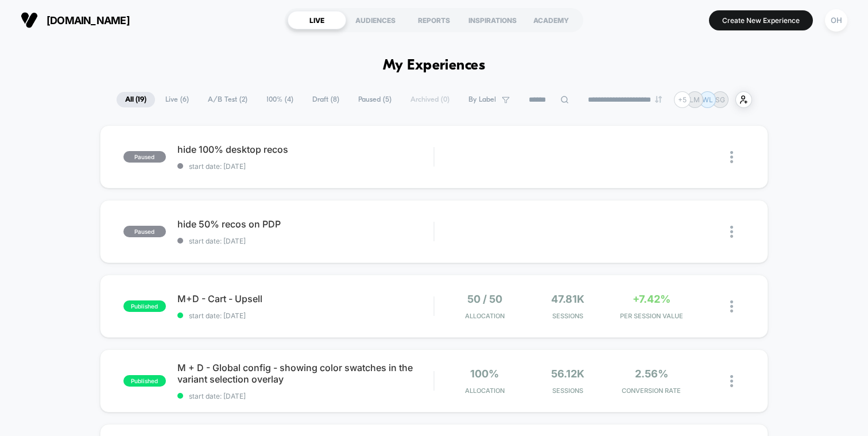
drag, startPoint x: 381, startPoint y: 61, endPoint x: 486, endPoint y: 63, distance: 104.5
